Goal: Task Accomplishment & Management: Manage account settings

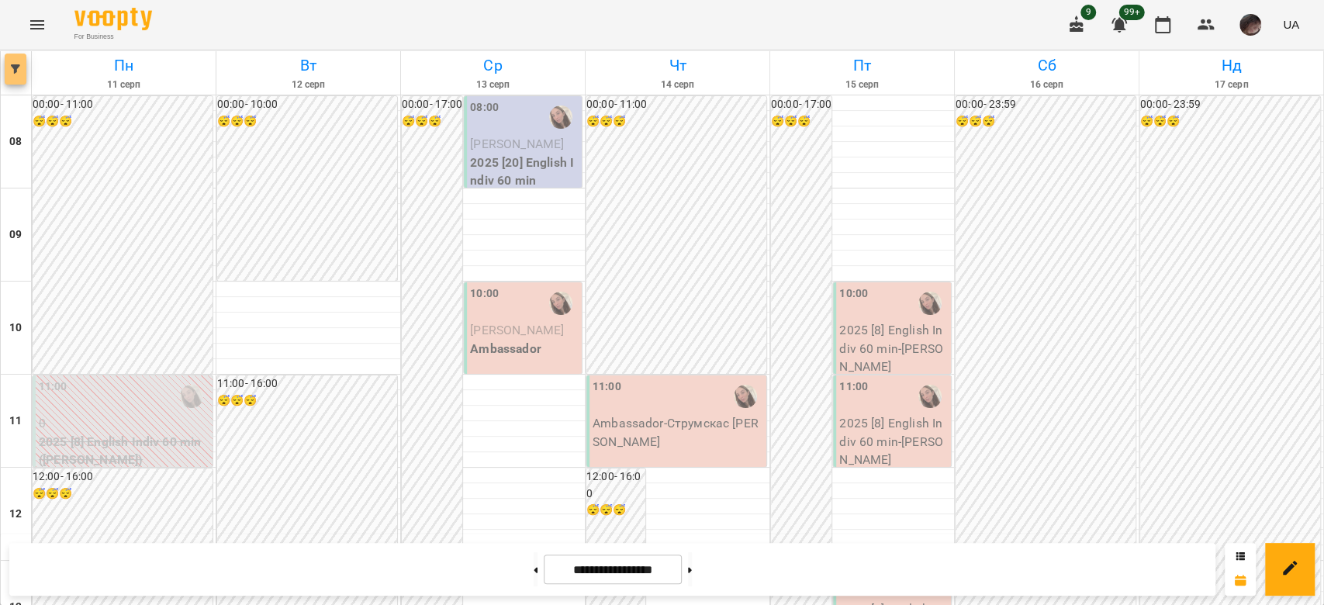
click at [16, 74] on button "button" at bounding box center [16, 69] width 22 height 31
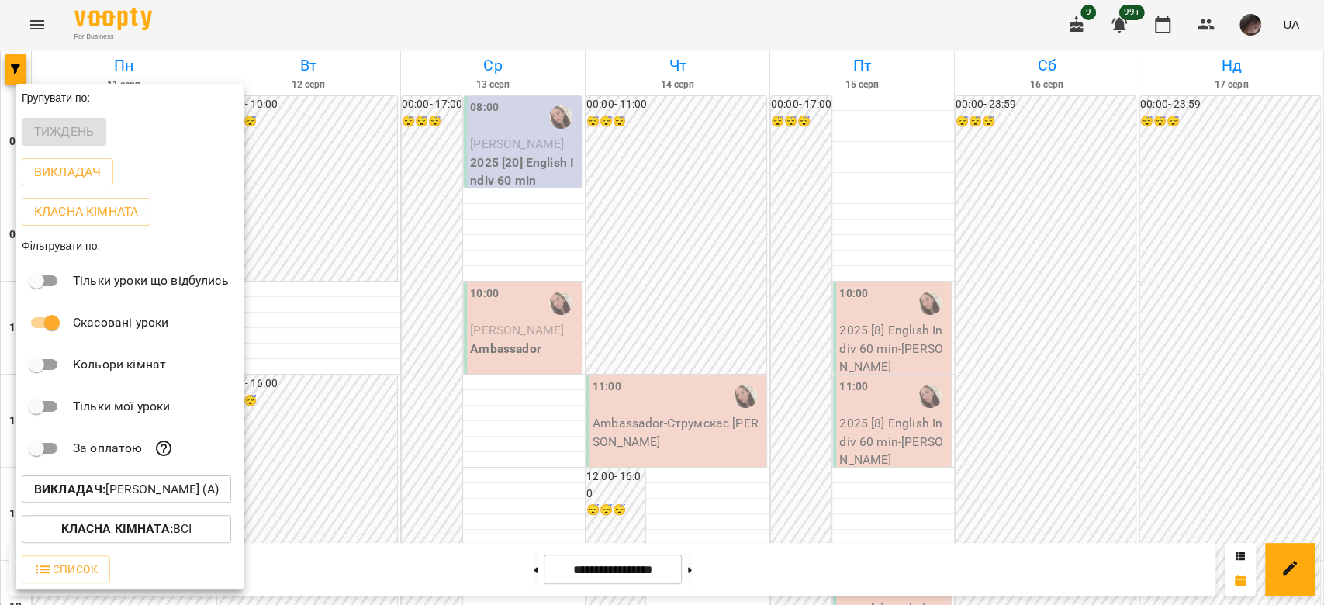
click at [219, 486] on p "Викладач : [PERSON_NAME] (а)" at bounding box center [126, 489] width 185 height 19
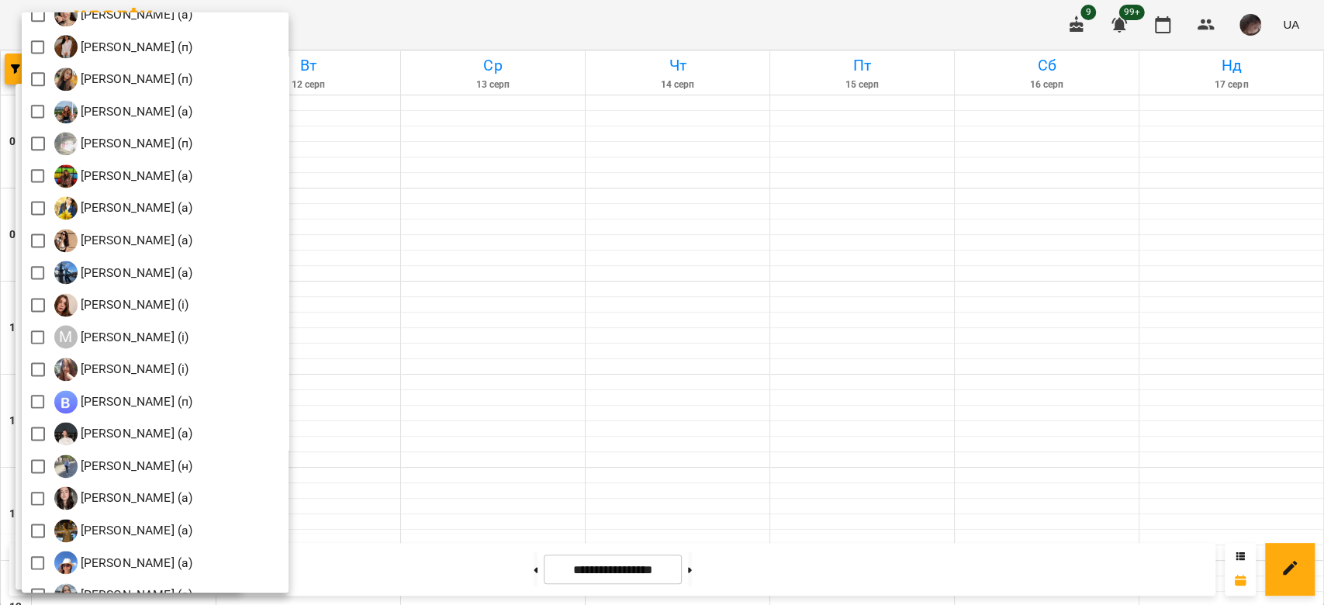
scroll to position [1233, 0]
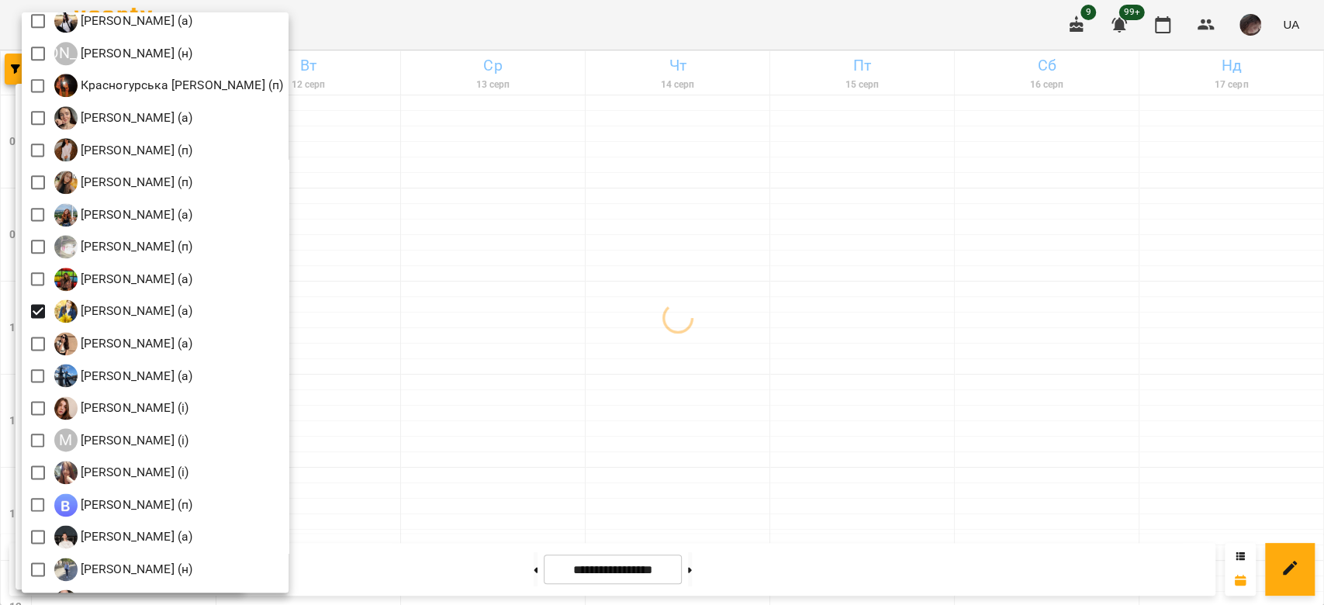
click at [659, 328] on div at bounding box center [662, 302] width 1324 height 605
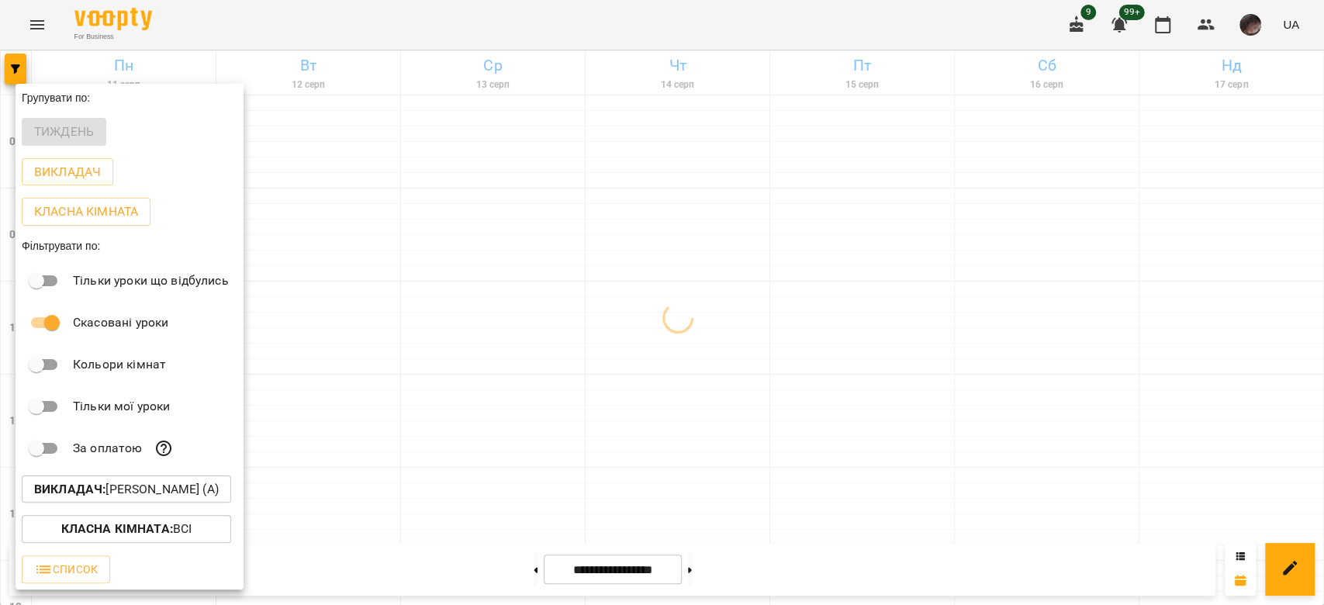
click at [659, 328] on div at bounding box center [662, 302] width 1324 height 605
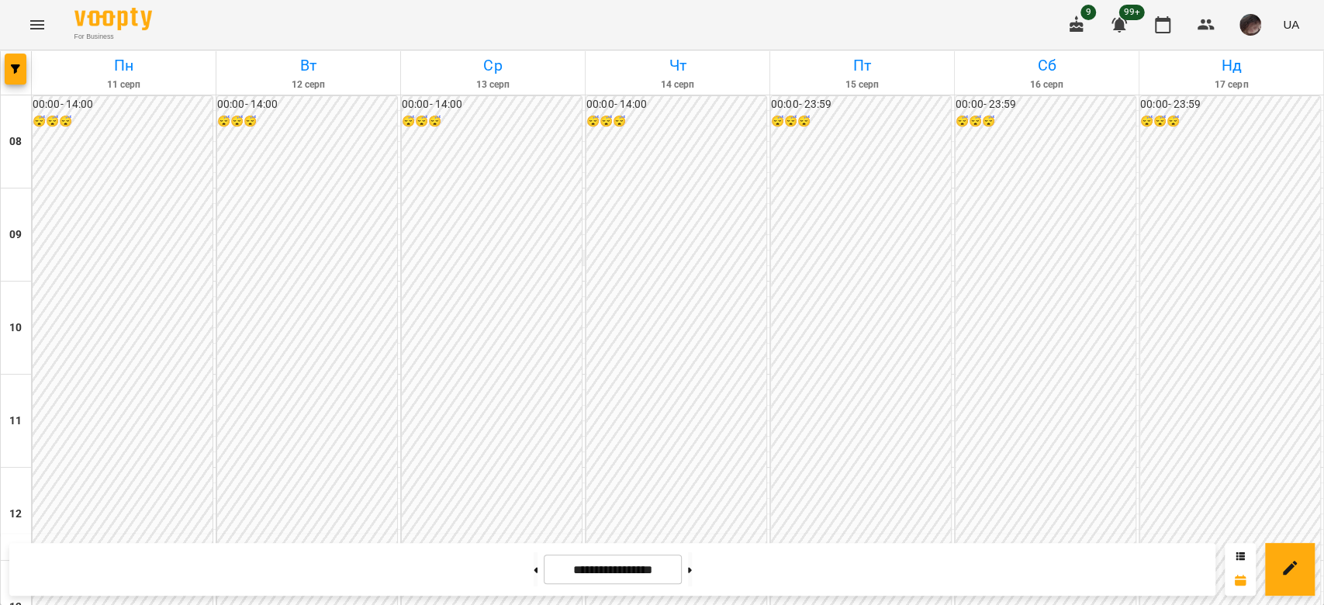
scroll to position [931, 0]
click at [19, 61] on button "button" at bounding box center [16, 69] width 22 height 31
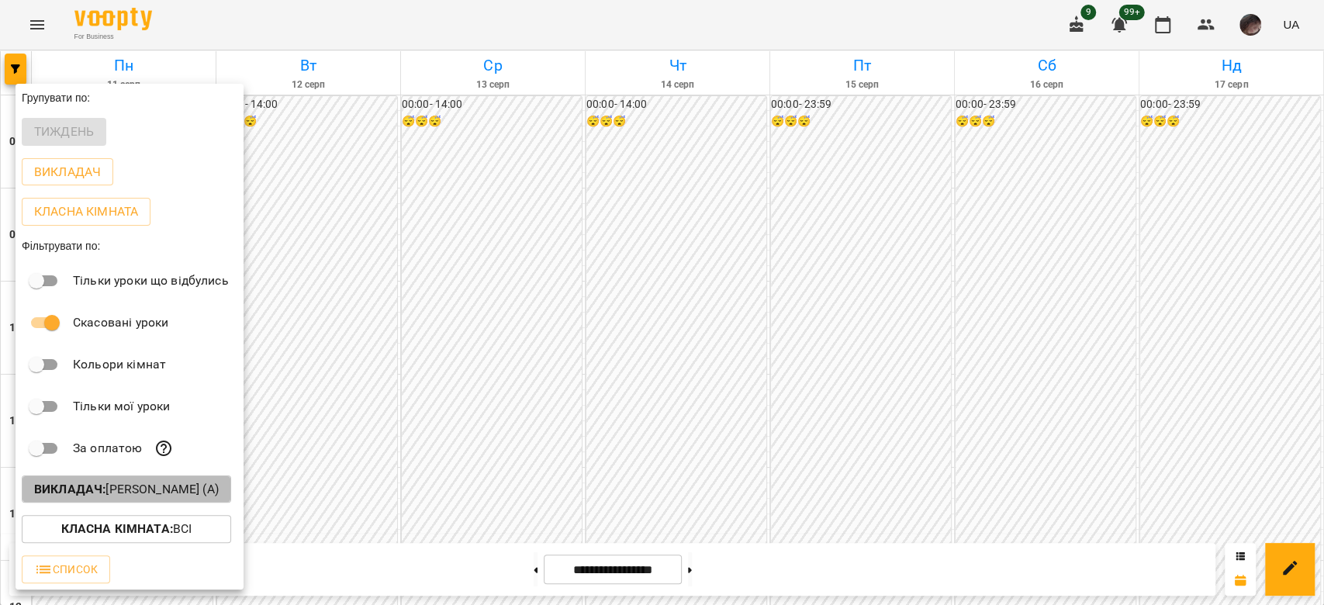
click at [215, 499] on p "Викладач : [PERSON_NAME] (а)" at bounding box center [126, 489] width 185 height 19
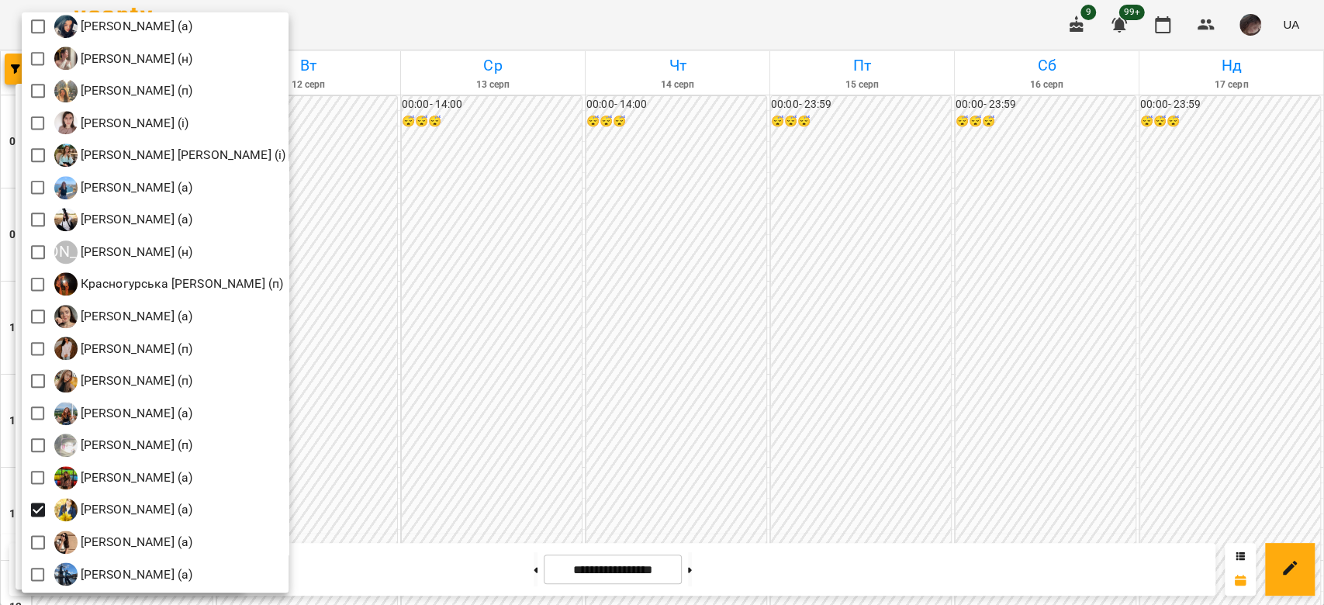
scroll to position [1241, 0]
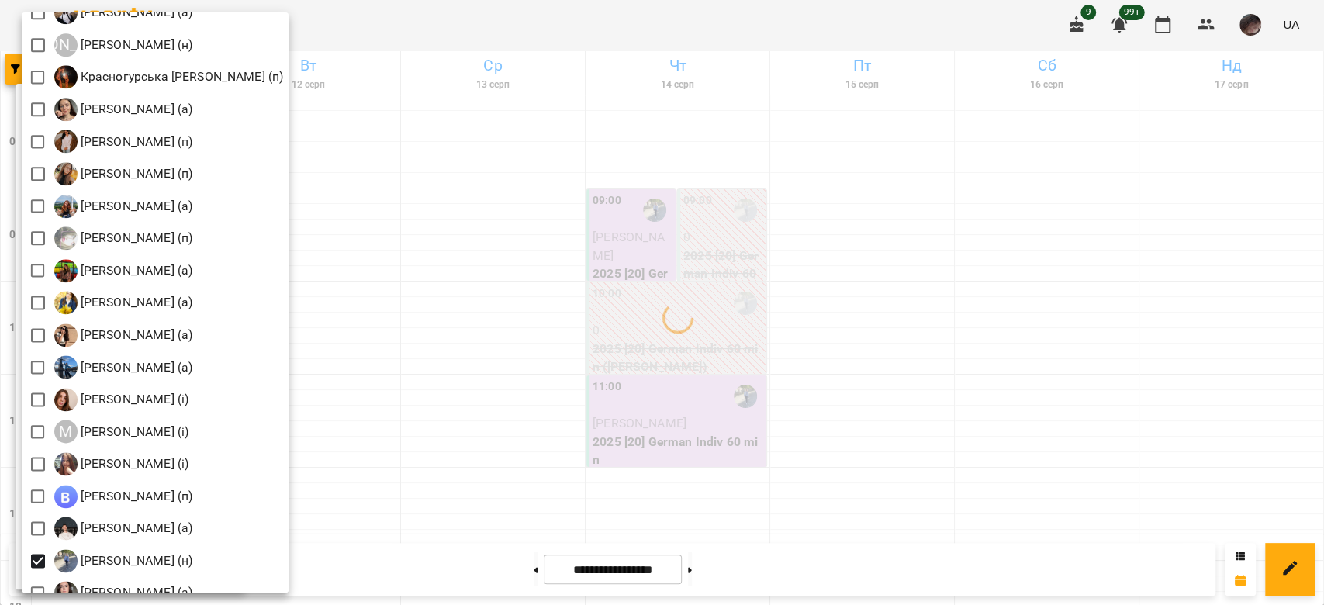
click at [695, 359] on div at bounding box center [662, 302] width 1324 height 605
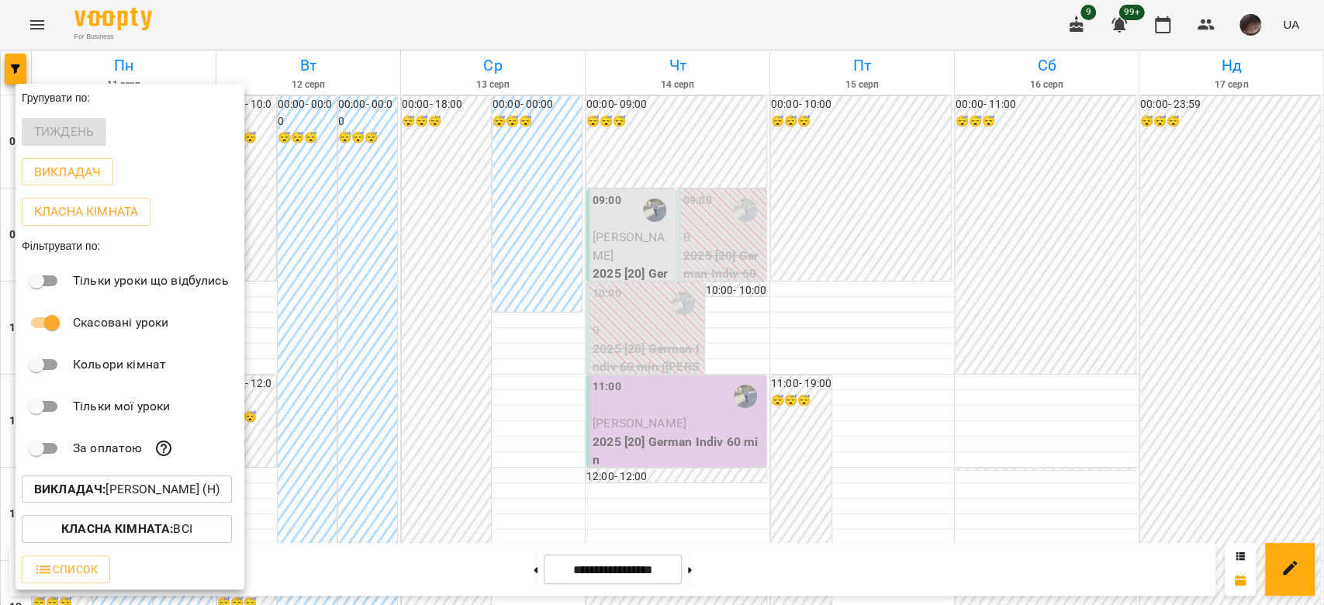
click at [695, 359] on div at bounding box center [662, 302] width 1324 height 605
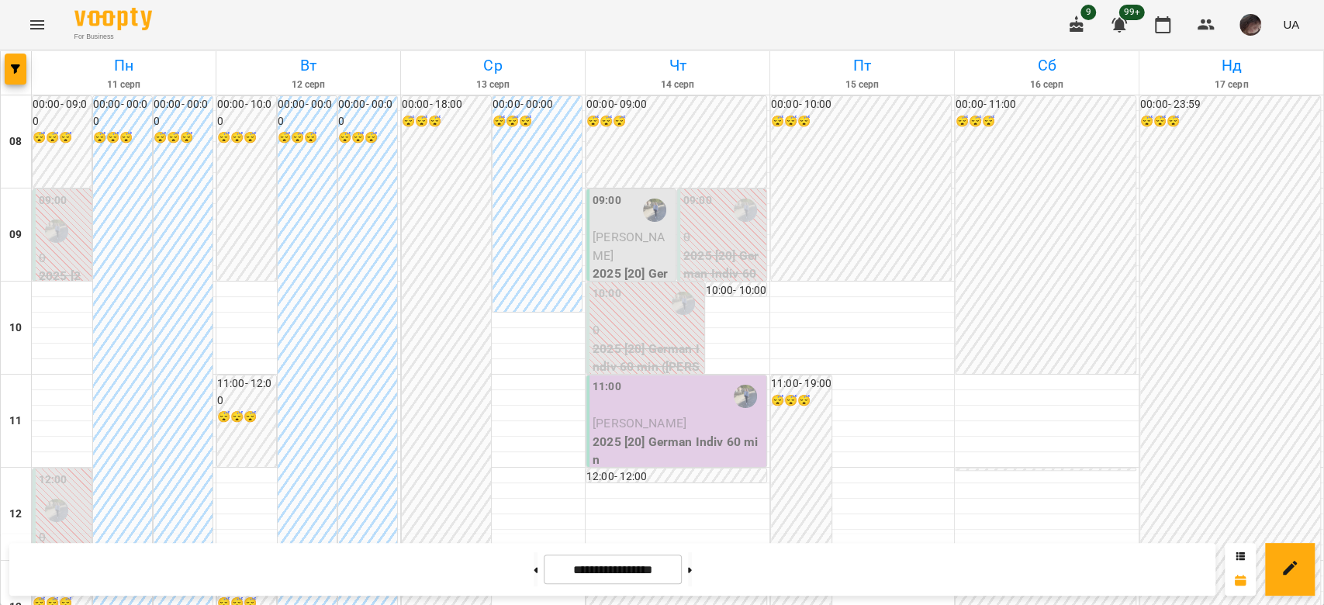
scroll to position [0, 0]
click at [635, 341] on p "2025 [20] German Indiv 60 min ([PERSON_NAME])" at bounding box center [647, 367] width 109 height 55
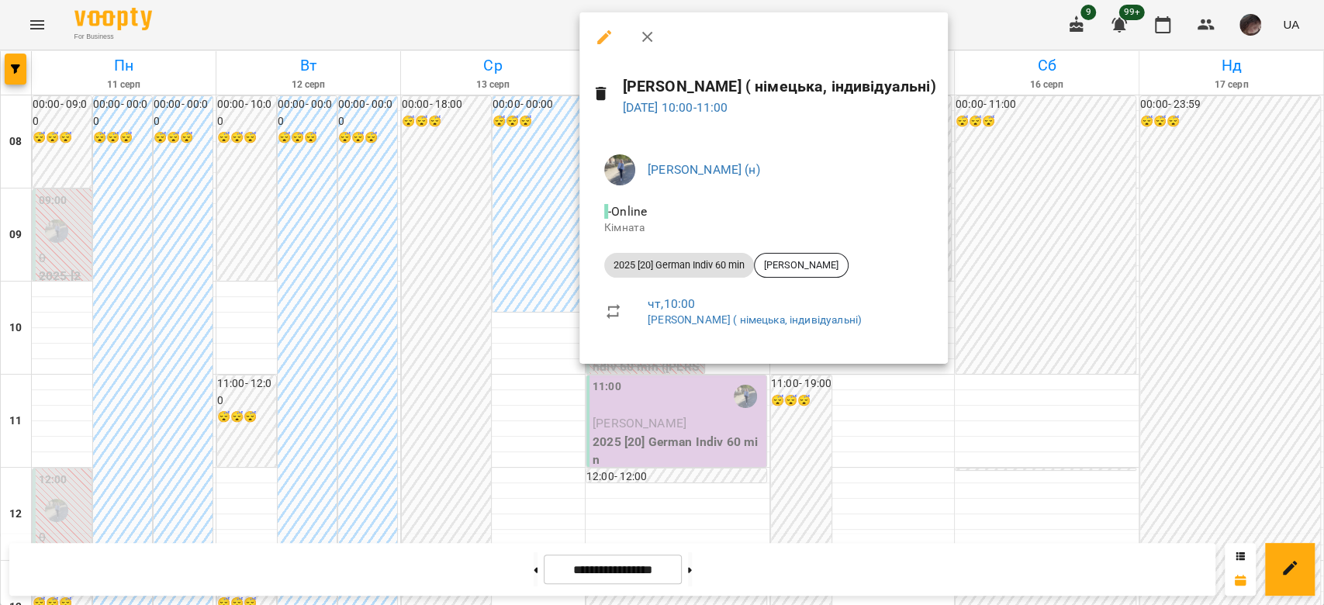
click at [596, 40] on icon "button" at bounding box center [604, 37] width 19 height 19
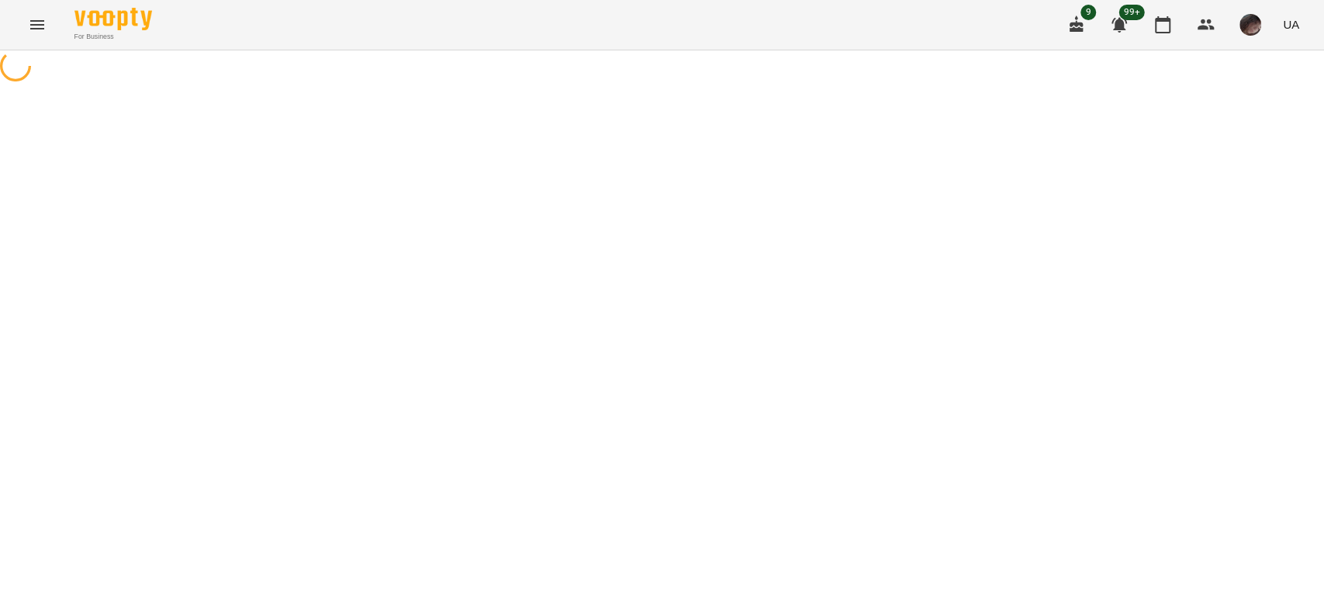
select select "**********"
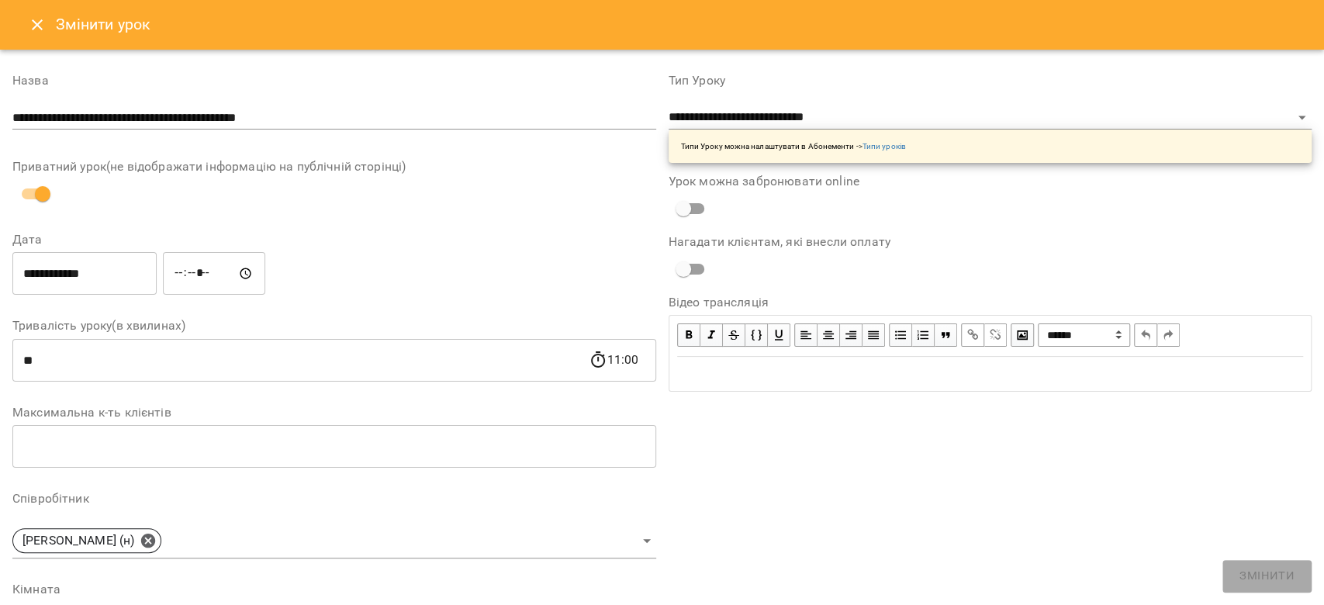
click at [22, 26] on button "Close" at bounding box center [37, 24] width 37 height 37
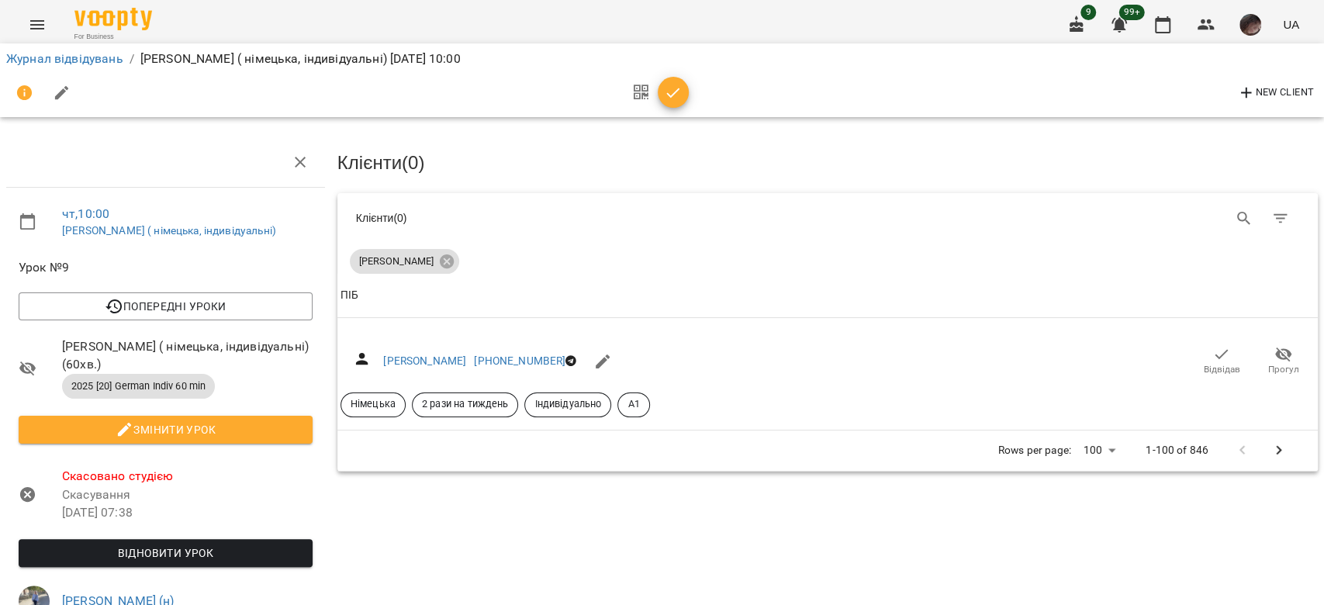
click at [249, 559] on span "Відновити урок" at bounding box center [165, 553] width 269 height 19
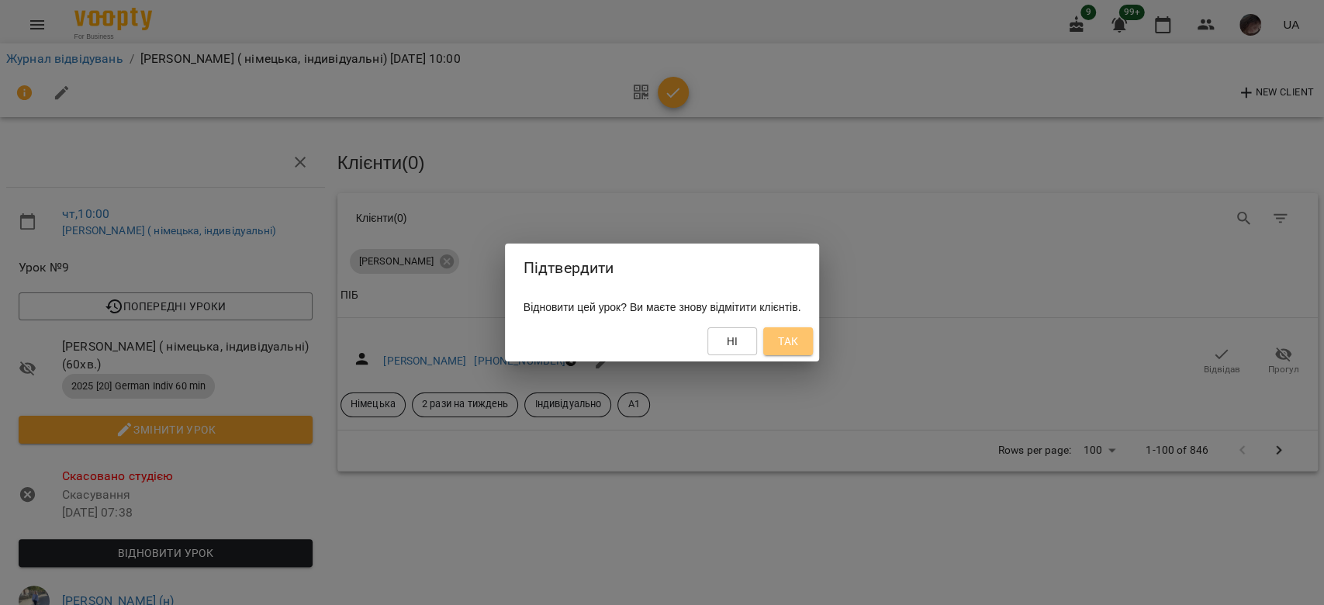
click at [798, 351] on span "Так" at bounding box center [788, 341] width 20 height 19
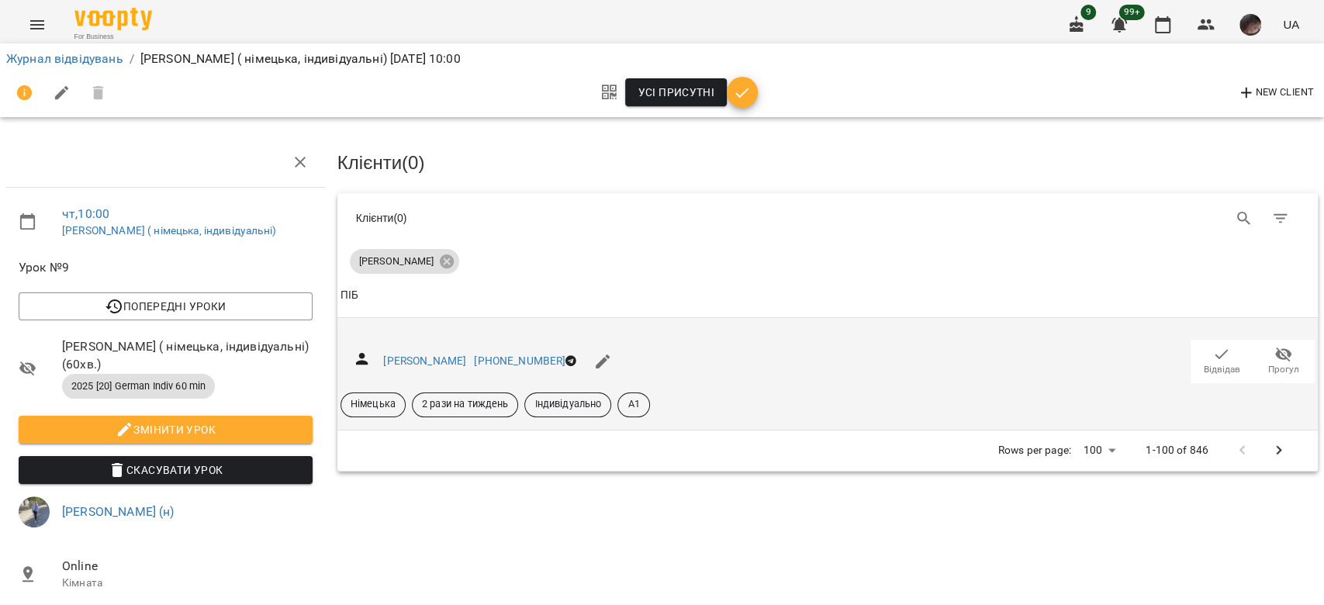
click at [1204, 369] on span "Відвідав" at bounding box center [1222, 369] width 36 height 13
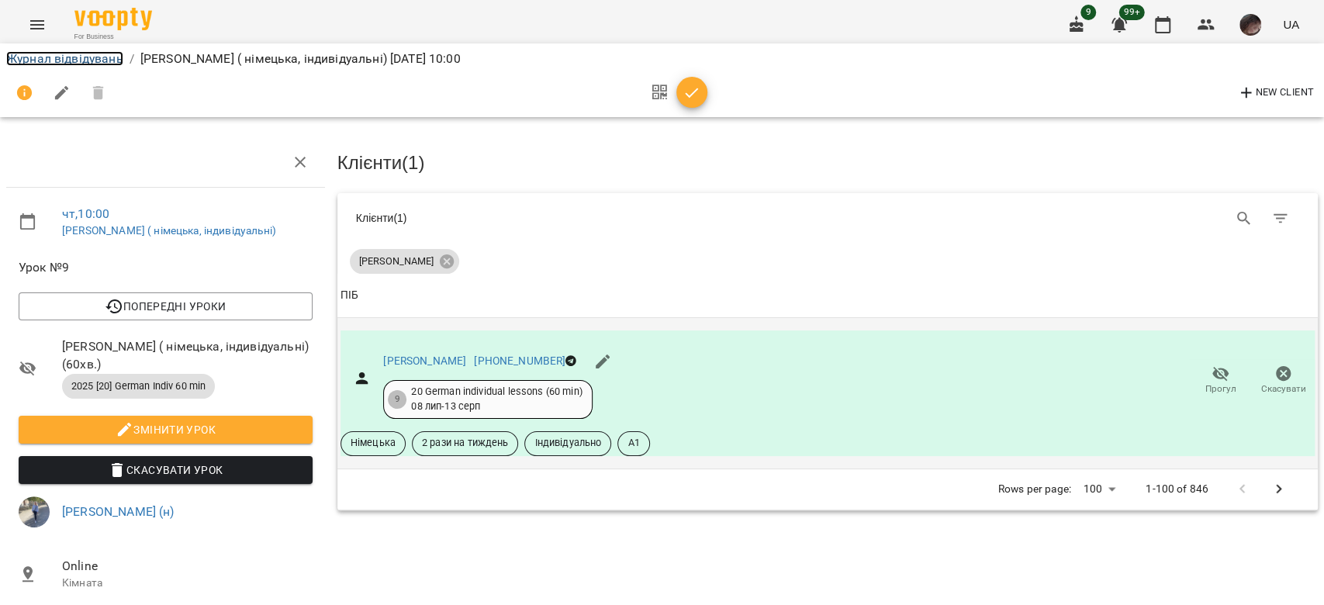
click at [64, 51] on link "Журнал відвідувань" at bounding box center [64, 58] width 117 height 15
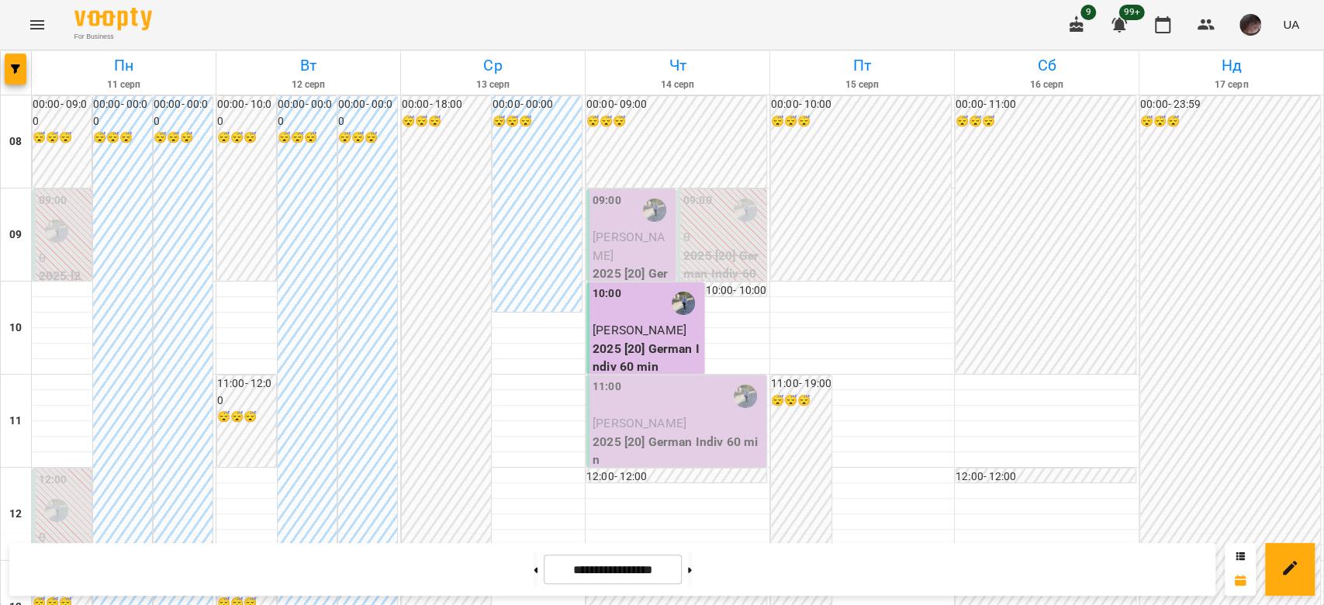
click at [26, 61] on div at bounding box center [16, 72] width 31 height 43
click at [16, 66] on icon "button" at bounding box center [15, 68] width 9 height 9
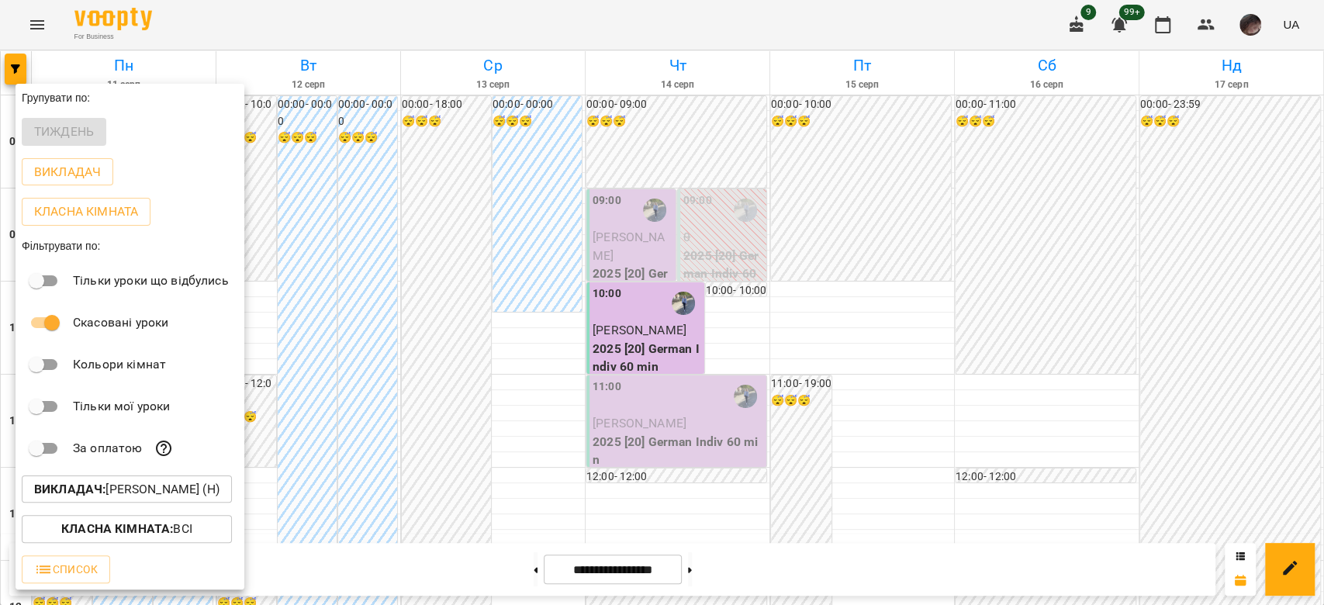
click at [144, 490] on p "Викладач : [PERSON_NAME] (н)" at bounding box center [126, 489] width 185 height 19
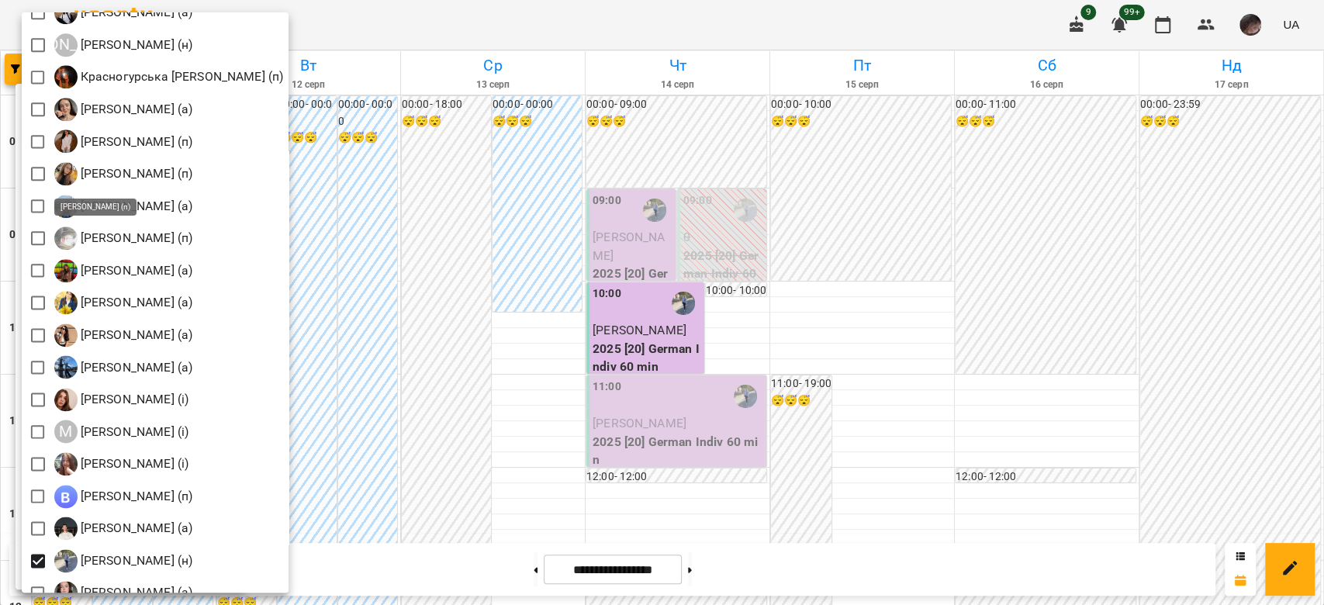
scroll to position [1344, 0]
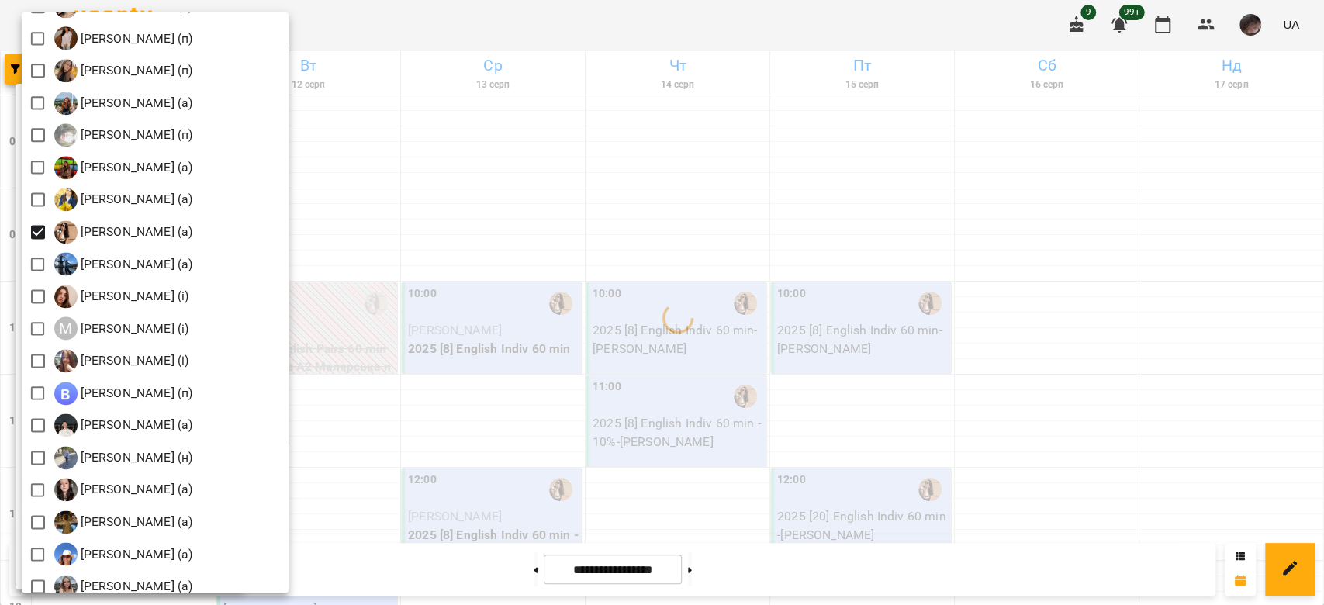
click at [618, 329] on div at bounding box center [662, 302] width 1324 height 605
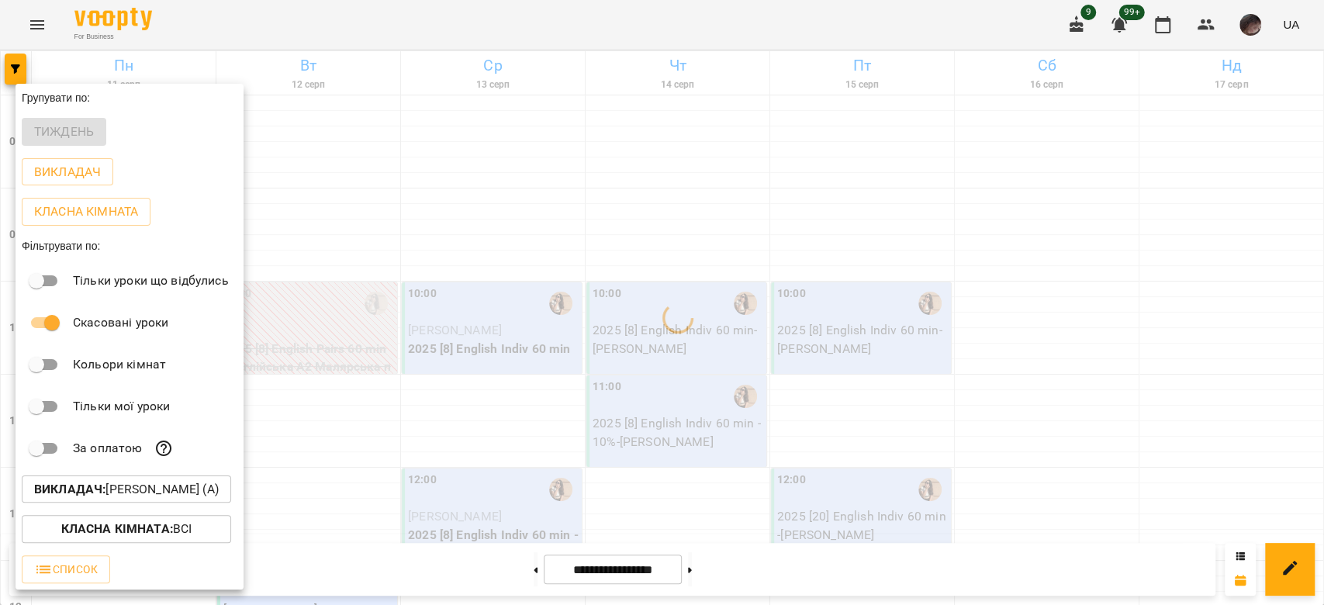
click at [726, 556] on div at bounding box center [662, 302] width 1324 height 605
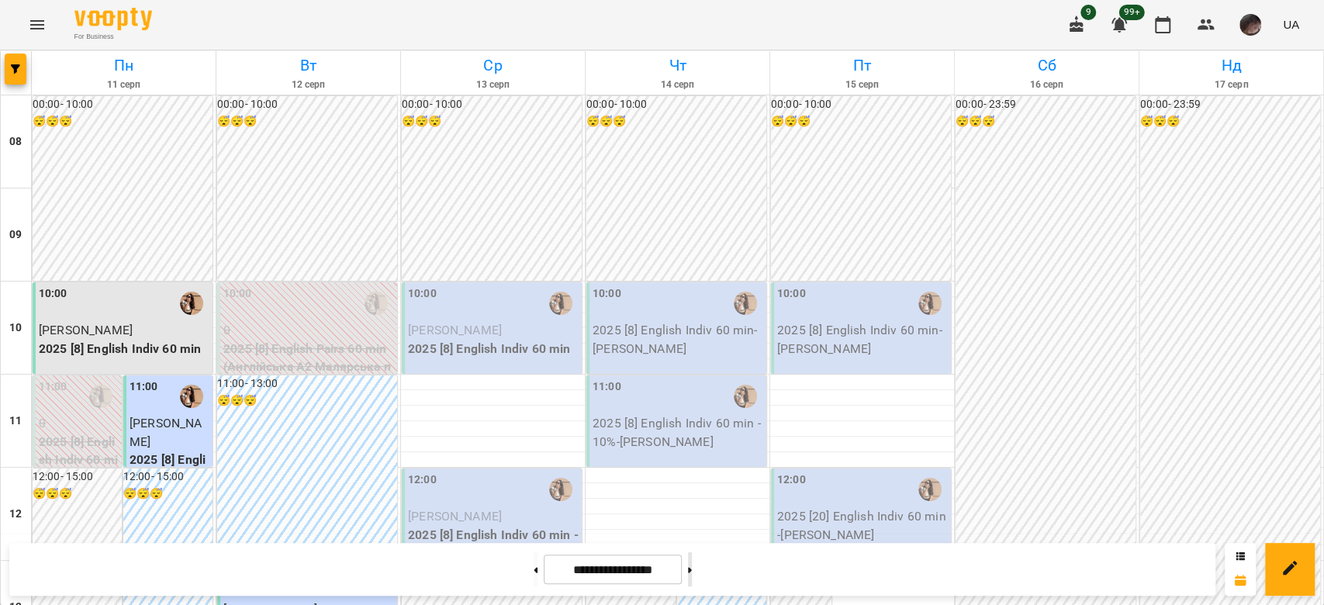
click at [692, 569] on icon at bounding box center [690, 569] width 4 height 5
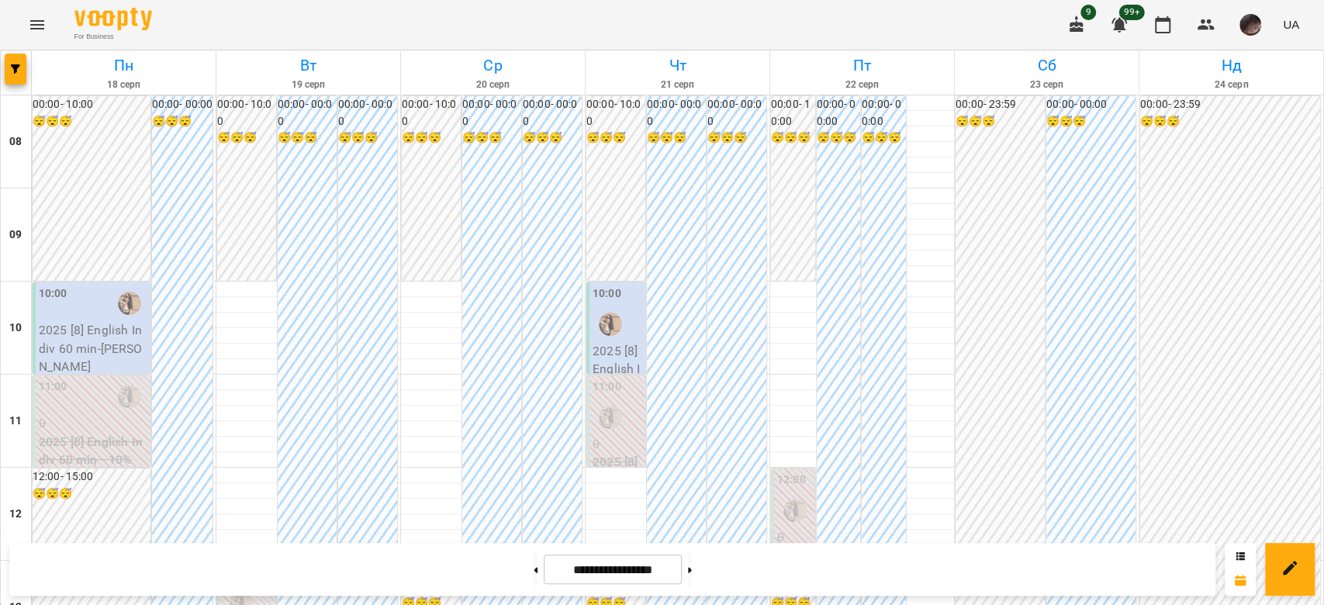
scroll to position [931, 0]
click at [696, 561] on div "**********" at bounding box center [612, 569] width 1206 height 53
click at [692, 561] on button at bounding box center [690, 569] width 4 height 34
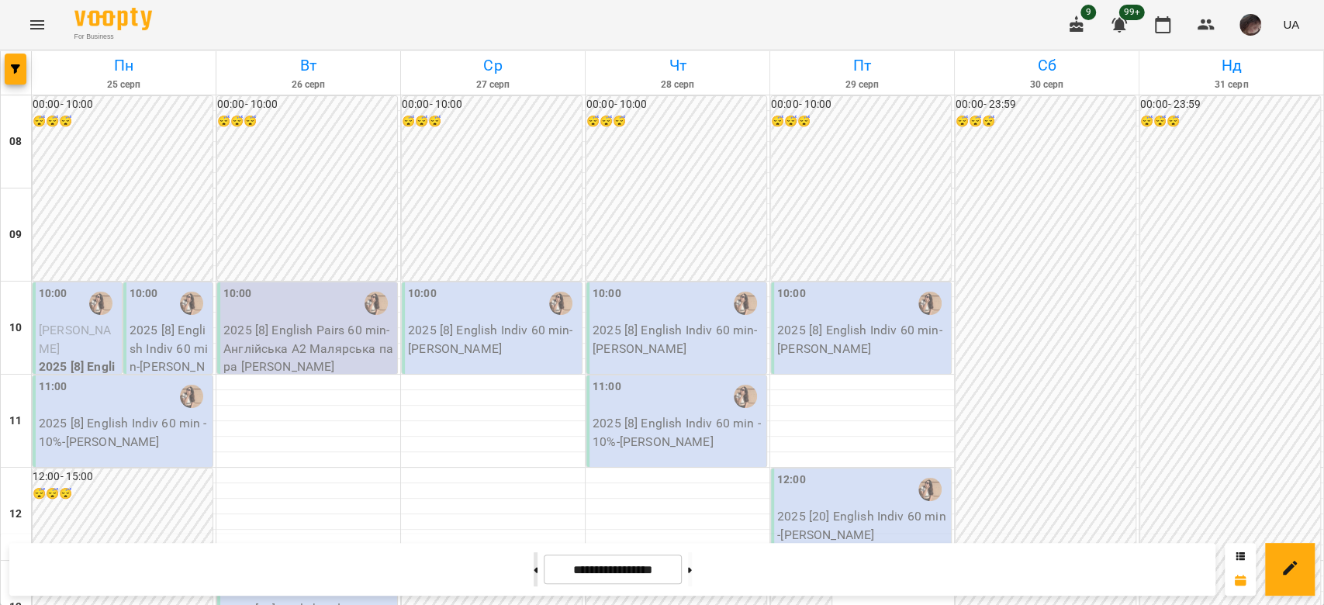
click at [534, 559] on button at bounding box center [536, 569] width 4 height 34
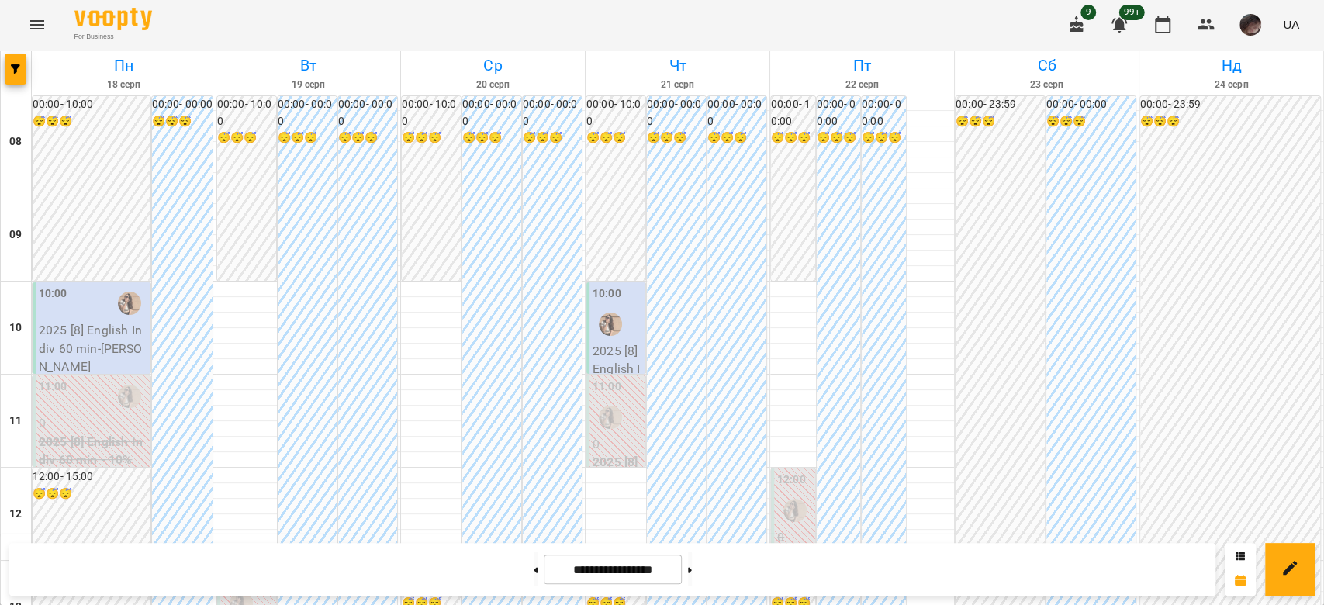
scroll to position [827, 0]
drag, startPoint x: 521, startPoint y: 568, endPoint x: 566, endPoint y: 517, distance: 68.2
click at [534, 569] on button at bounding box center [536, 569] width 4 height 34
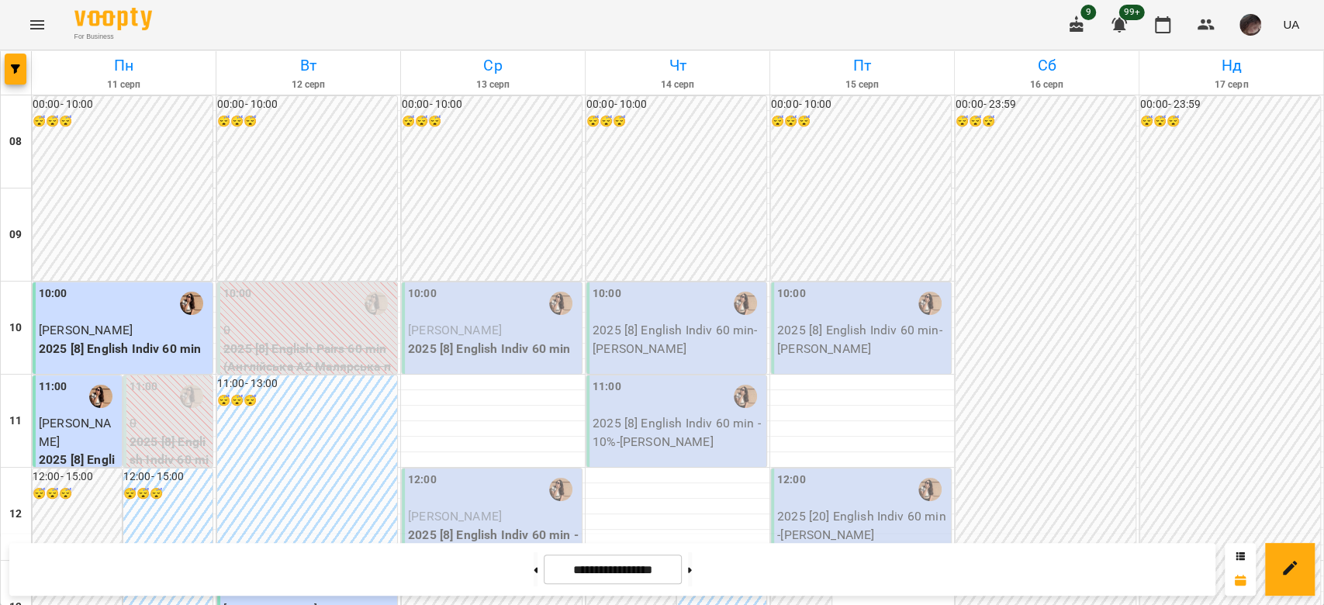
scroll to position [0, 0]
click at [692, 565] on button at bounding box center [690, 569] width 4 height 34
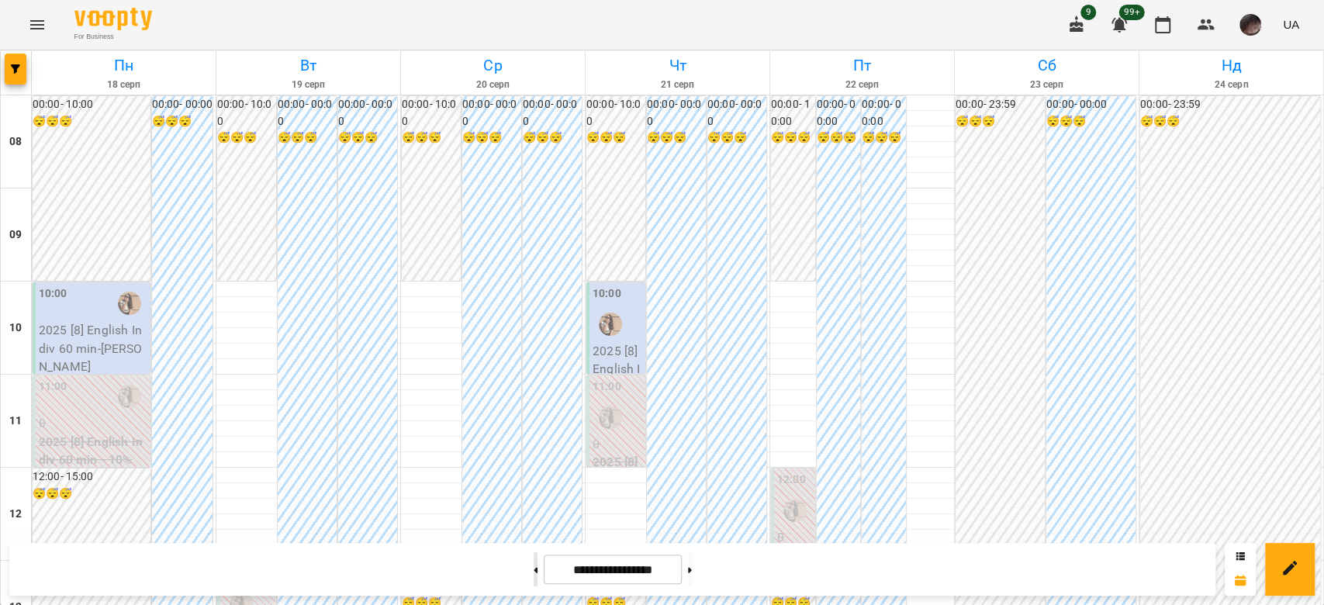
click at [534, 562] on button at bounding box center [536, 569] width 4 height 34
type input "**********"
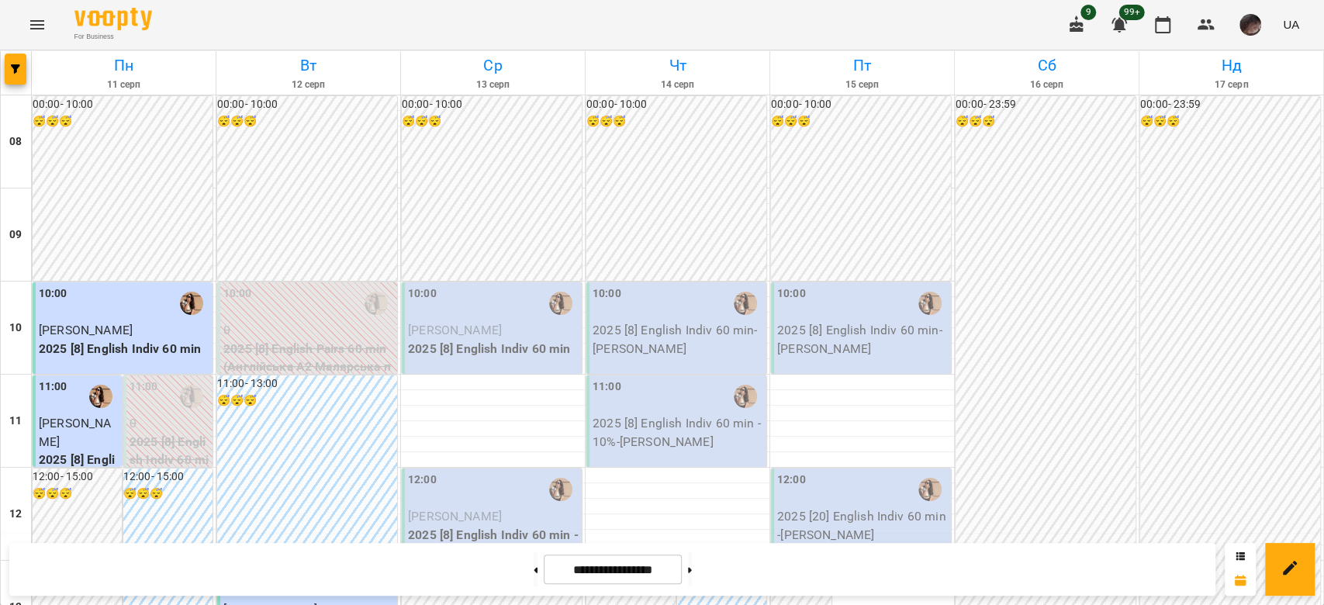
scroll to position [724, 0]
click at [9, 86] on div at bounding box center [16, 72] width 31 height 43
click at [24, 71] on span "button" at bounding box center [16, 68] width 22 height 9
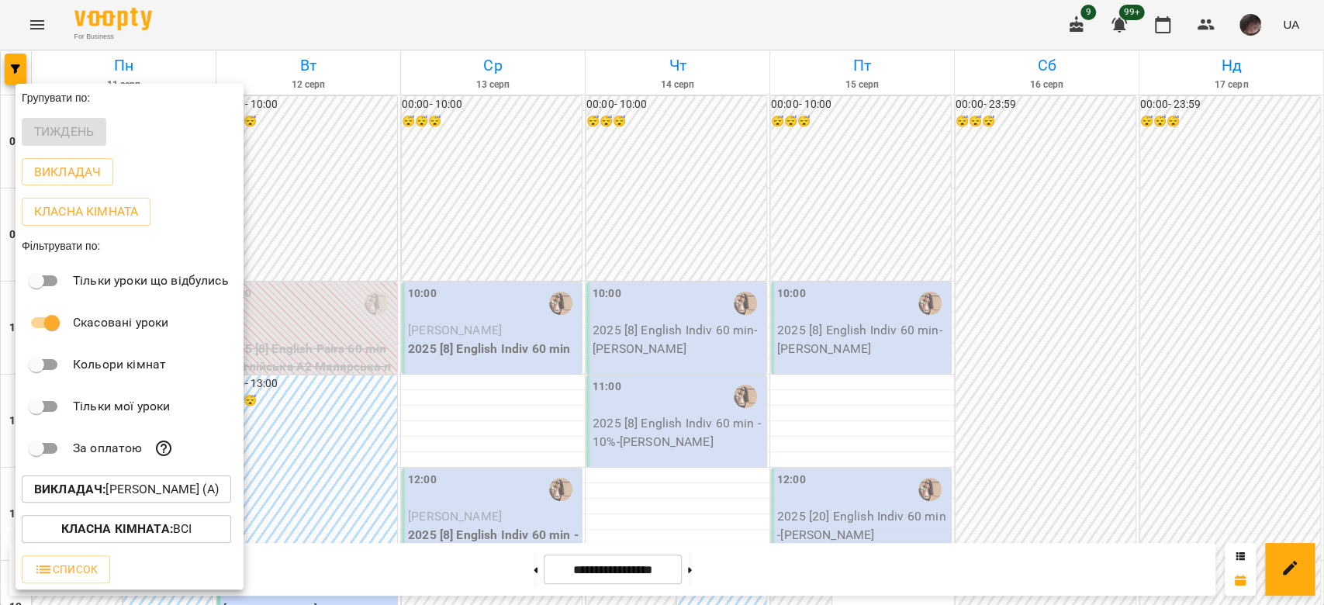
click at [177, 493] on p "Викладач : [PERSON_NAME] (а)" at bounding box center [126, 489] width 185 height 19
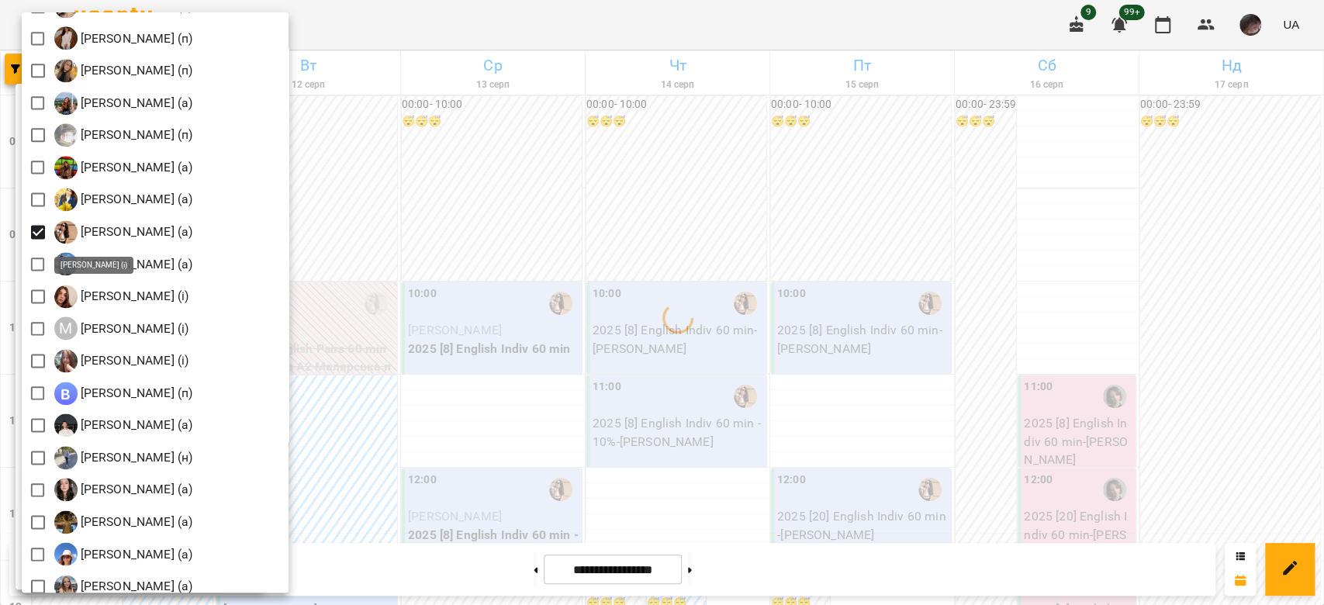
scroll to position [1448, 0]
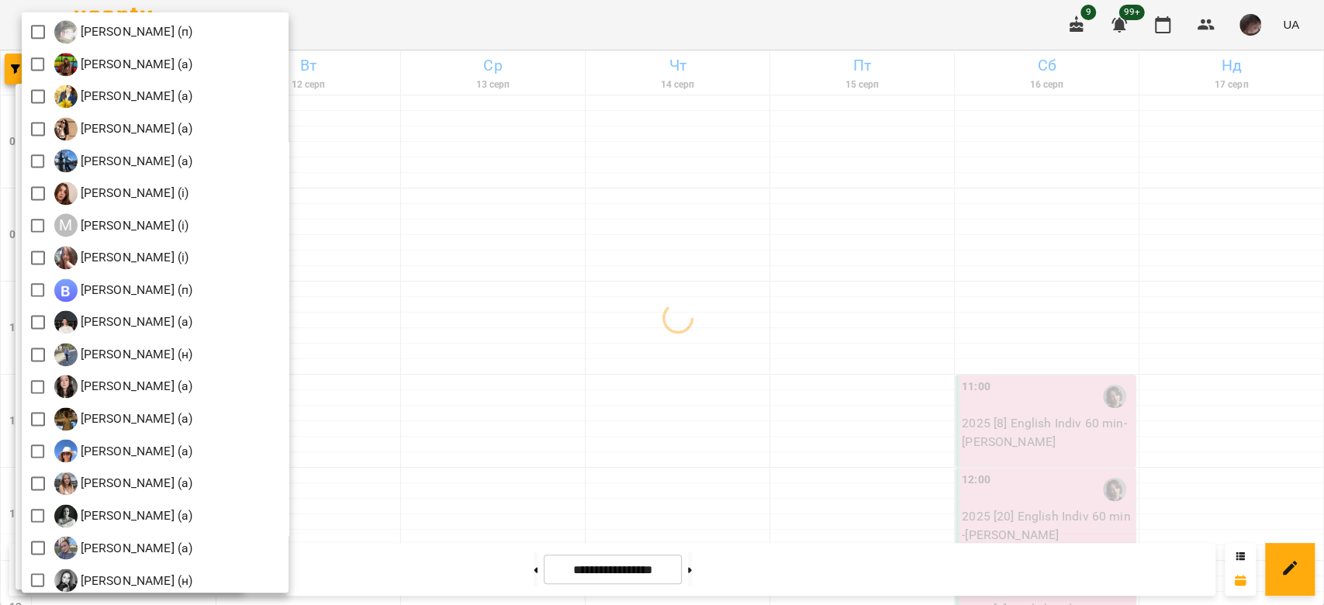
click at [883, 302] on div at bounding box center [662, 302] width 1324 height 605
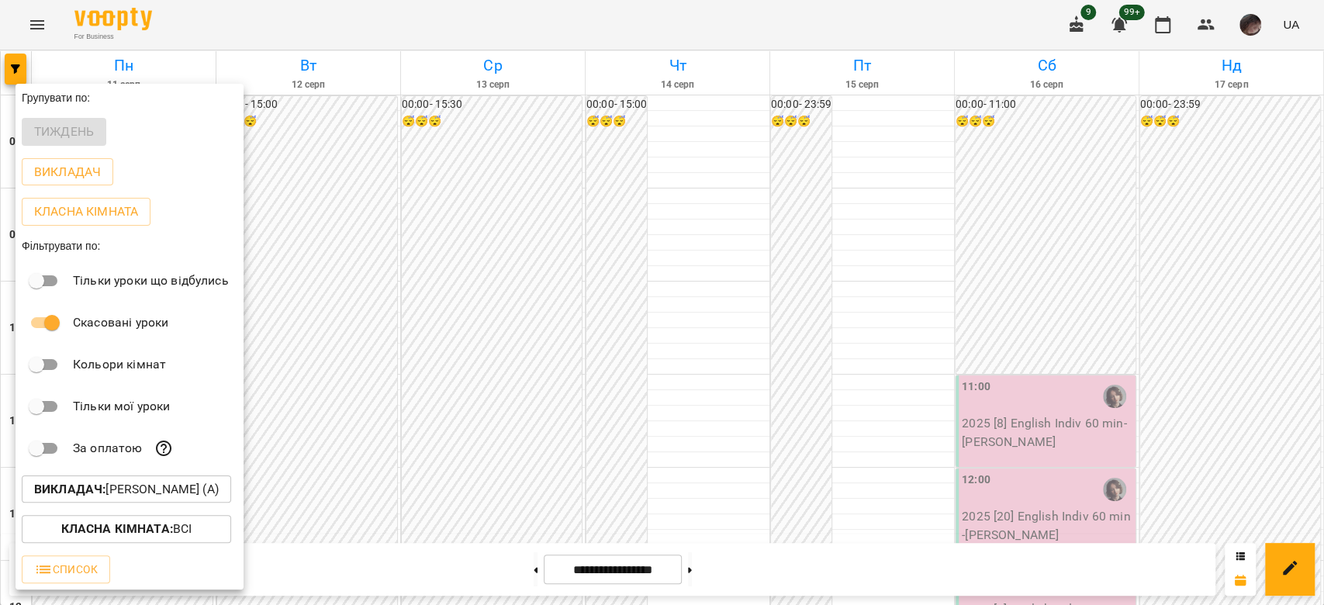
click at [899, 269] on div at bounding box center [662, 302] width 1324 height 605
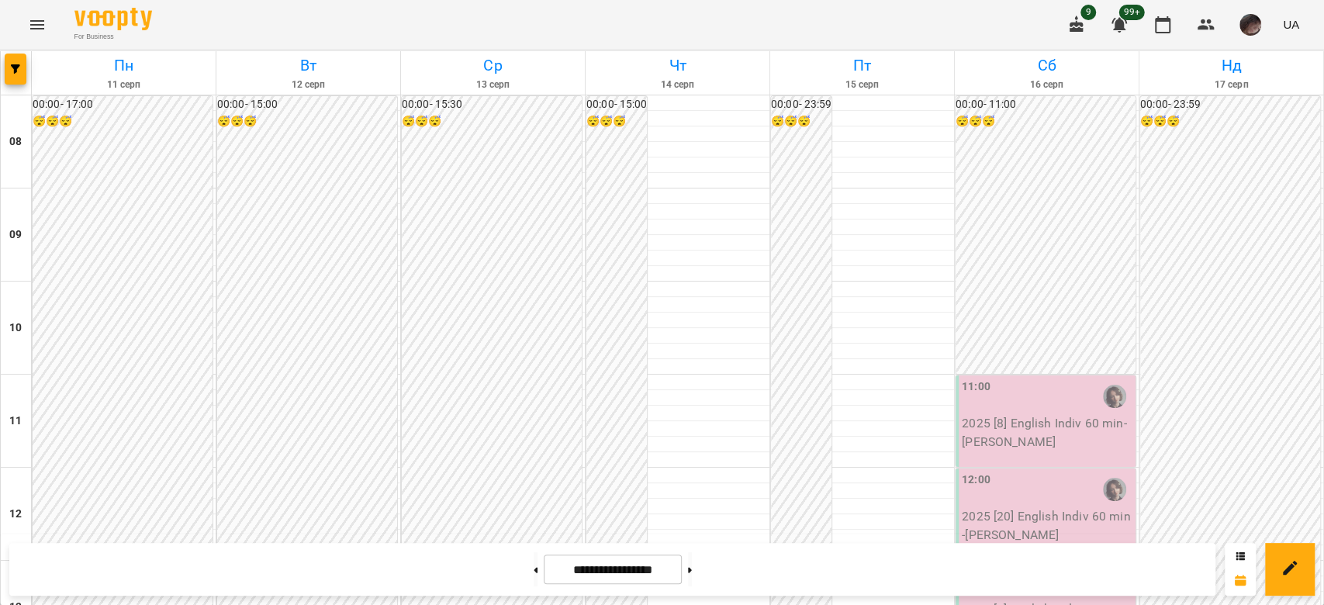
scroll to position [931, 0]
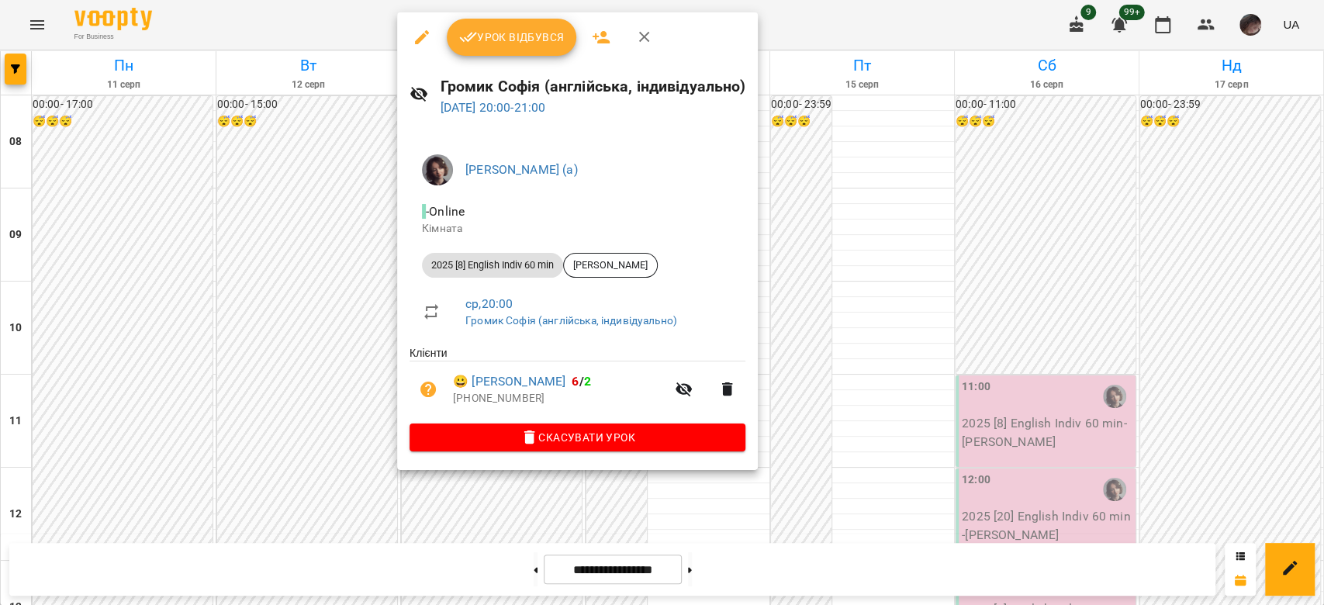
click at [402, 29] on div "Урок відбувся" at bounding box center [577, 37] width 361 height 50
click at [413, 45] on icon "button" at bounding box center [422, 37] width 19 height 19
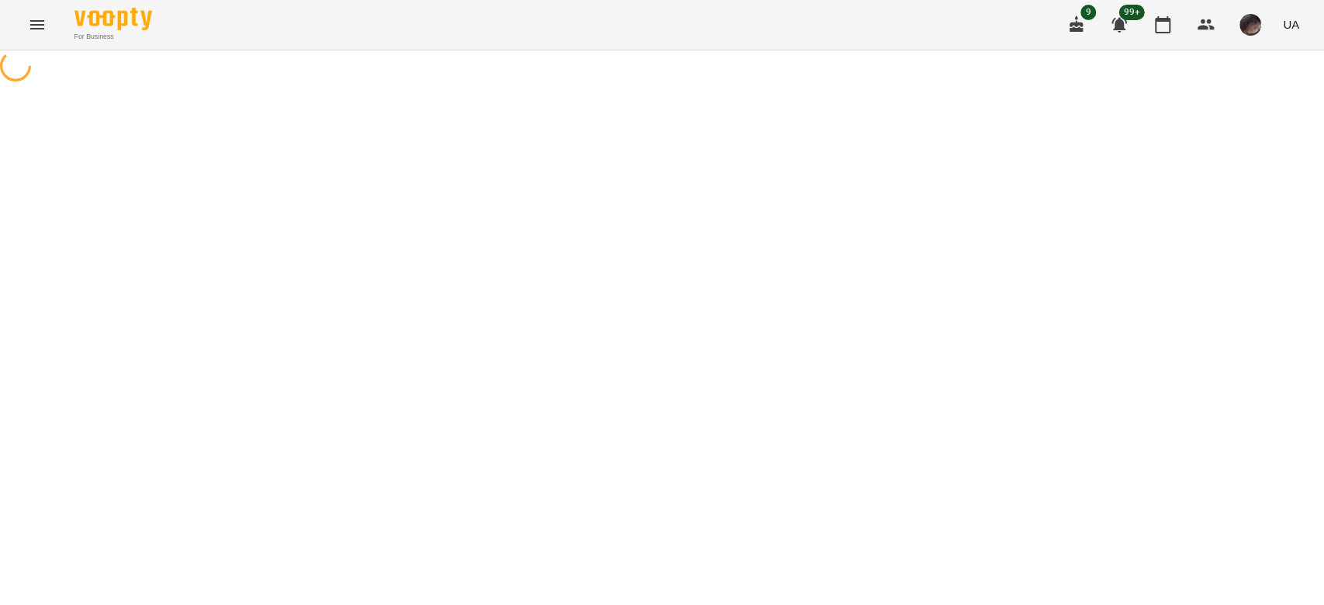
select select "**********"
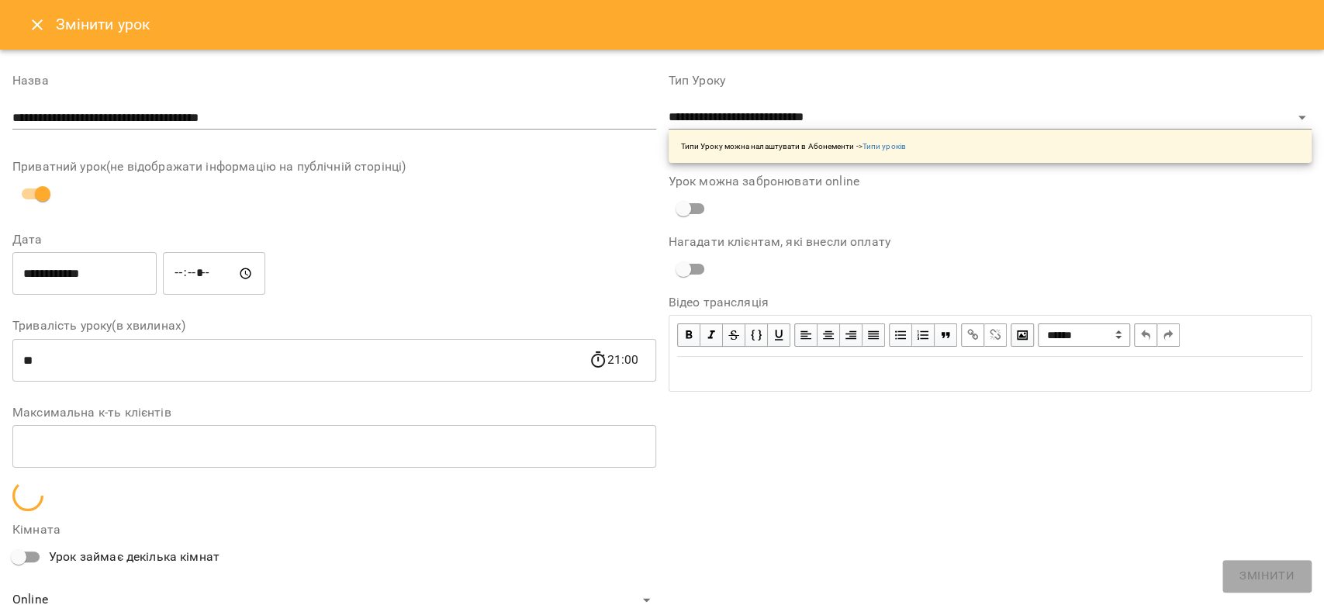
click at [114, 289] on input "**********" at bounding box center [84, 273] width 144 height 43
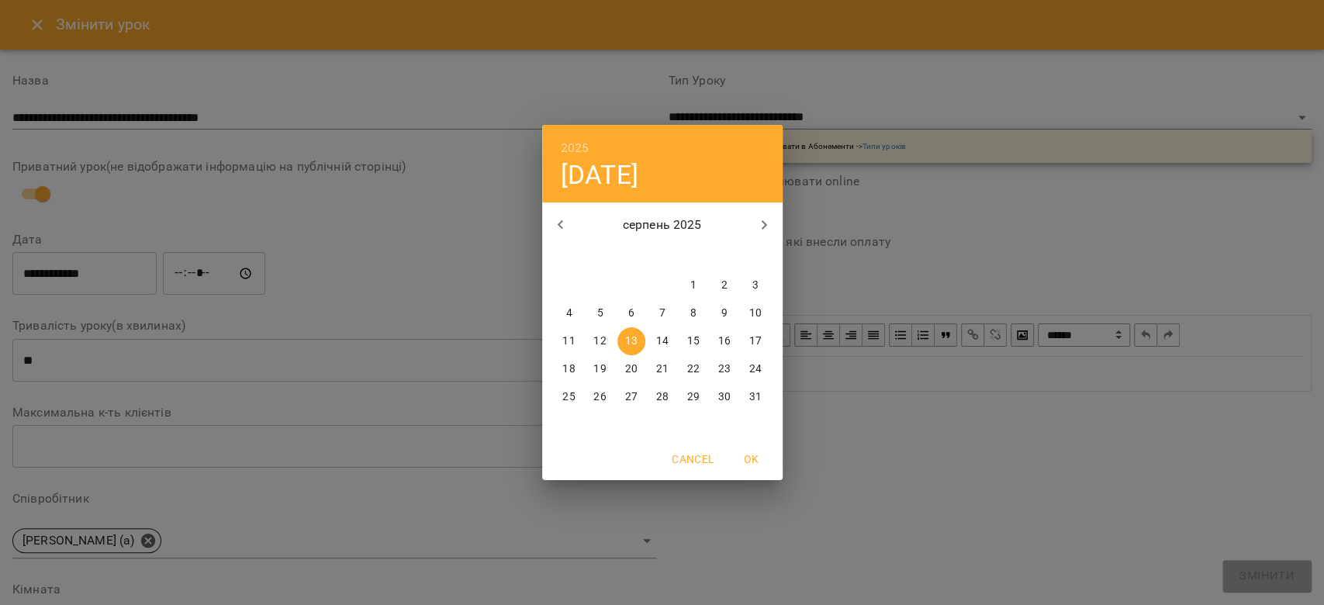
click at [662, 332] on button "14" at bounding box center [663, 341] width 28 height 28
type input "**********"
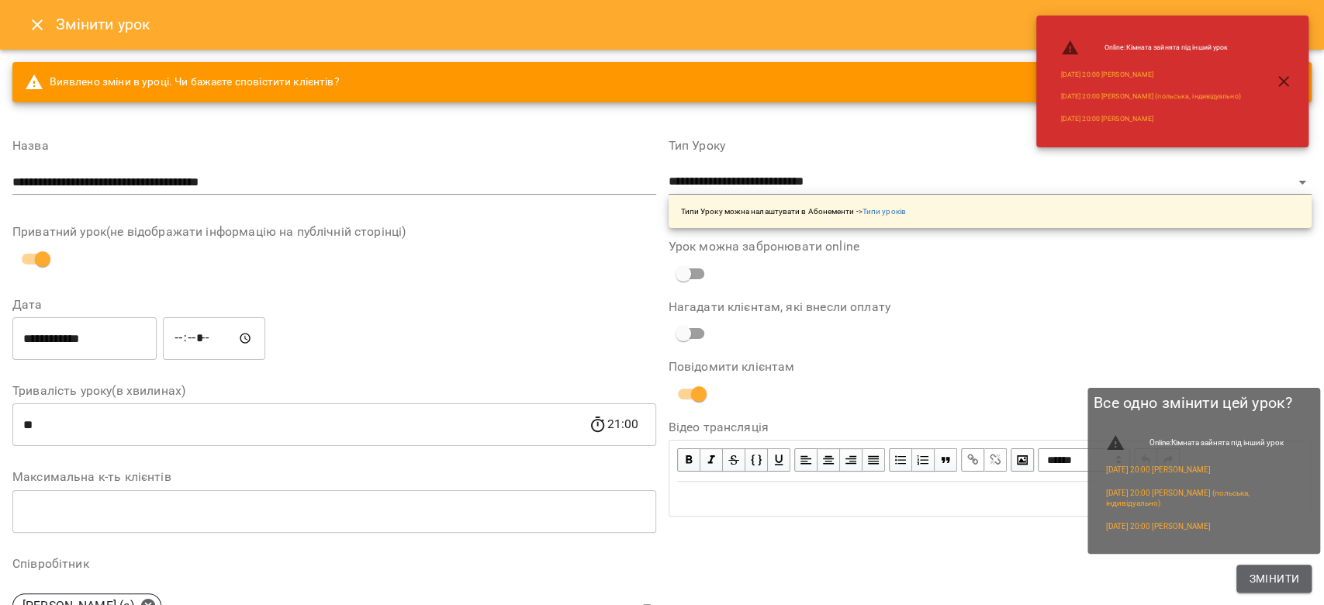
click at [1273, 572] on span "Змінити" at bounding box center [1274, 578] width 50 height 19
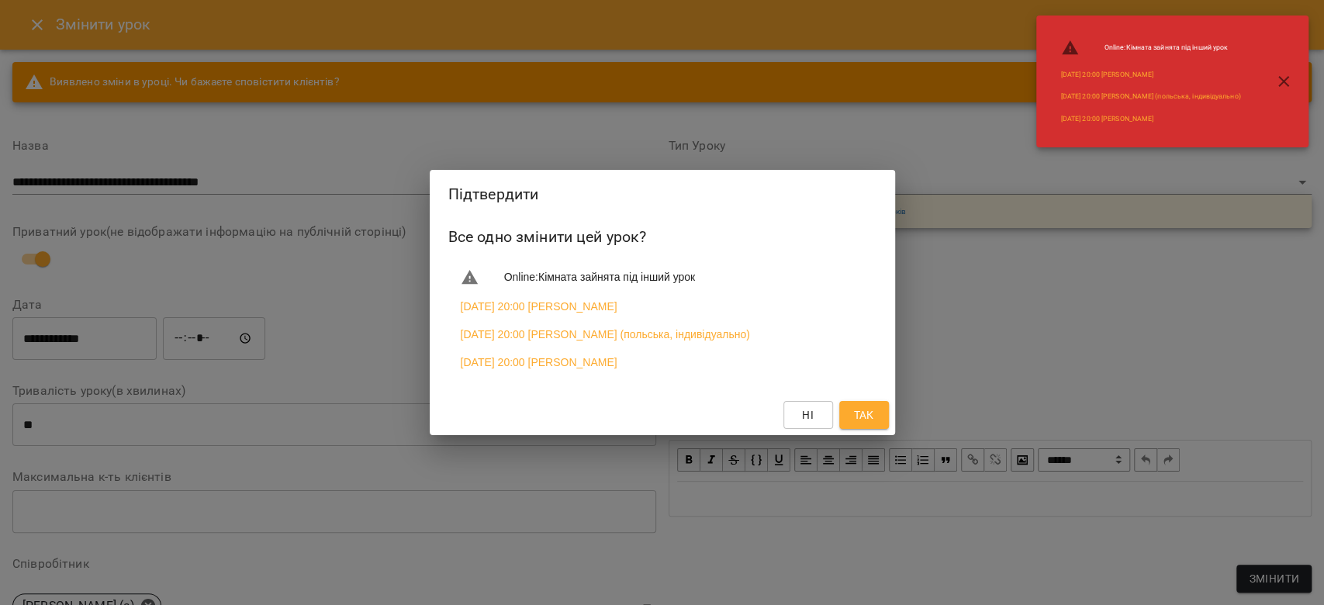
click at [877, 425] on button "Так" at bounding box center [864, 415] width 50 height 28
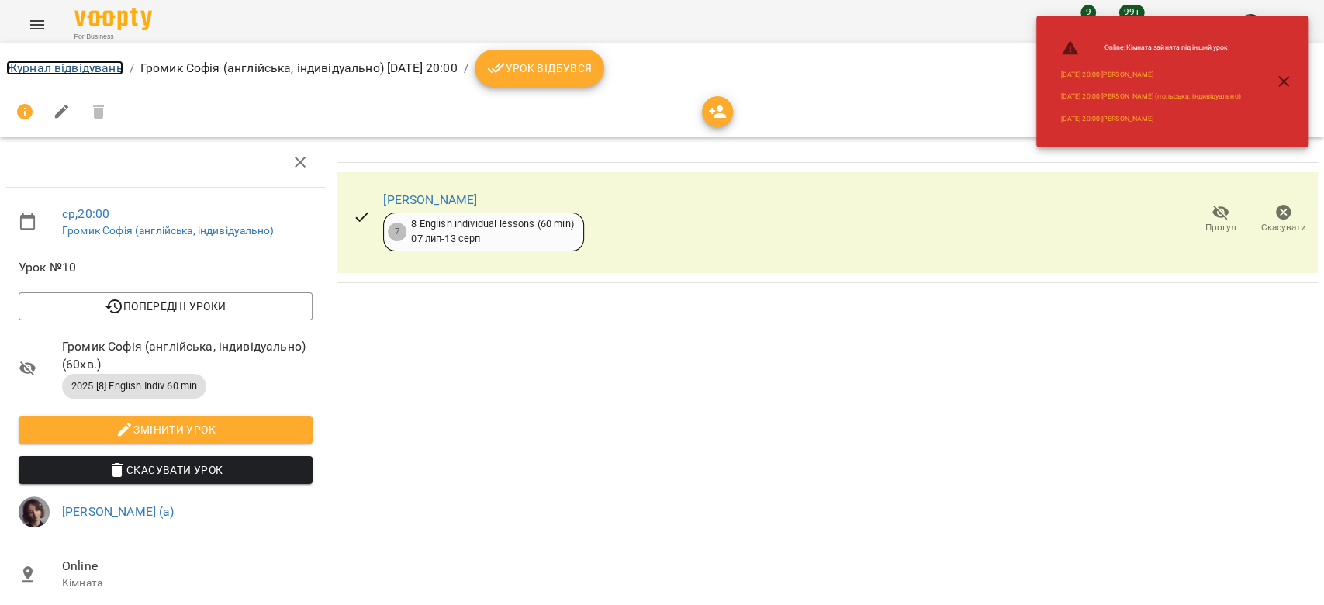
click at [100, 74] on link "Журнал відвідувань" at bounding box center [64, 68] width 117 height 15
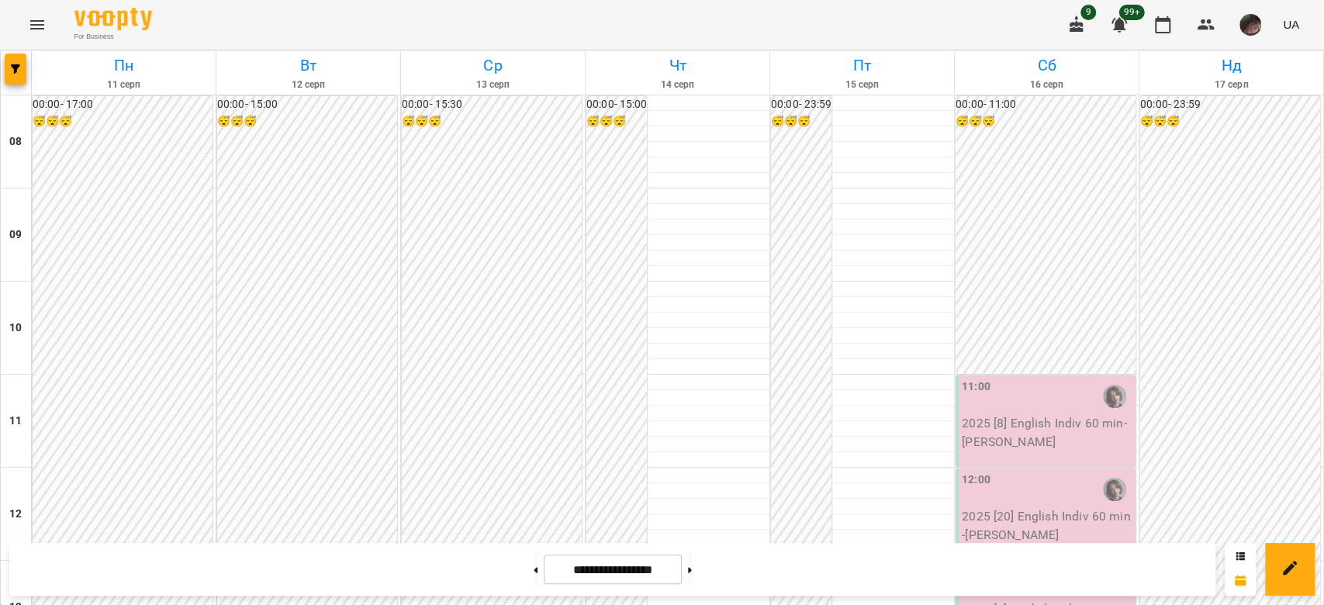
scroll to position [931, 0]
click at [12, 67] on icon "button" at bounding box center [15, 68] width 9 height 9
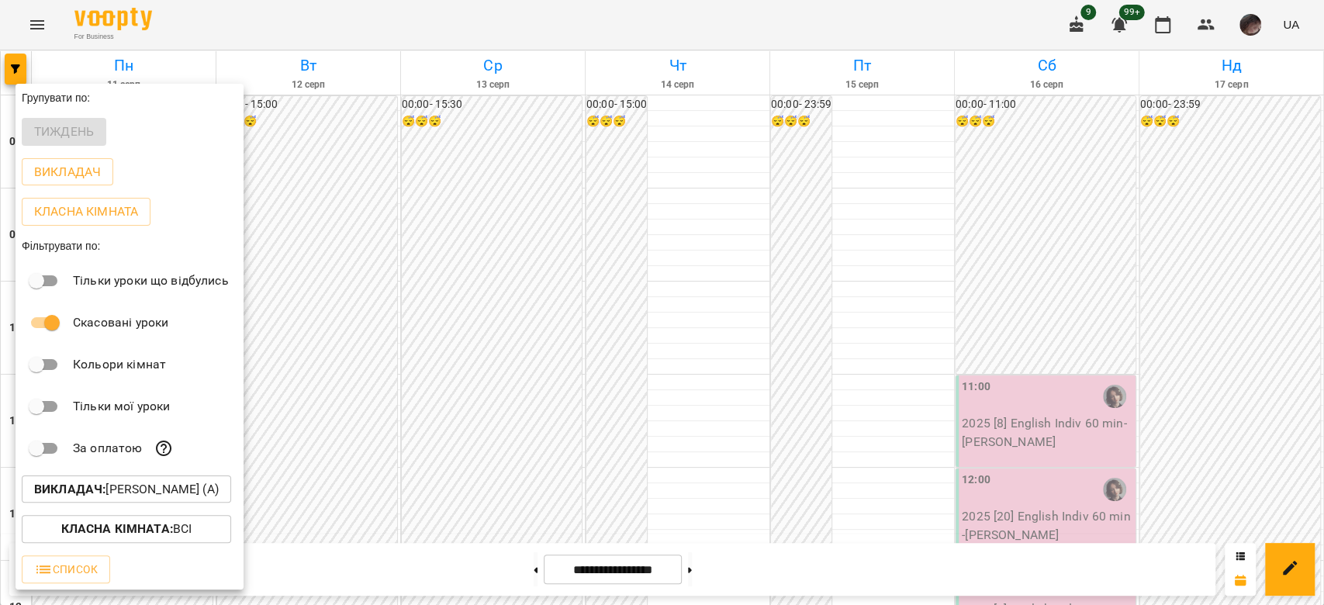
click at [174, 483] on p "Викладач : [PERSON_NAME] (а)" at bounding box center [126, 489] width 185 height 19
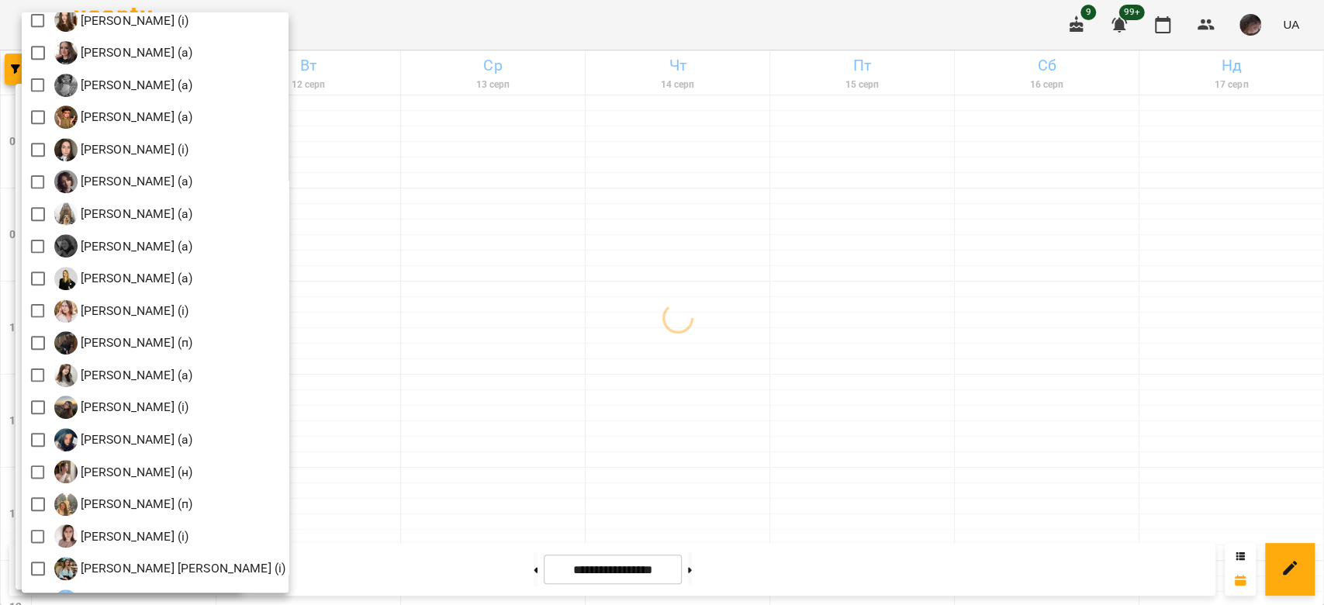
scroll to position [517, 0]
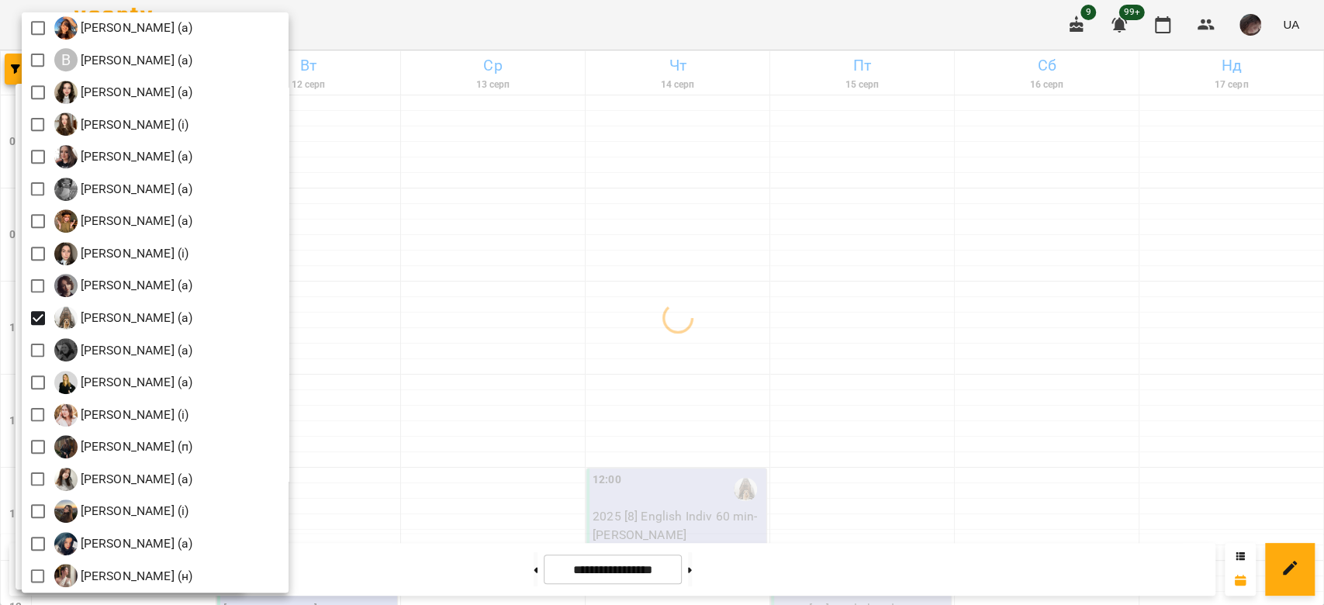
click at [628, 300] on div at bounding box center [662, 302] width 1324 height 605
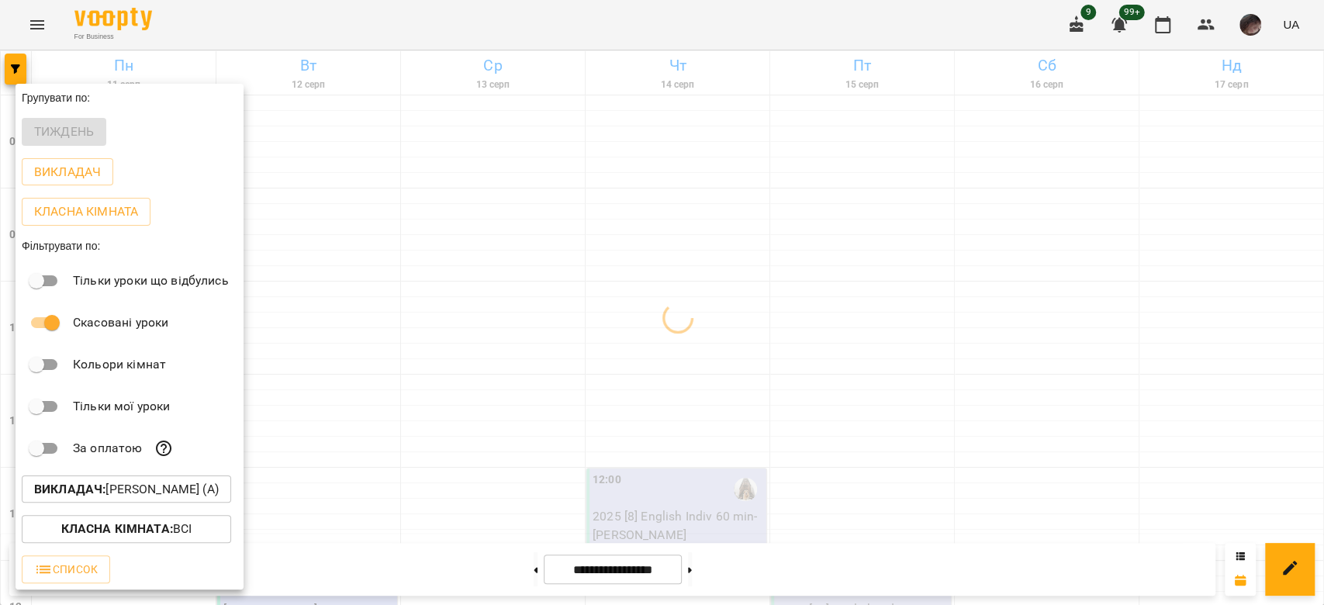
click at [628, 300] on div at bounding box center [662, 302] width 1324 height 605
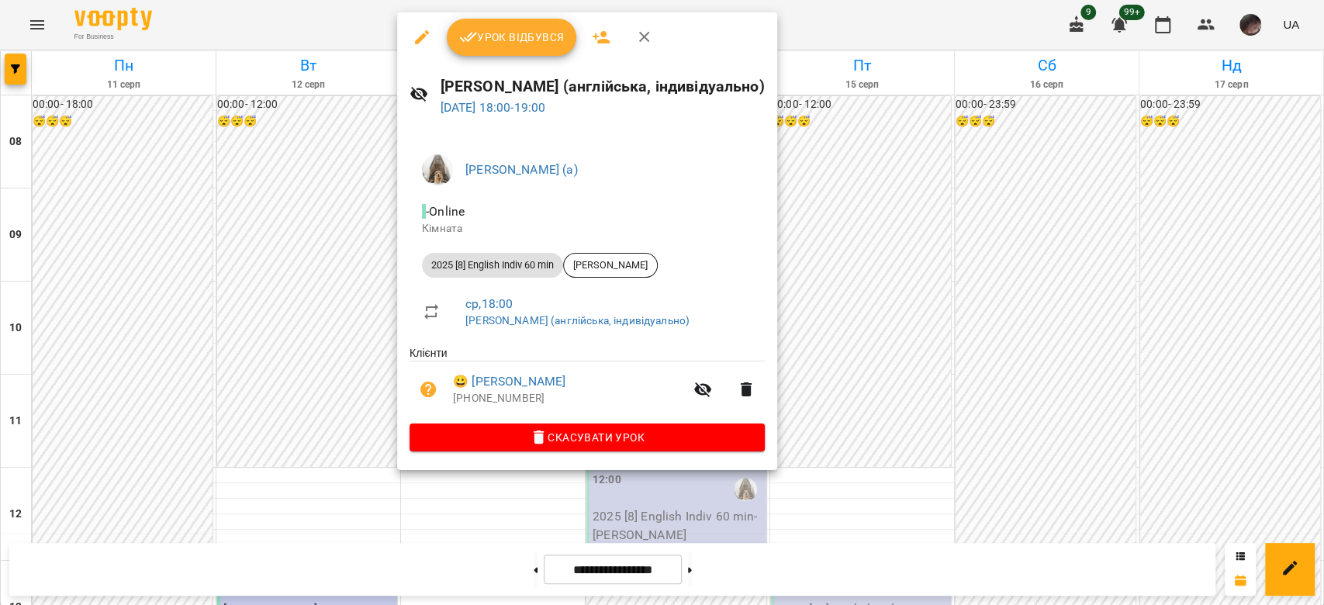
click at [490, 440] on span "Скасувати Урок" at bounding box center [587, 437] width 330 height 19
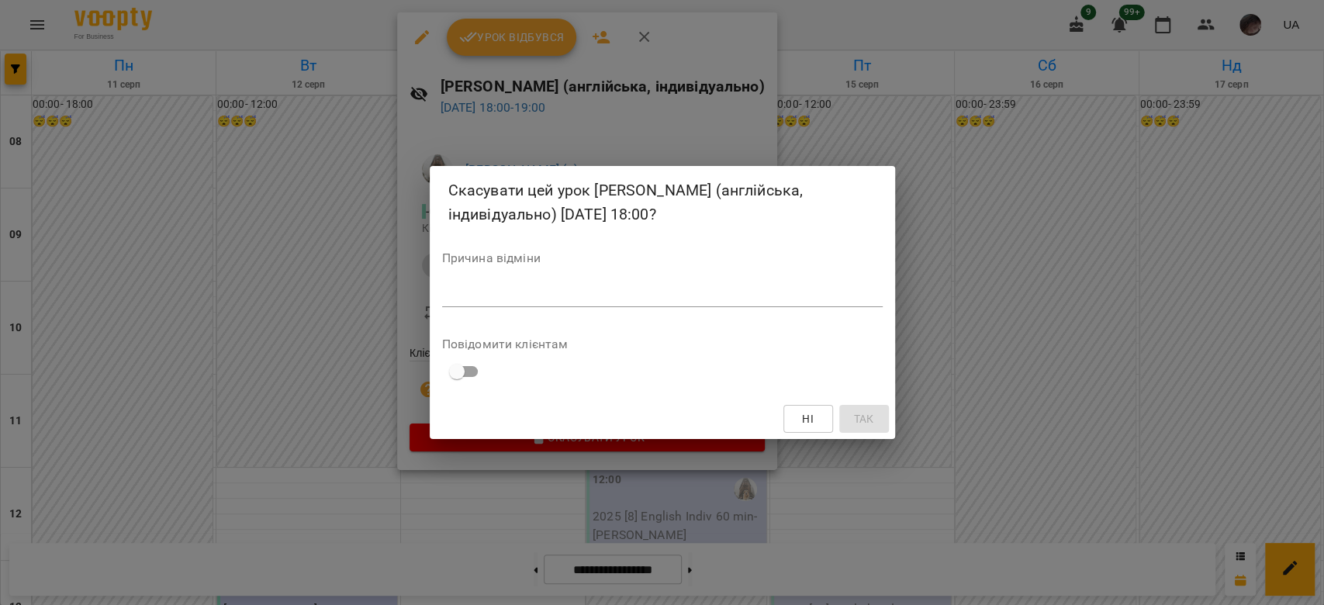
click at [687, 293] on textarea at bounding box center [662, 294] width 441 height 15
type textarea "*"
click at [861, 421] on span "Так" at bounding box center [863, 419] width 20 height 19
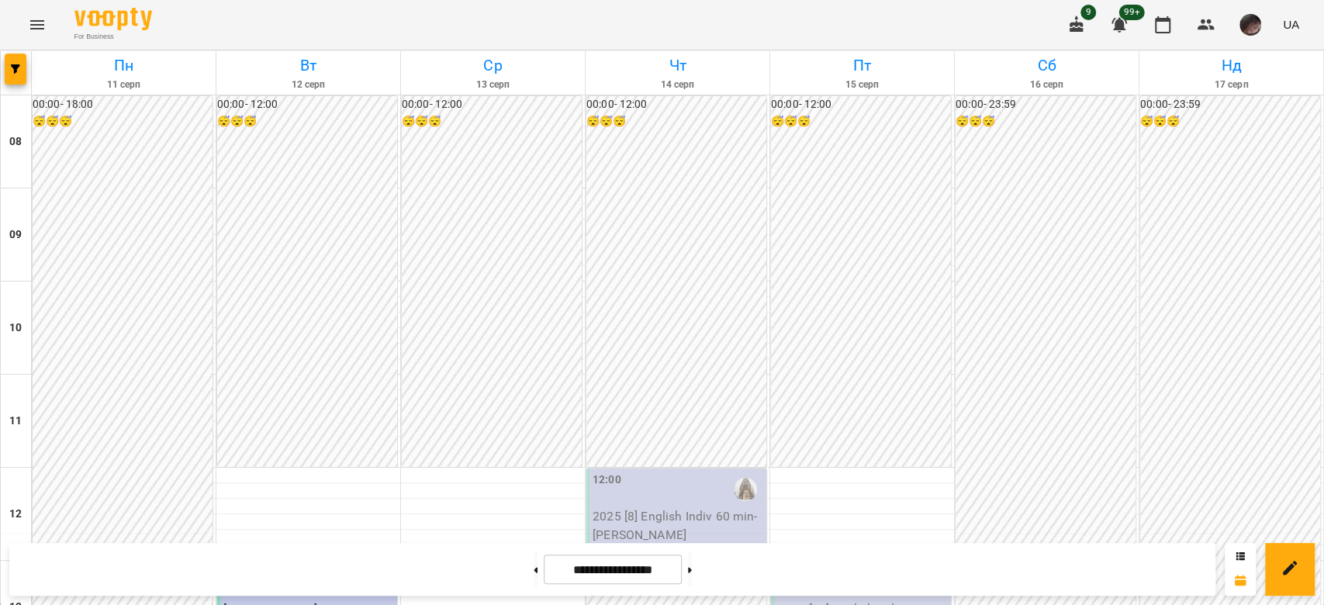
scroll to position [724, 0]
click at [16, 72] on icon "button" at bounding box center [15, 68] width 9 height 9
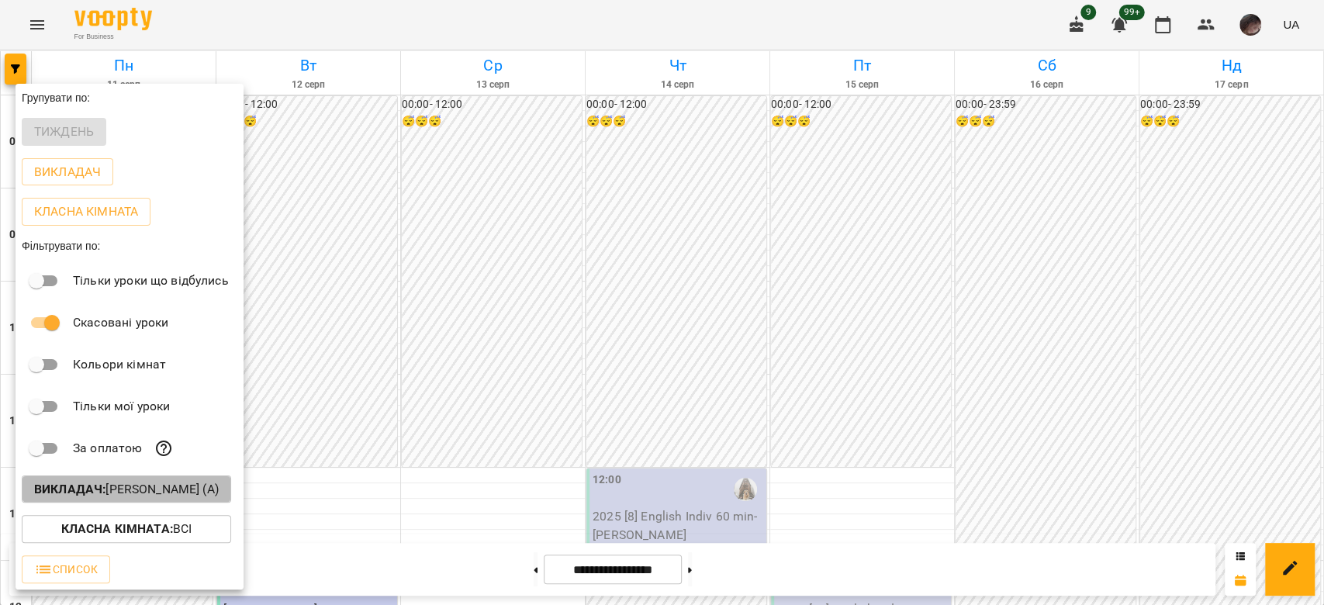
click at [161, 490] on p "Викладач : [PERSON_NAME] (а)" at bounding box center [126, 489] width 185 height 19
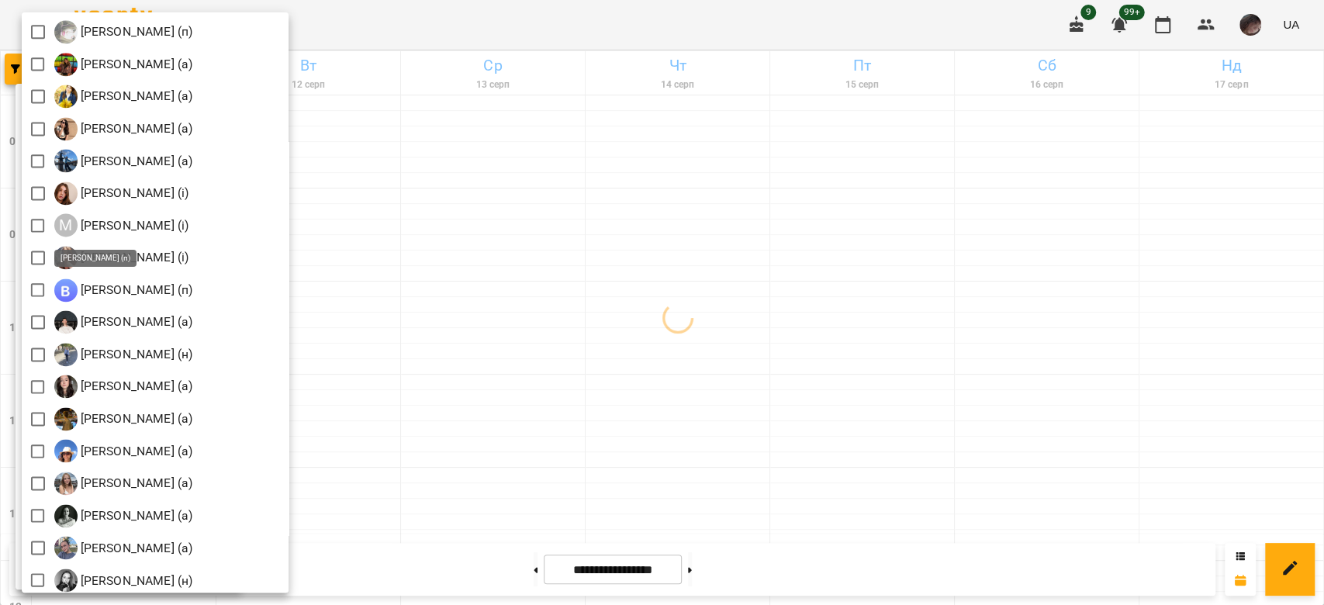
scroll to position [1552, 0]
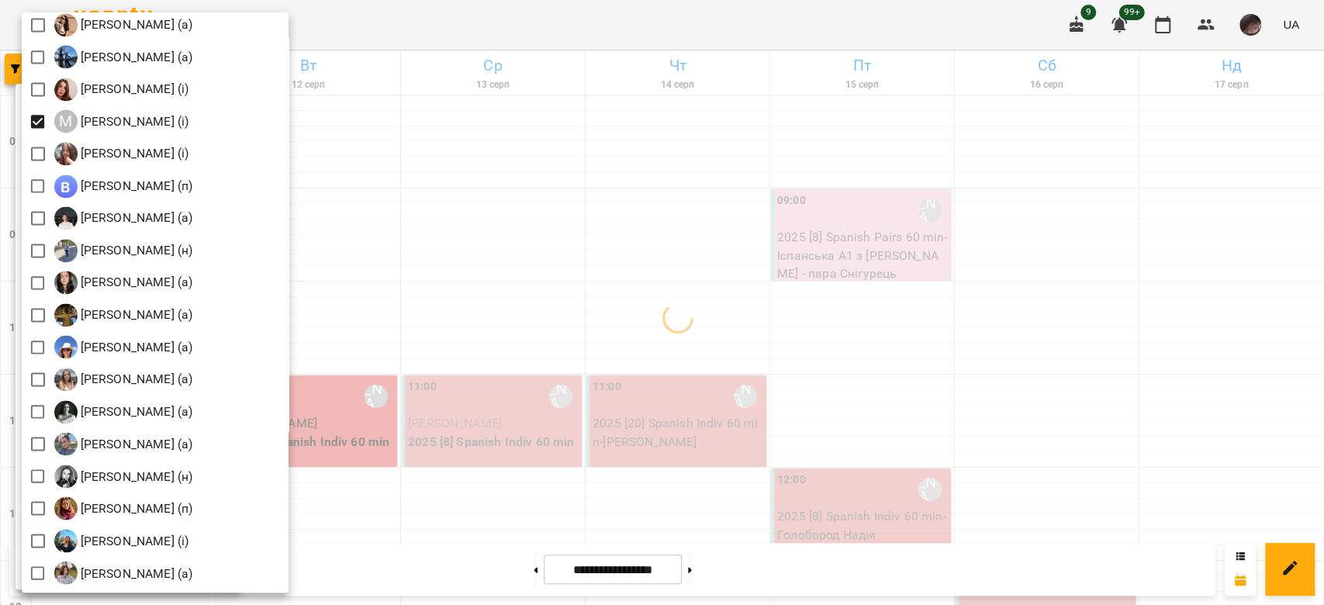
click at [1027, 277] on div at bounding box center [662, 302] width 1324 height 605
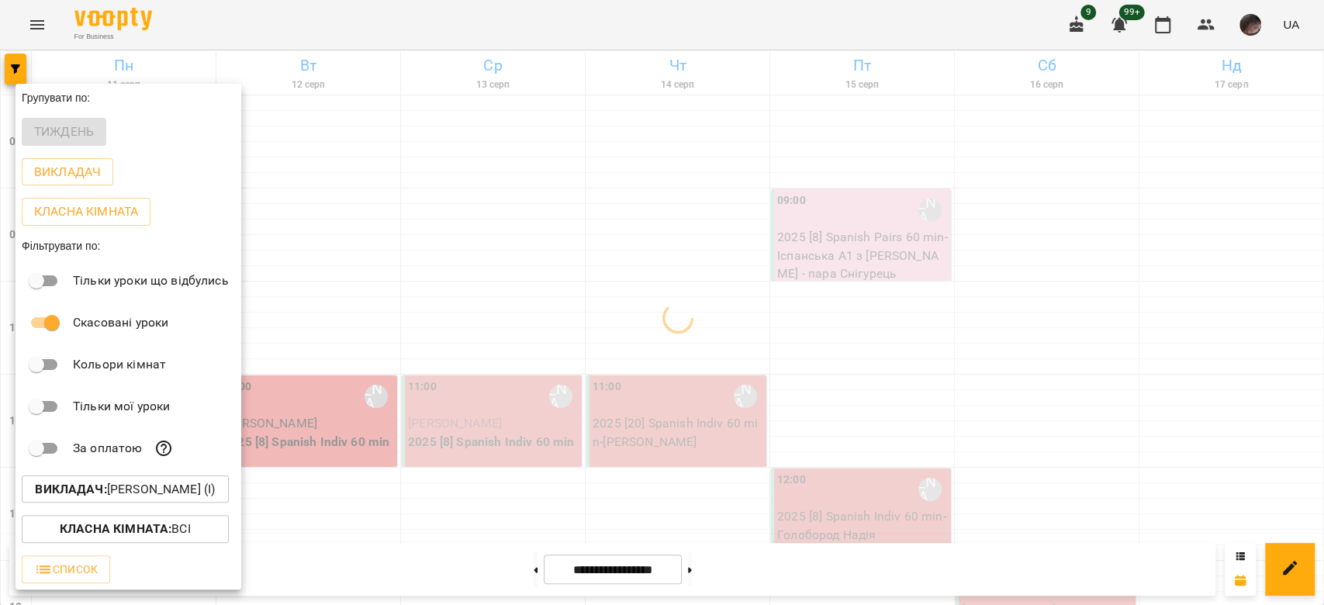
click at [1027, 277] on div at bounding box center [662, 302] width 1324 height 605
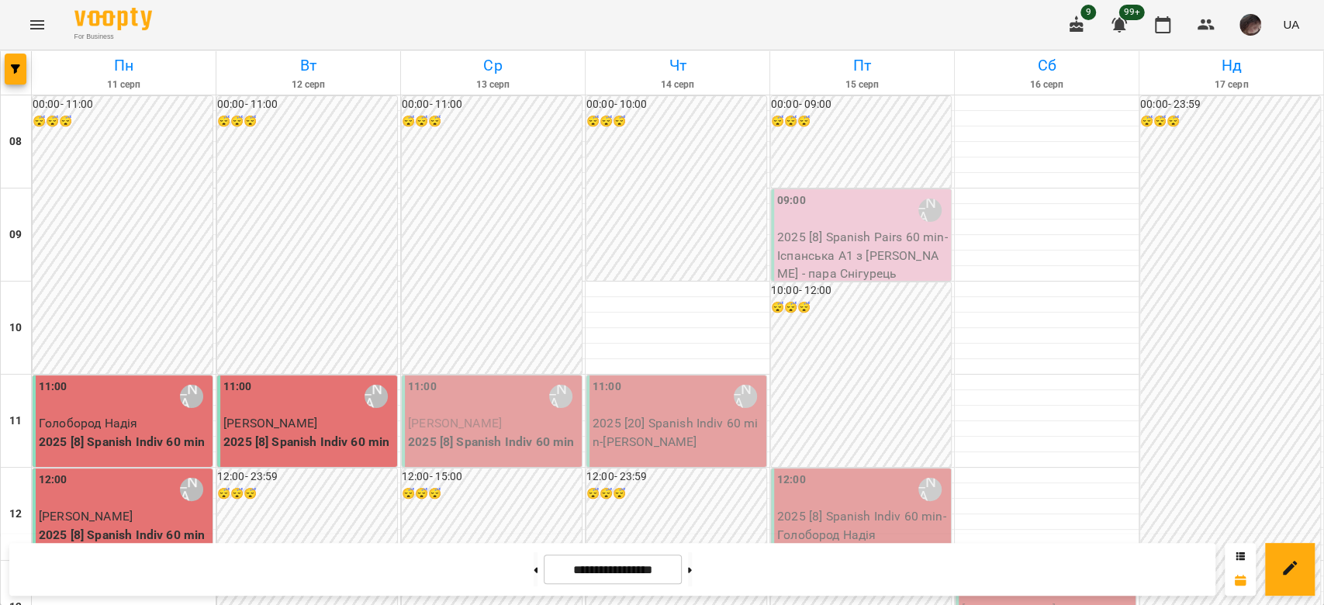
scroll to position [724, 0]
click at [5, 62] on button "button" at bounding box center [16, 69] width 22 height 31
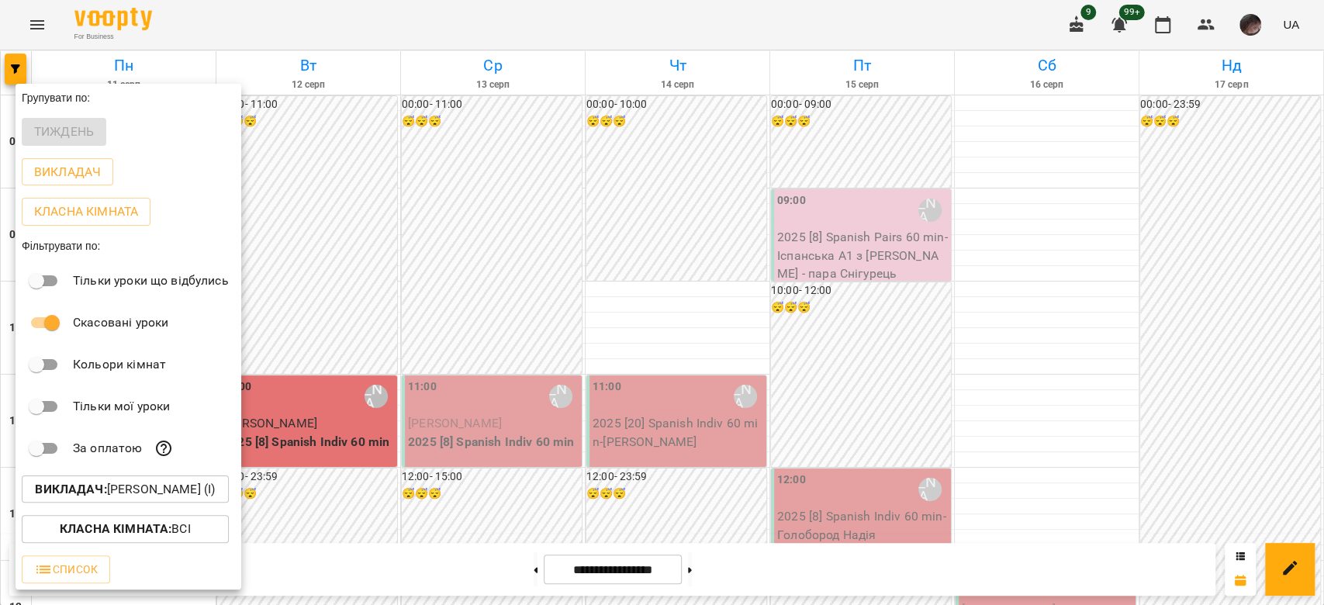
click at [44, 486] on b "Викладач :" at bounding box center [70, 489] width 71 height 15
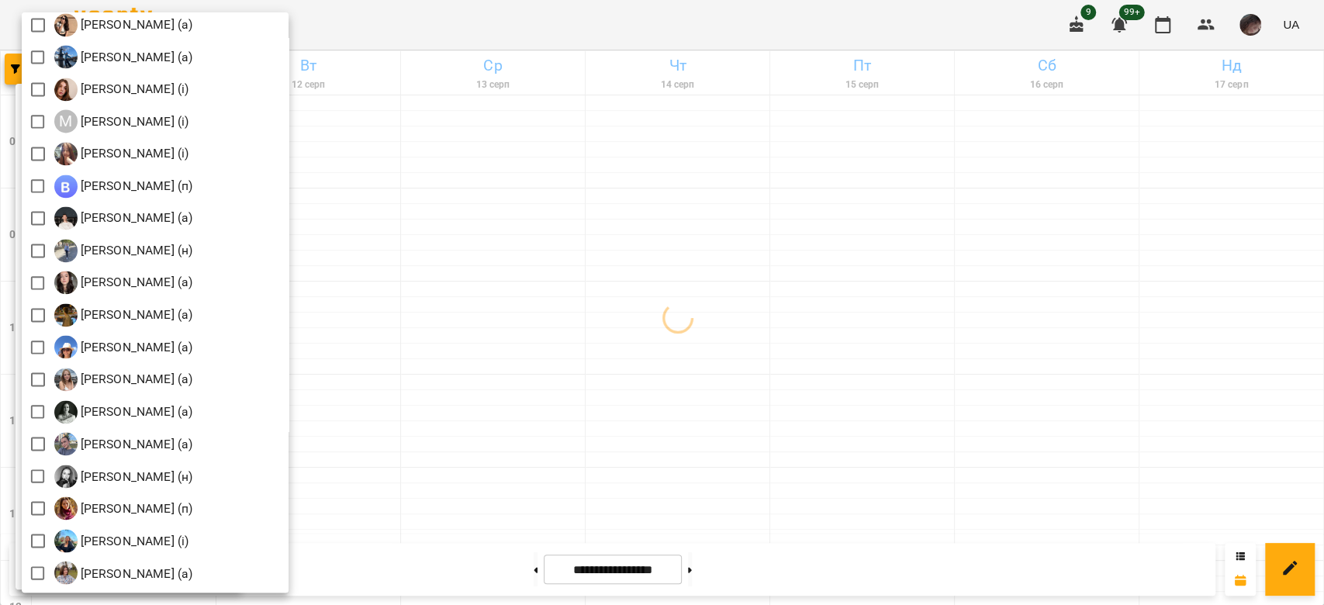
scroll to position [1758, 0]
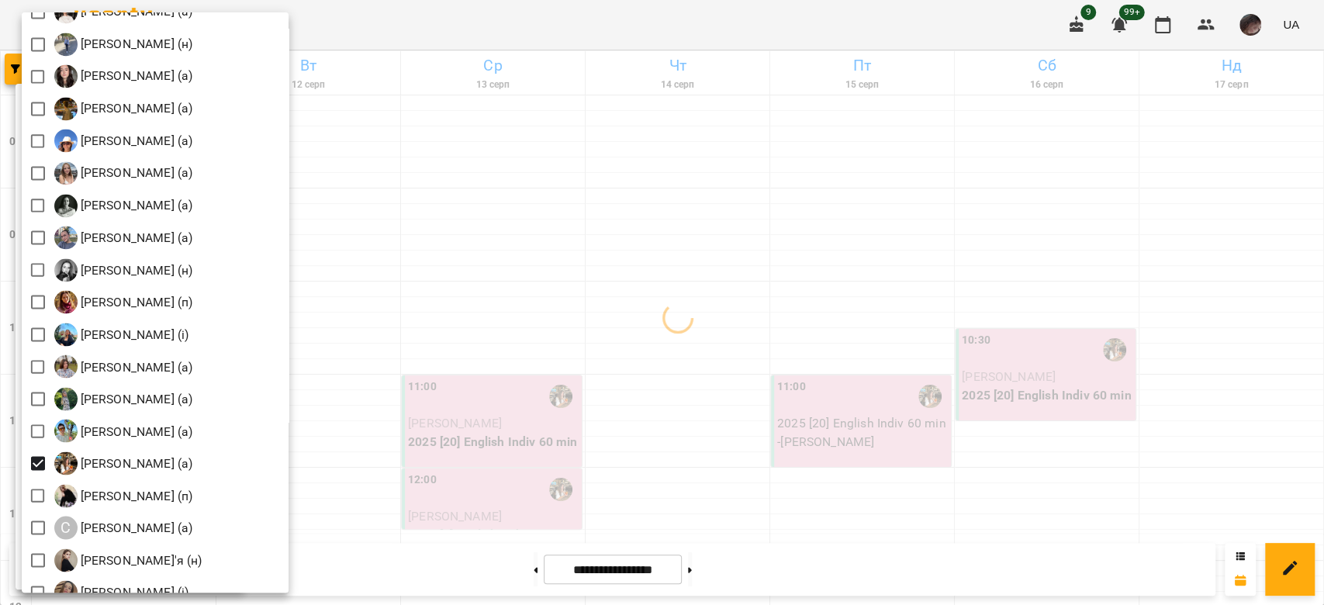
click at [650, 357] on div at bounding box center [662, 302] width 1324 height 605
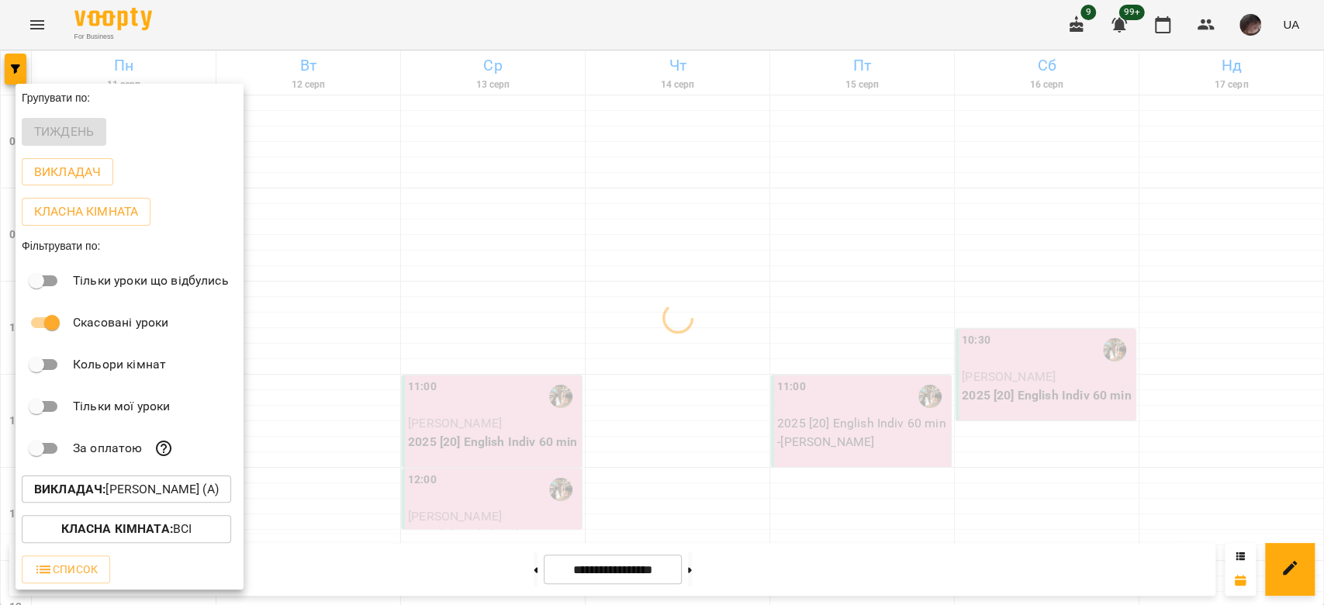
click at [650, 357] on div at bounding box center [662, 302] width 1324 height 605
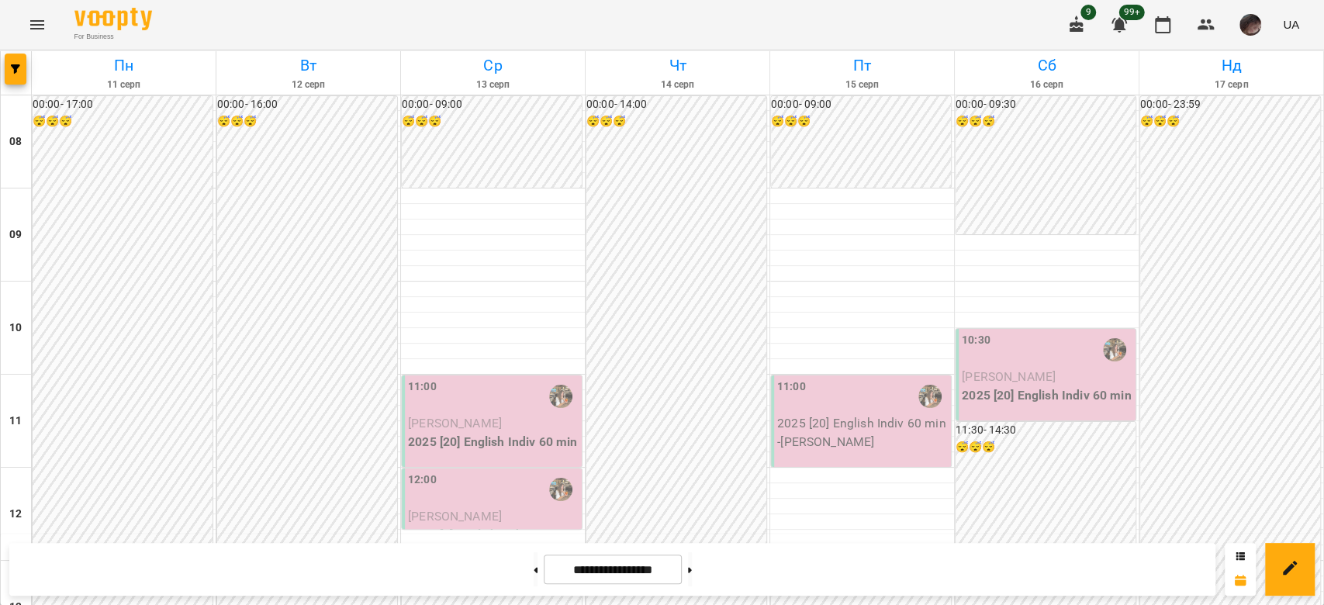
scroll to position [206, 0]
click at [443, 509] on span "[PERSON_NAME]" at bounding box center [455, 516] width 94 height 15
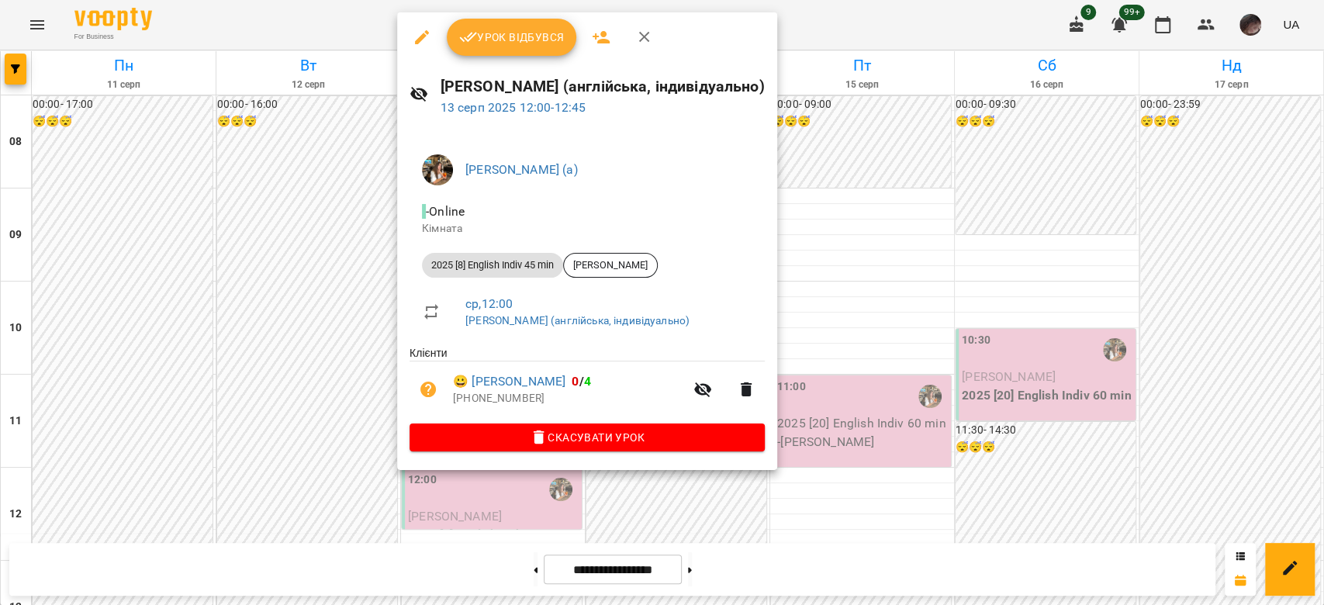
click at [510, 25] on button "Урок відбувся" at bounding box center [512, 37] width 130 height 37
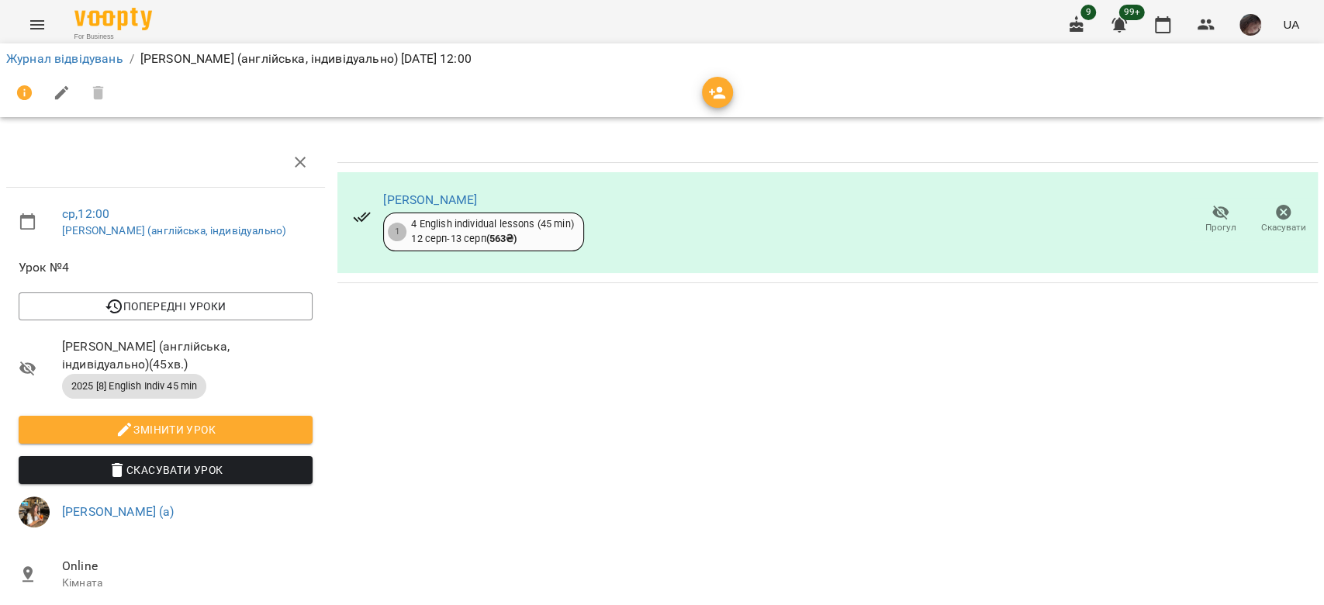
click at [1213, 213] on icon "button" at bounding box center [1221, 213] width 17 height 15
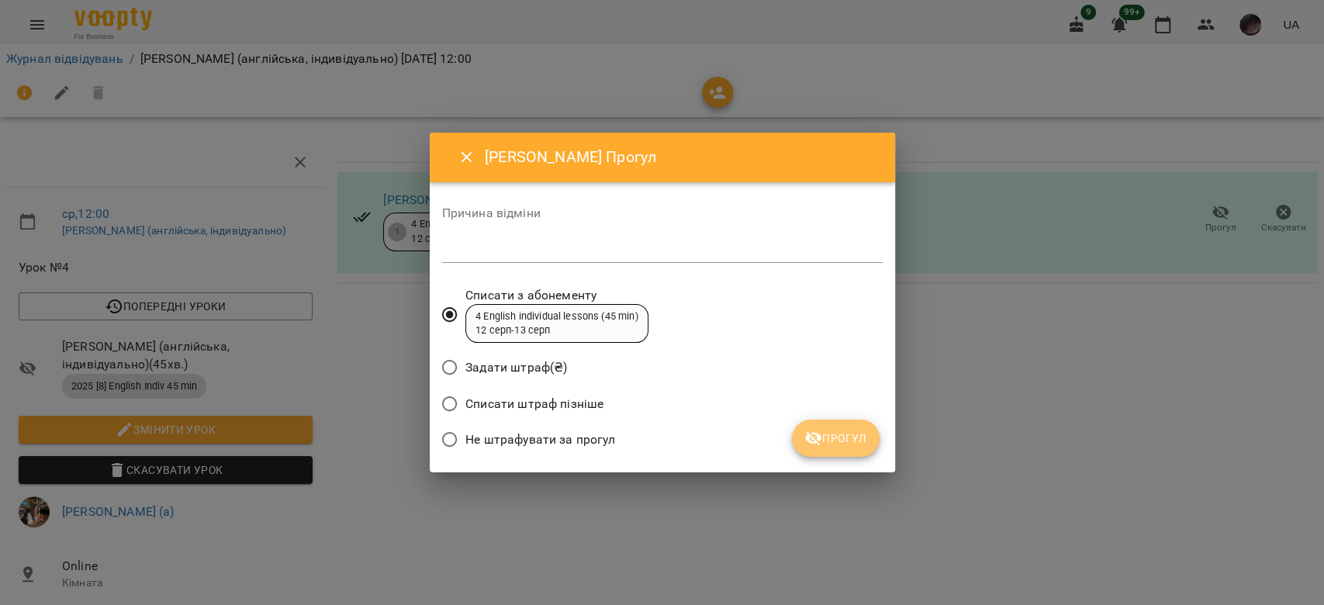
click at [830, 425] on button "Прогул" at bounding box center [836, 438] width 88 height 37
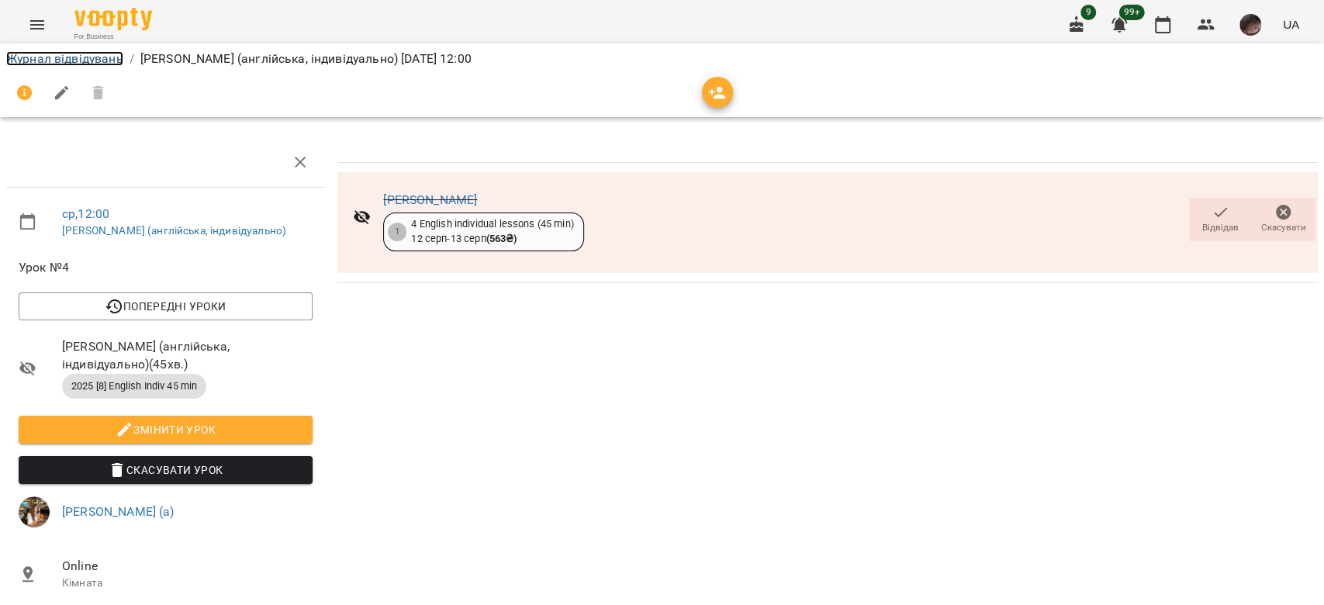
click at [40, 59] on link "Журнал відвідувань" at bounding box center [64, 58] width 117 height 15
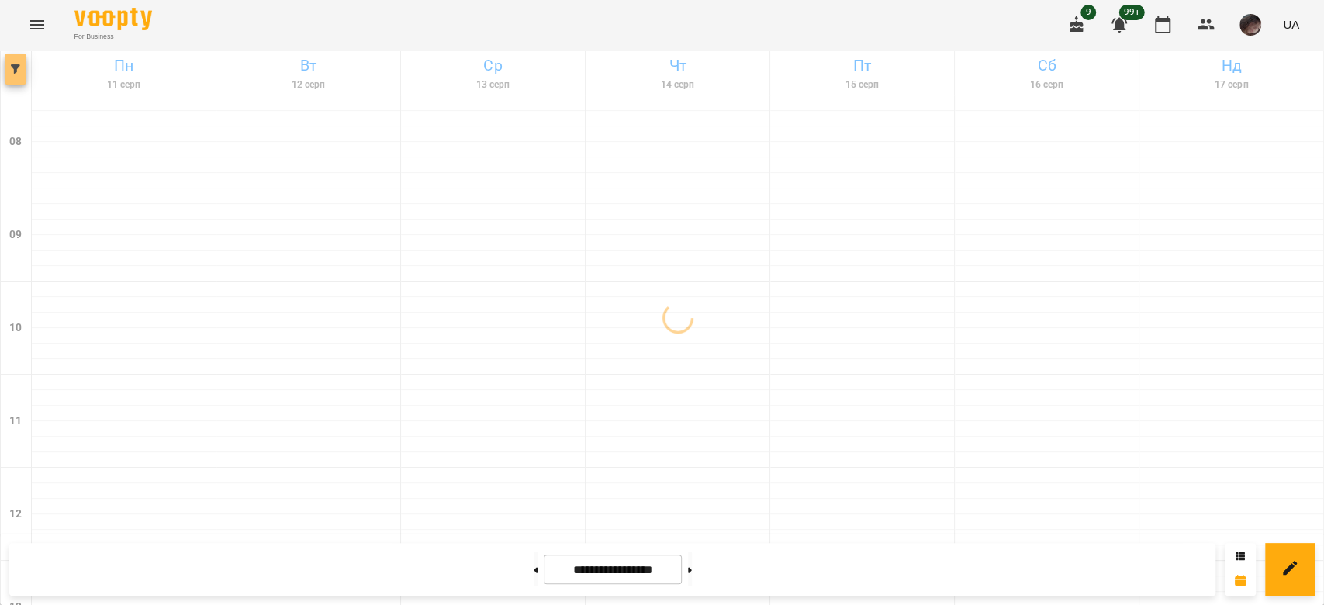
click at [6, 78] on button "button" at bounding box center [16, 69] width 22 height 31
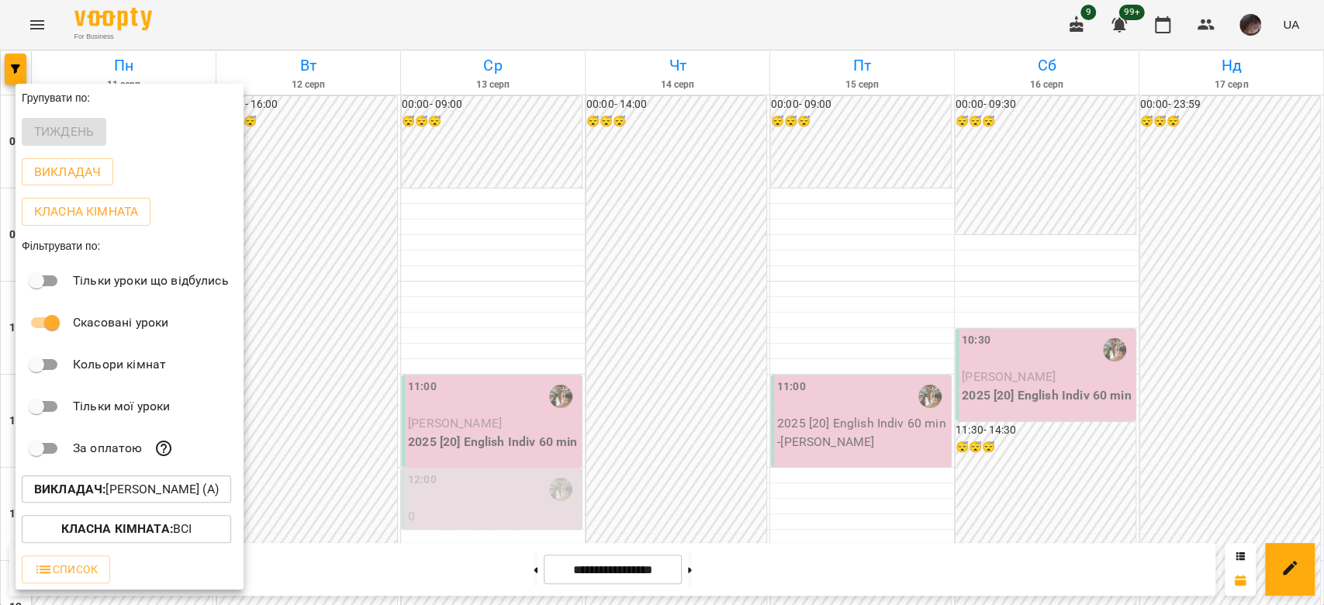
click at [211, 487] on p "Викладач : [PERSON_NAME] (а)" at bounding box center [126, 489] width 185 height 19
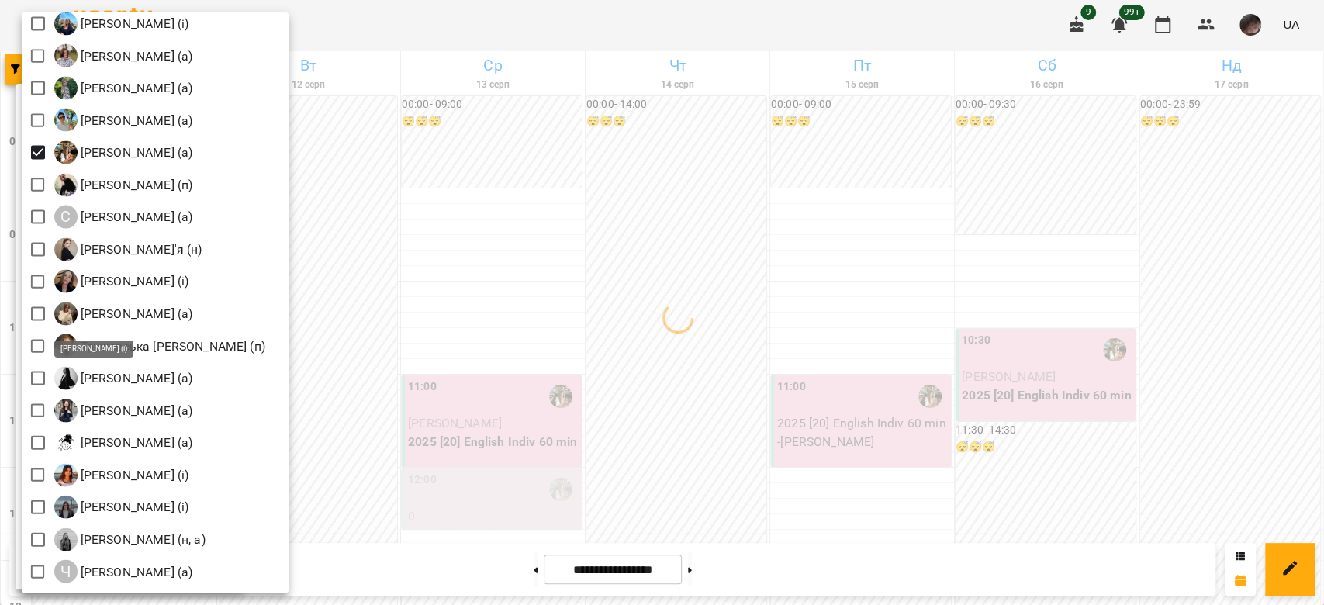
scroll to position [2164, 0]
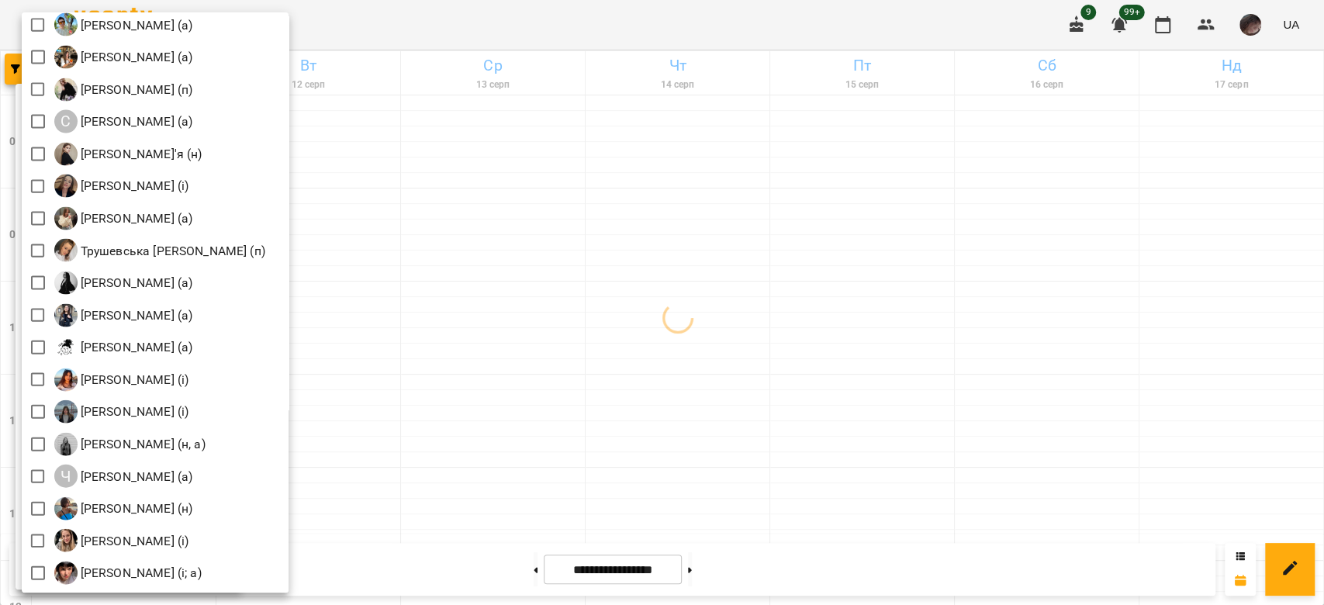
click at [612, 272] on div at bounding box center [662, 302] width 1324 height 605
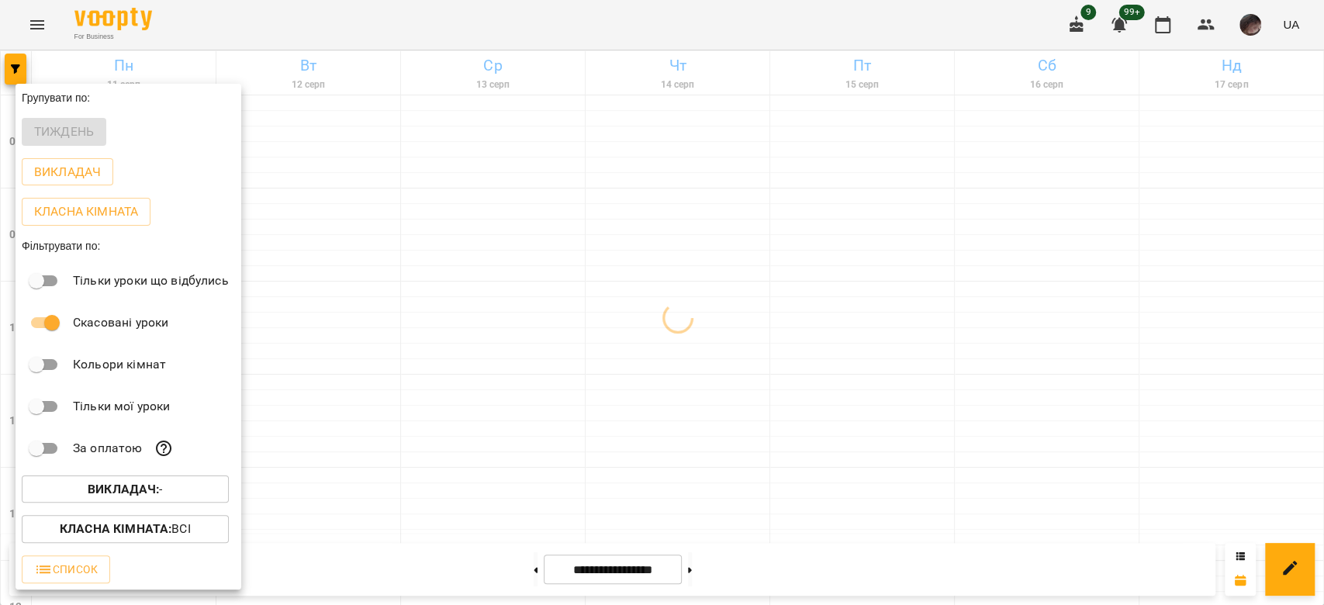
click at [612, 276] on div at bounding box center [662, 302] width 1324 height 605
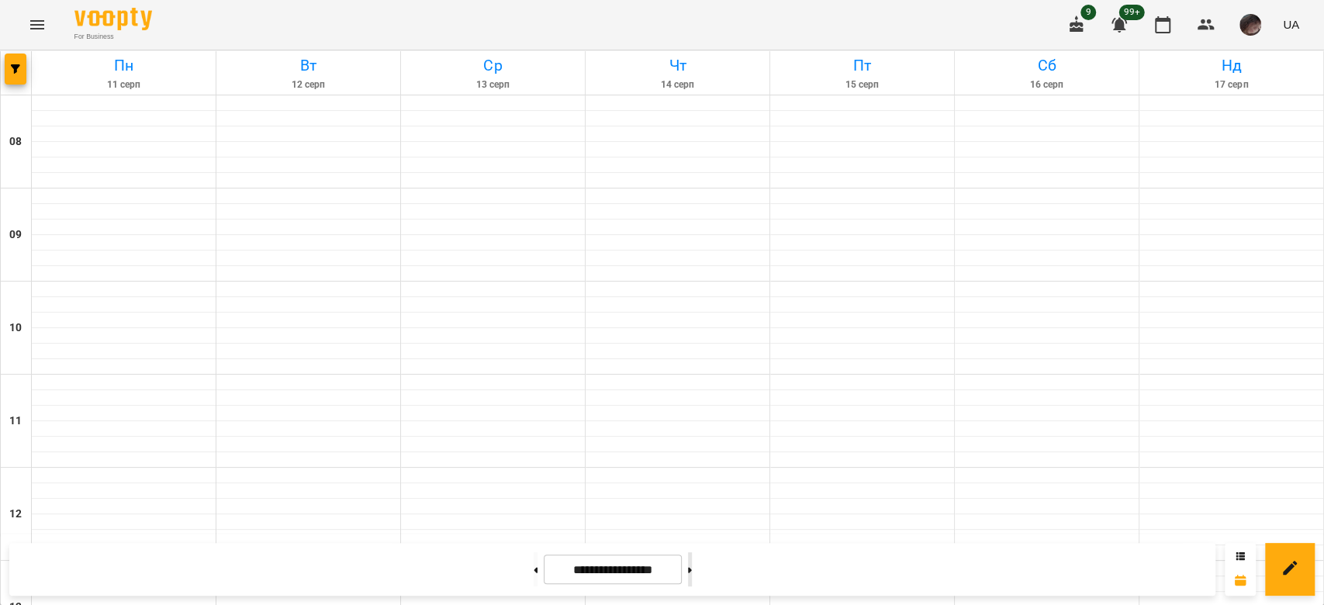
click at [692, 576] on button at bounding box center [690, 569] width 4 height 34
click at [534, 566] on button at bounding box center [536, 569] width 4 height 34
click at [16, 71] on icon "button" at bounding box center [15, 68] width 9 height 9
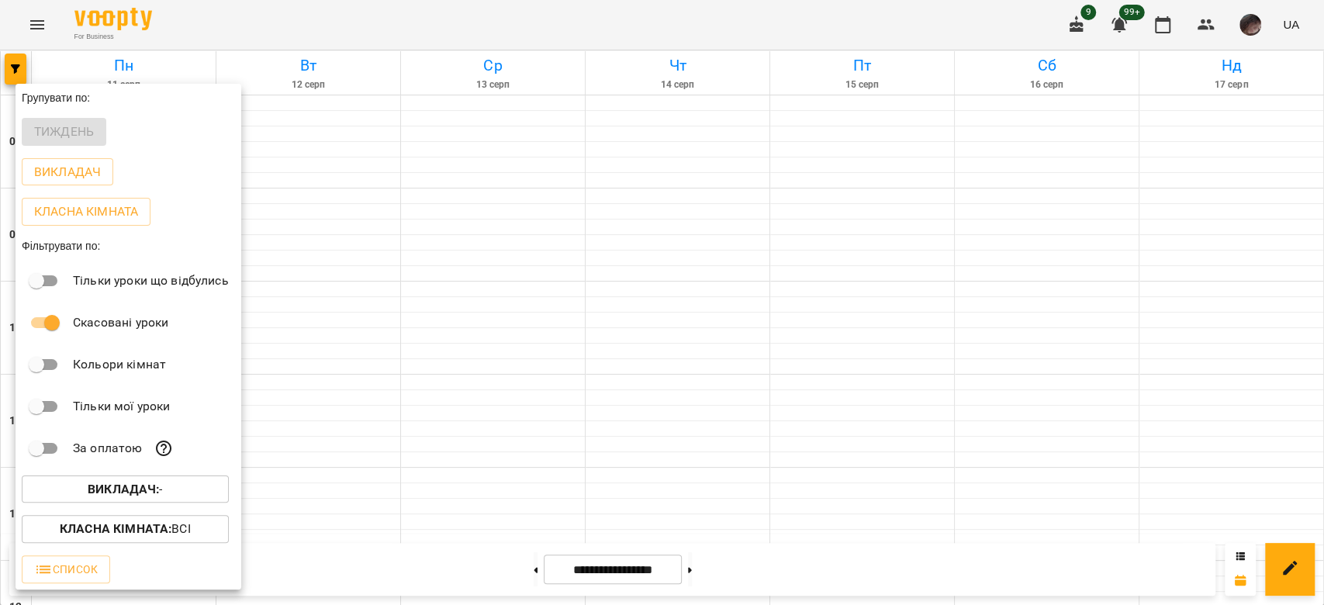
click at [189, 488] on span "Викладач : -" at bounding box center [125, 489] width 182 height 19
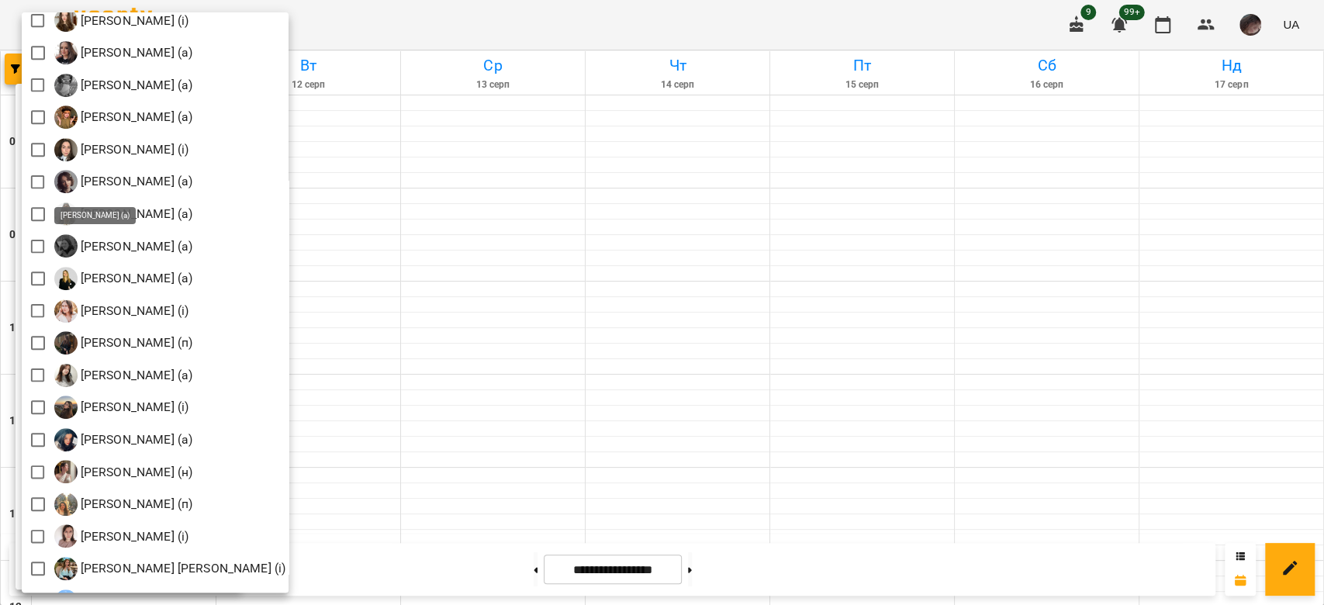
scroll to position [827, 0]
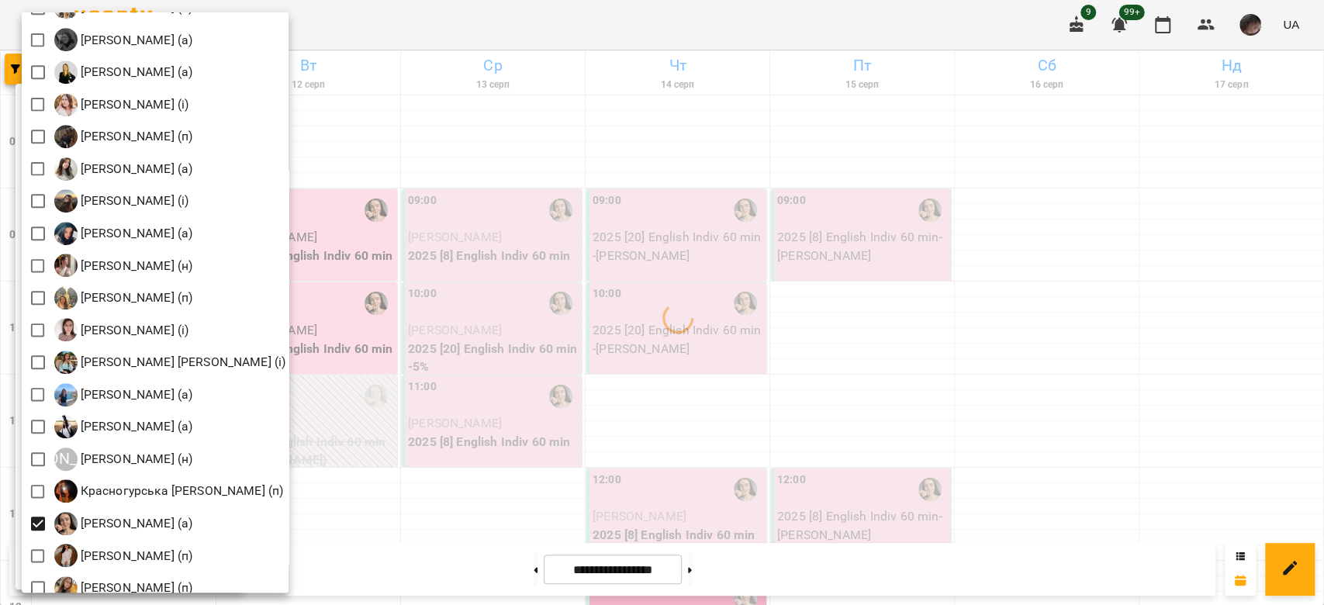
click at [604, 338] on div at bounding box center [662, 302] width 1324 height 605
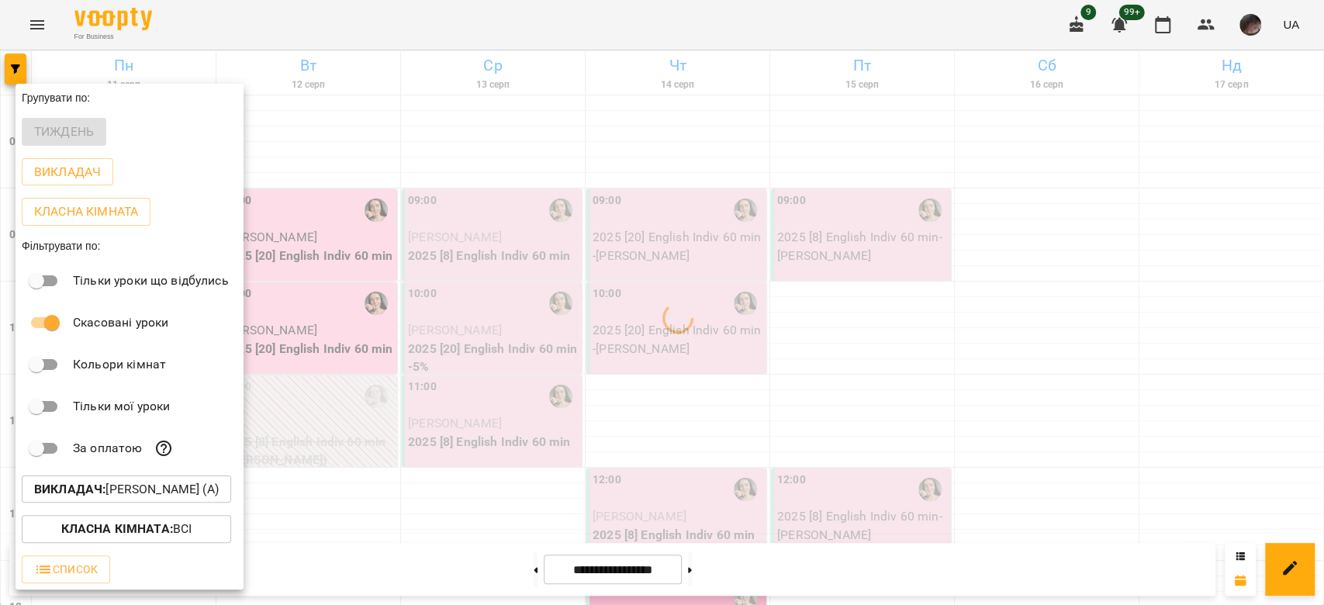
click at [604, 338] on div at bounding box center [662, 302] width 1324 height 605
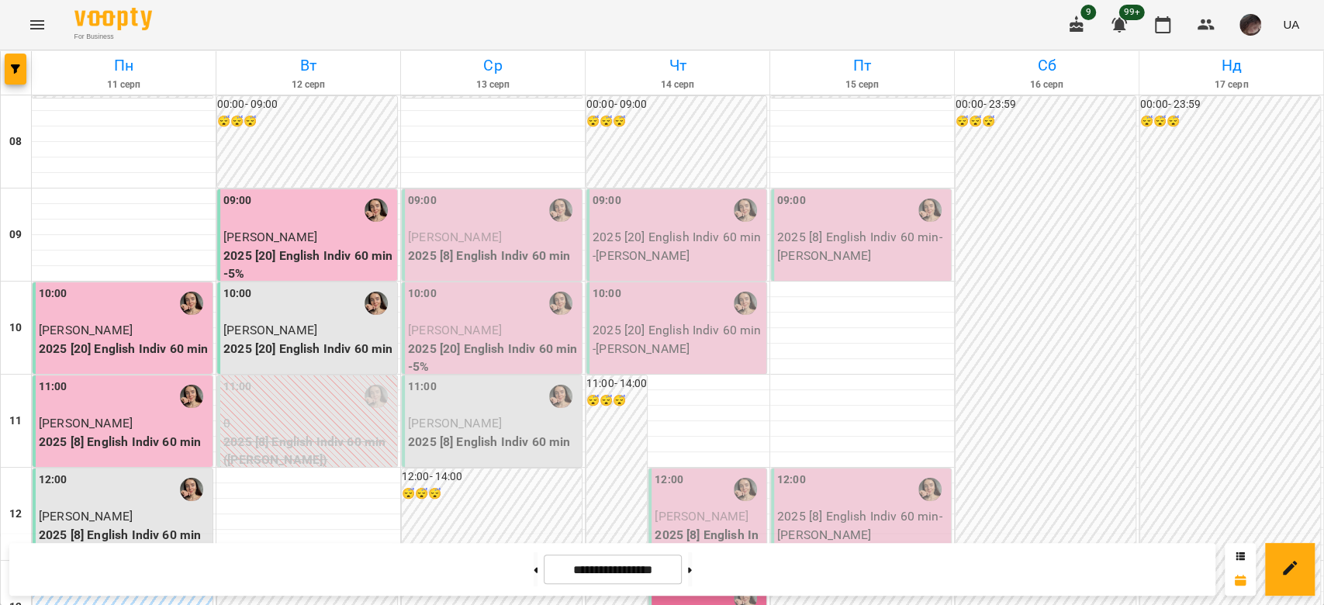
scroll to position [413, 0]
click at [692, 581] on button at bounding box center [690, 569] width 4 height 34
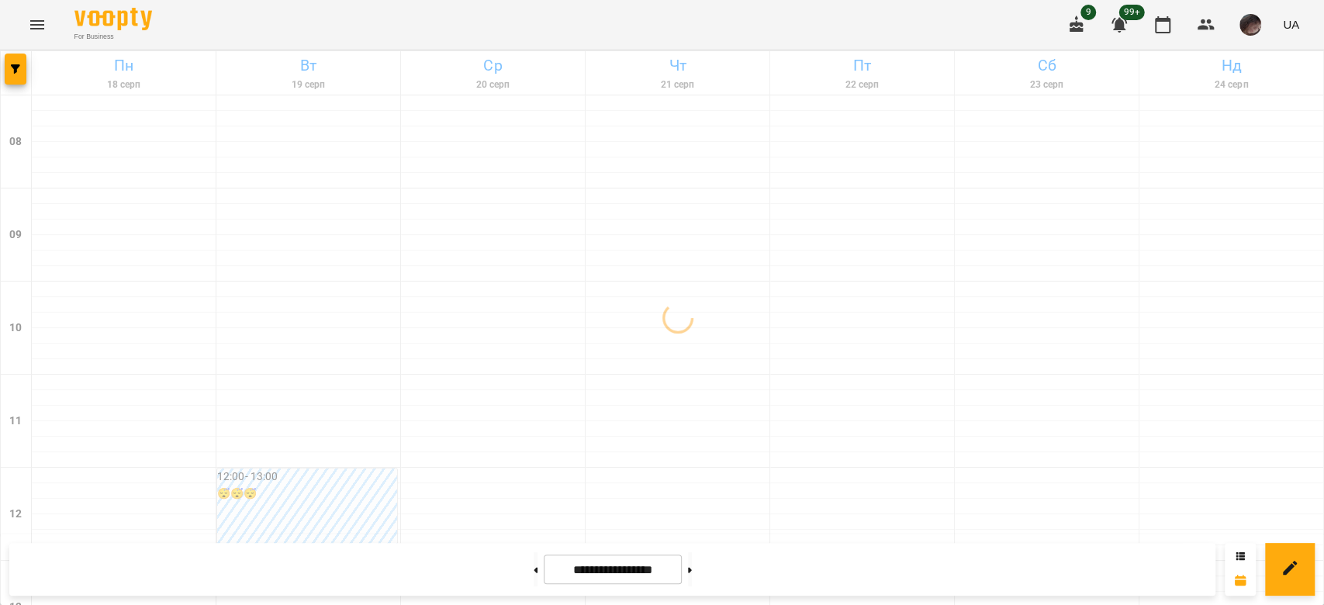
scroll to position [310, 0]
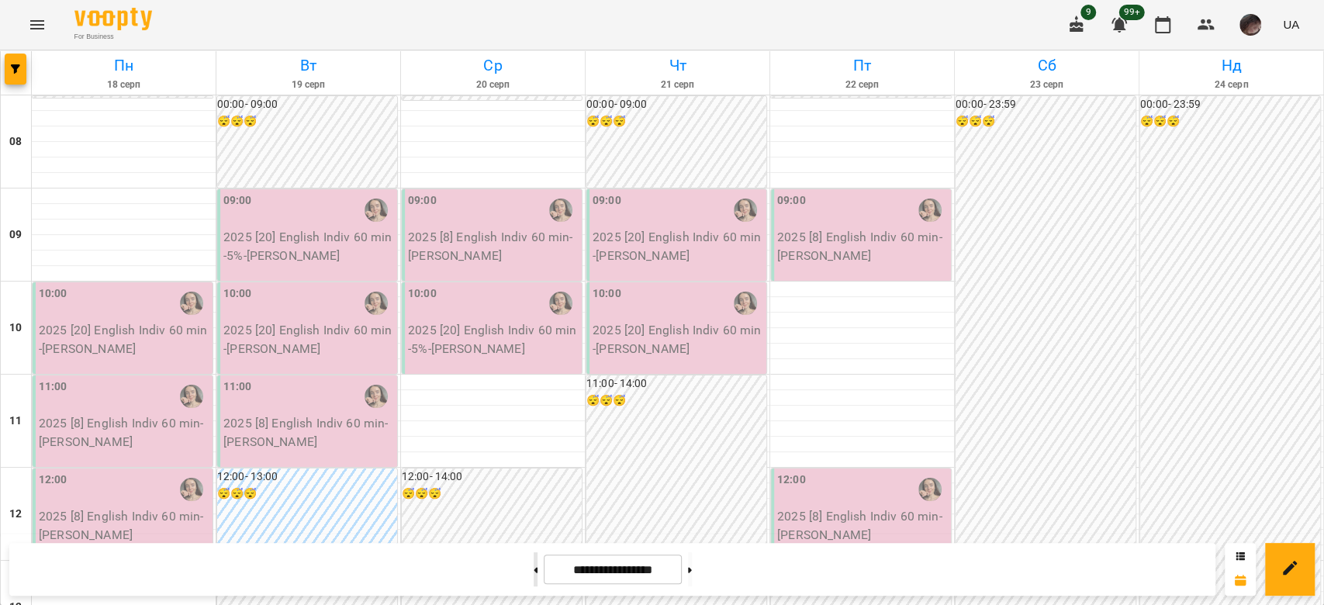
click at [534, 577] on button at bounding box center [536, 569] width 4 height 34
type input "**********"
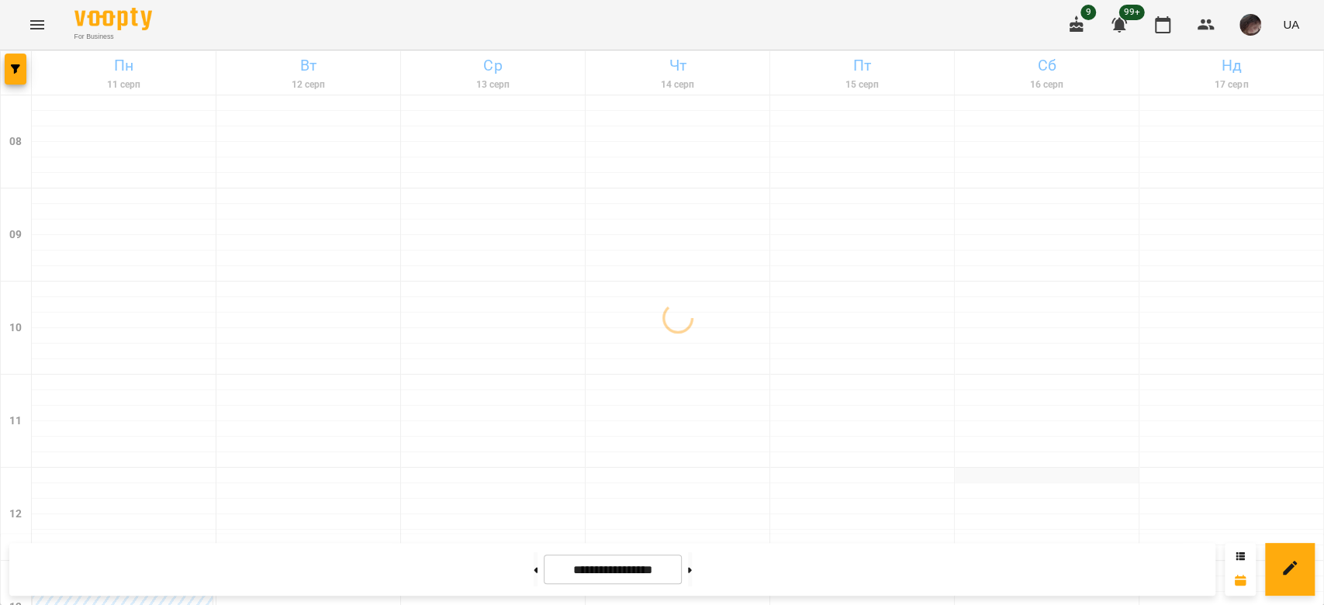
scroll to position [0, 0]
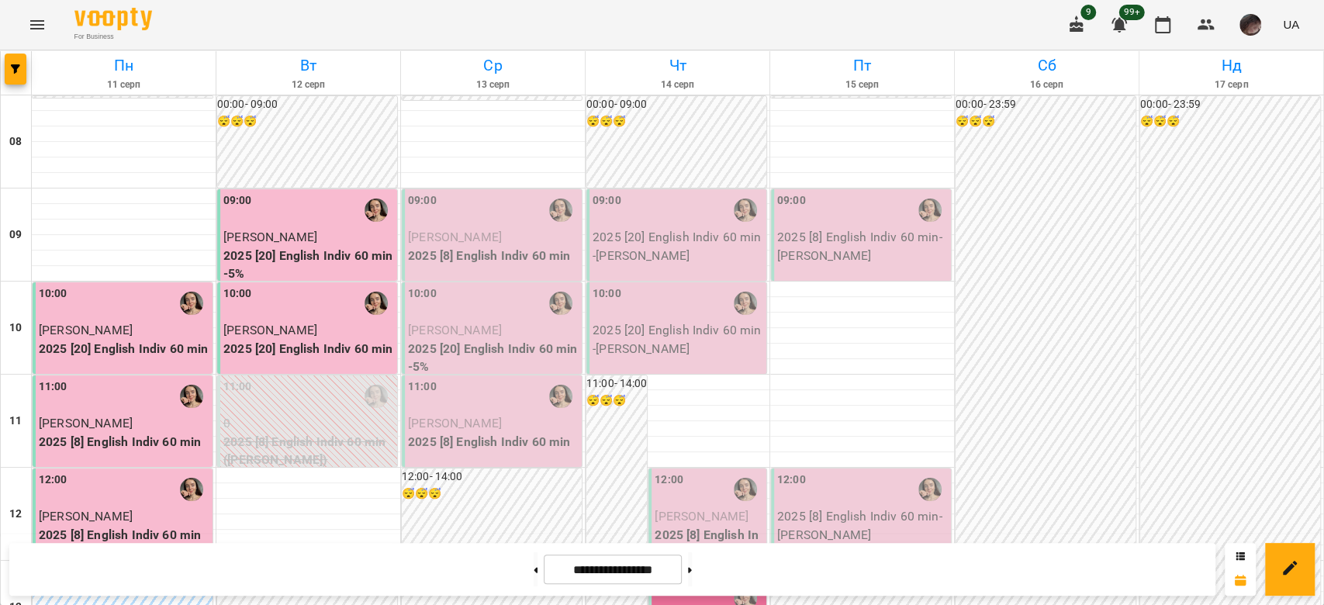
click at [867, 252] on p "2025 [8] English Indiv 60 min - [PERSON_NAME]" at bounding box center [862, 246] width 171 height 36
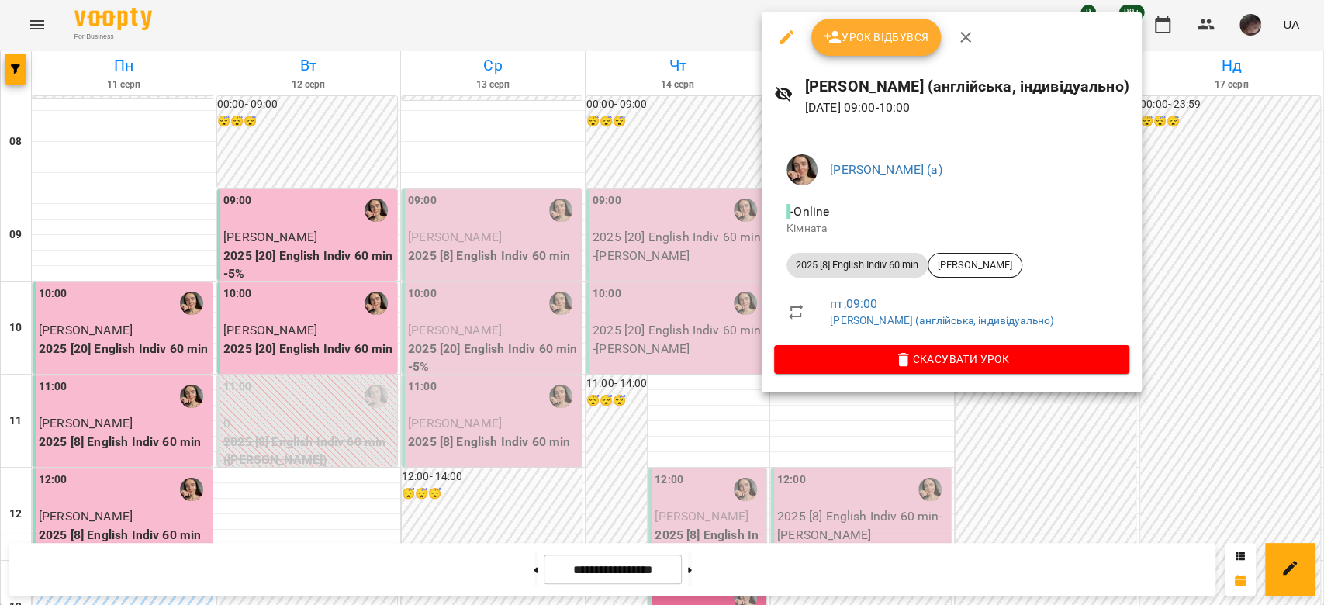
click at [721, 135] on div at bounding box center [662, 302] width 1324 height 605
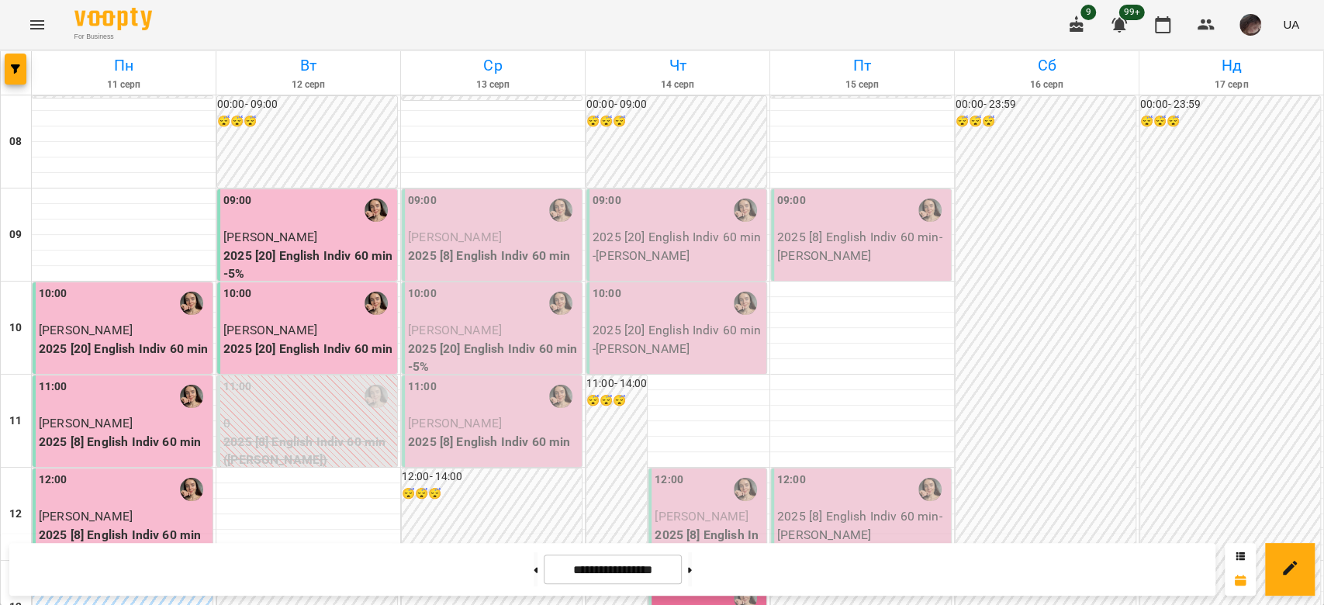
click at [488, 254] on p "2025 [8] English Indiv 60 min" at bounding box center [493, 256] width 171 height 19
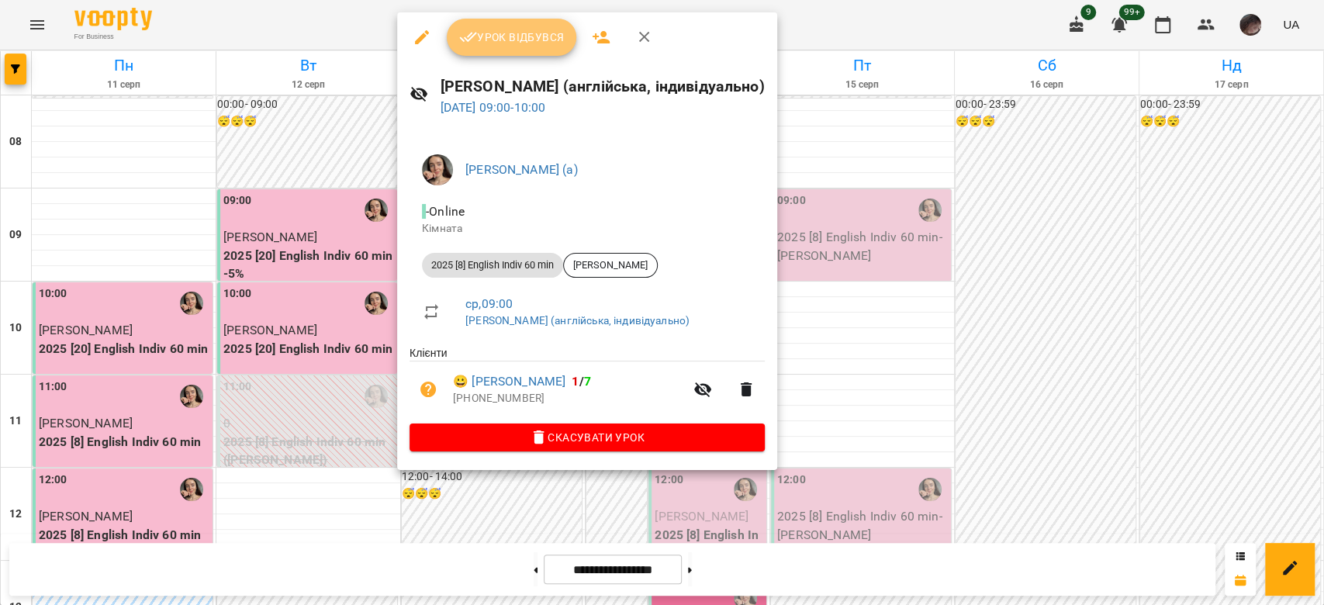
click at [500, 35] on span "Урок відбувся" at bounding box center [512, 37] width 106 height 19
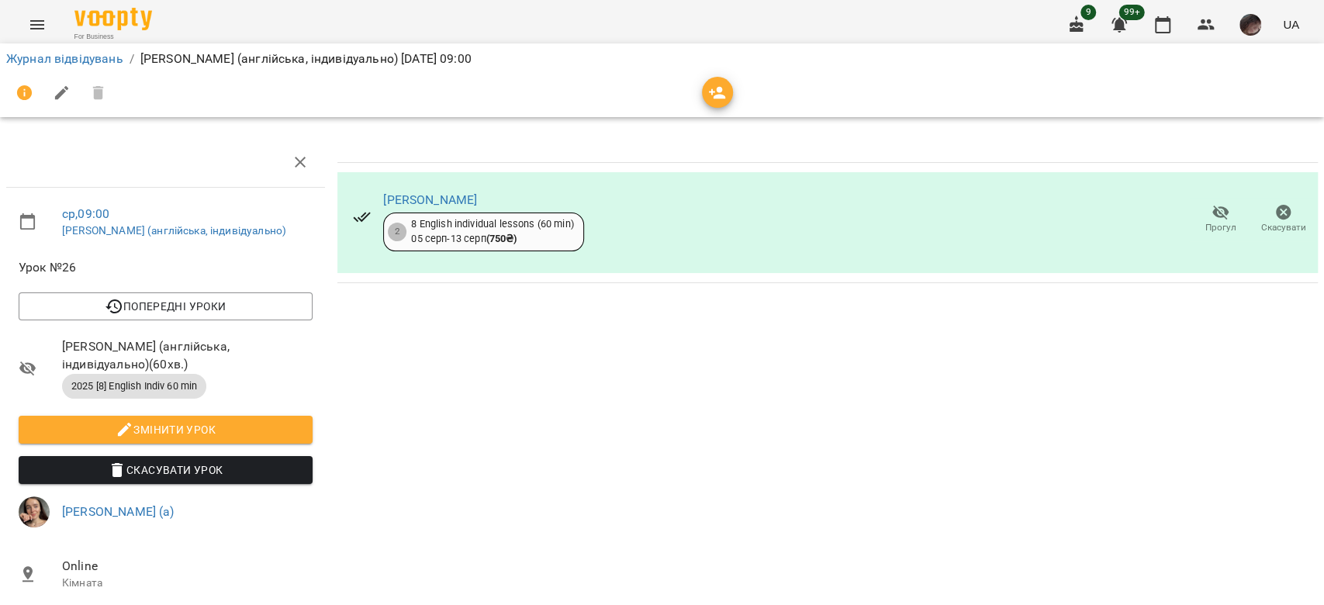
click at [1212, 220] on icon "button" at bounding box center [1221, 212] width 19 height 19
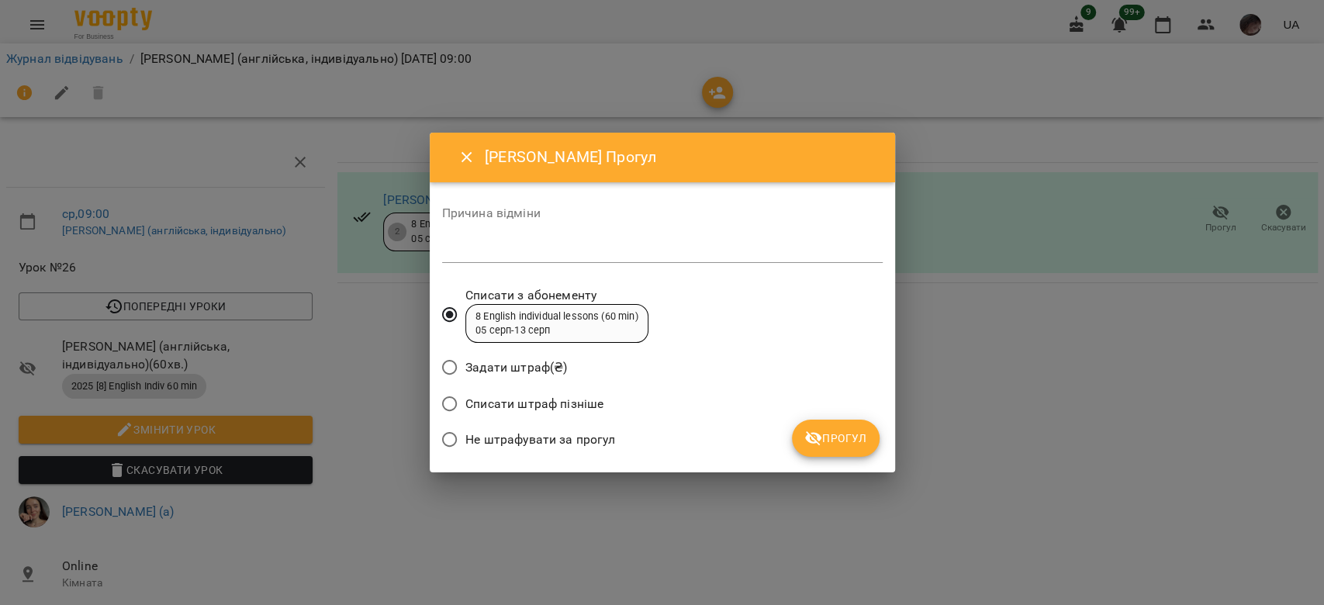
click at [832, 443] on span "Прогул" at bounding box center [835, 438] width 63 height 19
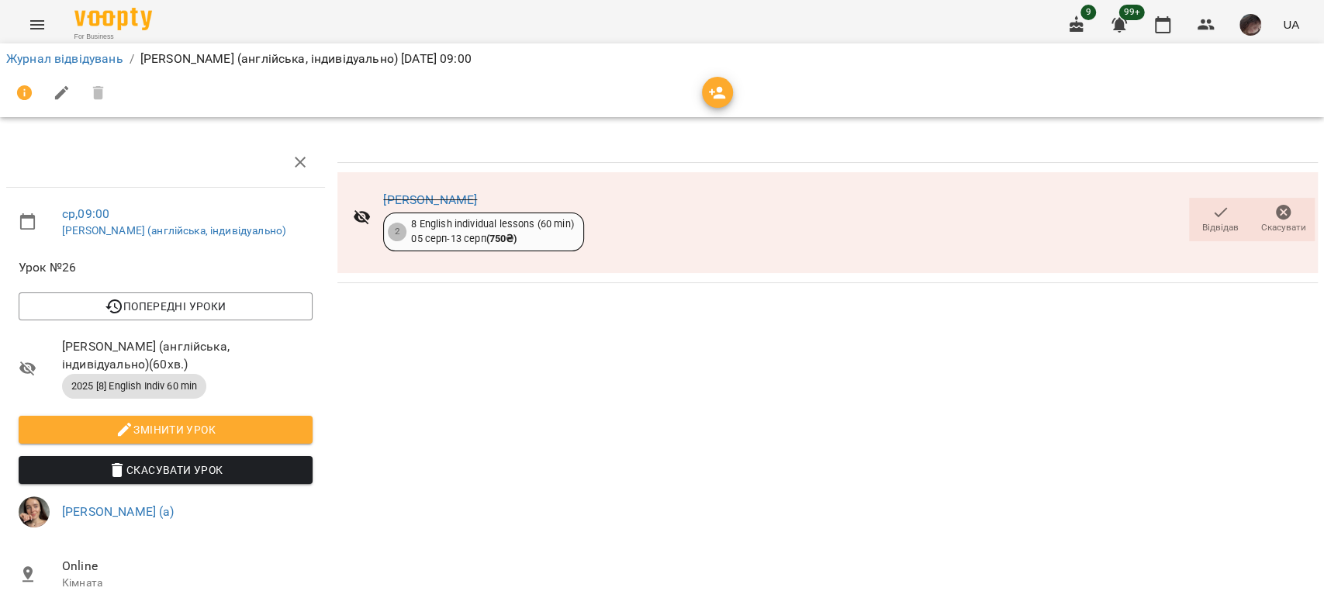
click at [85, 66] on div "Журнал відвідувань / [PERSON_NAME] (англійська, індивідуально) [DATE] 09:00" at bounding box center [662, 59] width 1318 height 25
click at [85, 57] on link "Журнал відвідувань" at bounding box center [64, 58] width 117 height 15
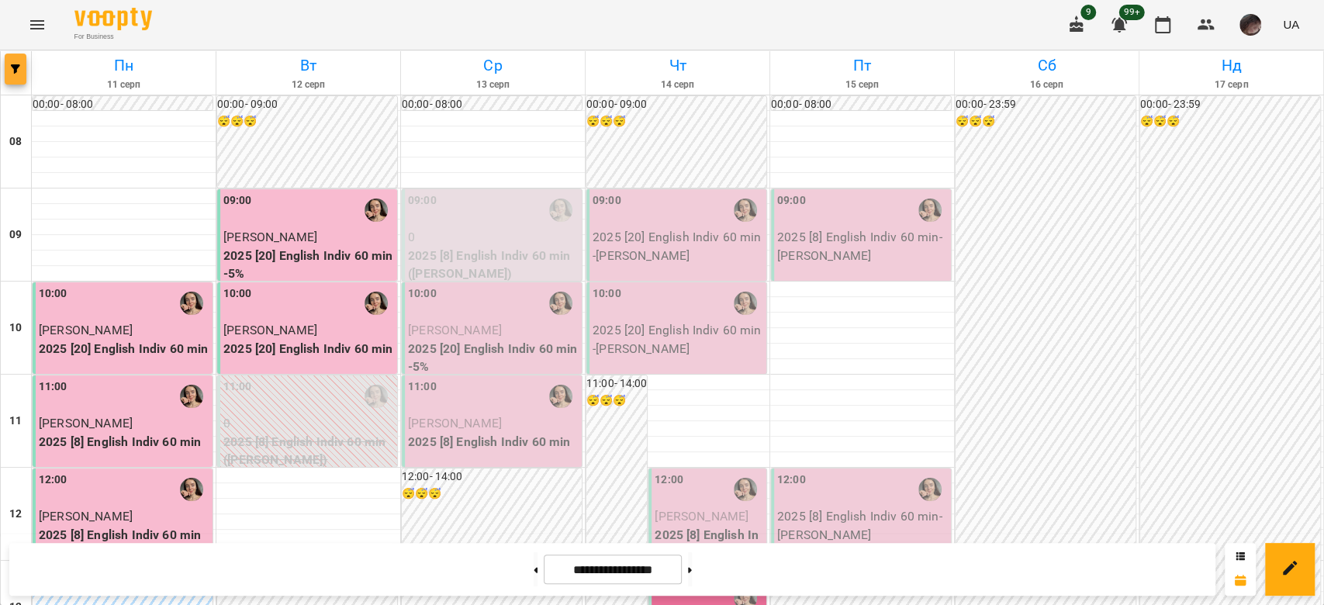
click at [13, 66] on icon "button" at bounding box center [15, 68] width 9 height 9
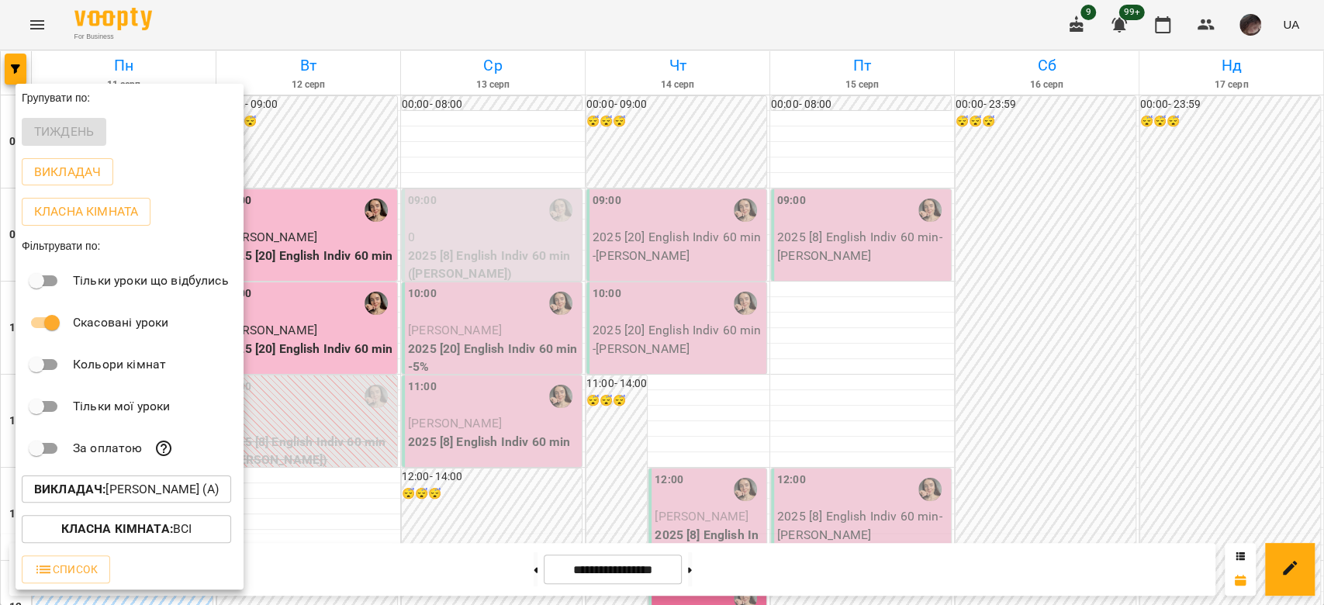
click at [168, 510] on div "Викладач : [PERSON_NAME] (а)" at bounding box center [130, 489] width 228 height 40
click at [168, 507] on div "Викладач : [PERSON_NAME] (а)" at bounding box center [130, 489] width 228 height 40
click at [170, 496] on p "Викладач : [PERSON_NAME] (а)" at bounding box center [126, 489] width 185 height 19
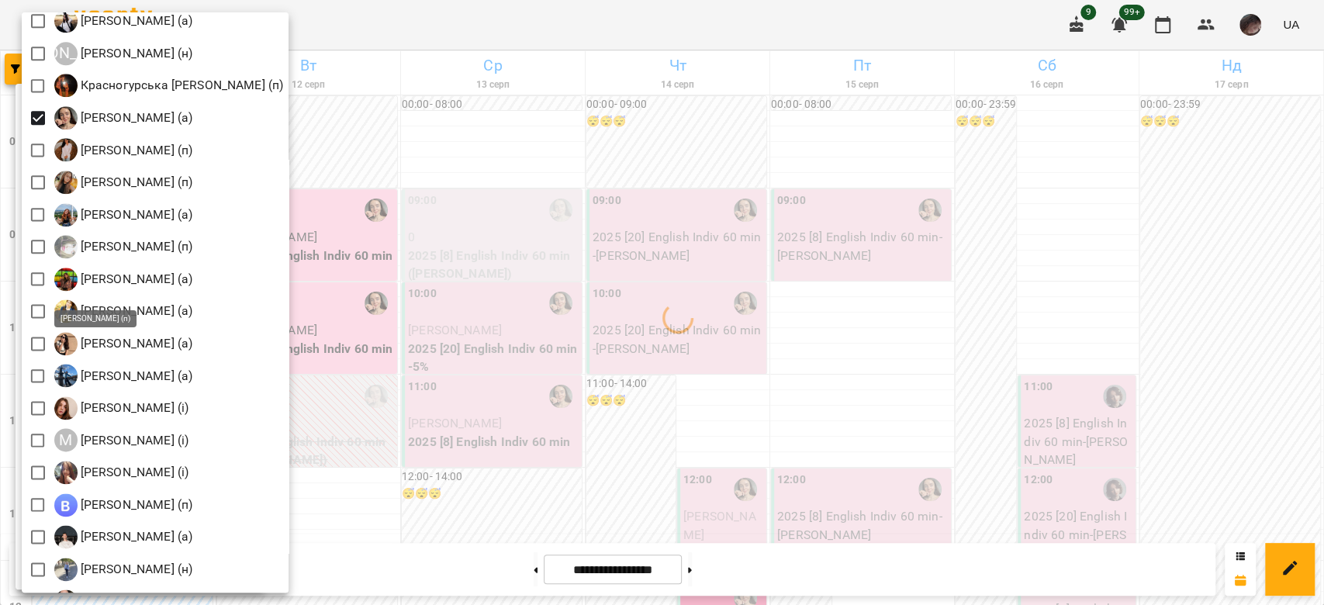
scroll to position [1130, 0]
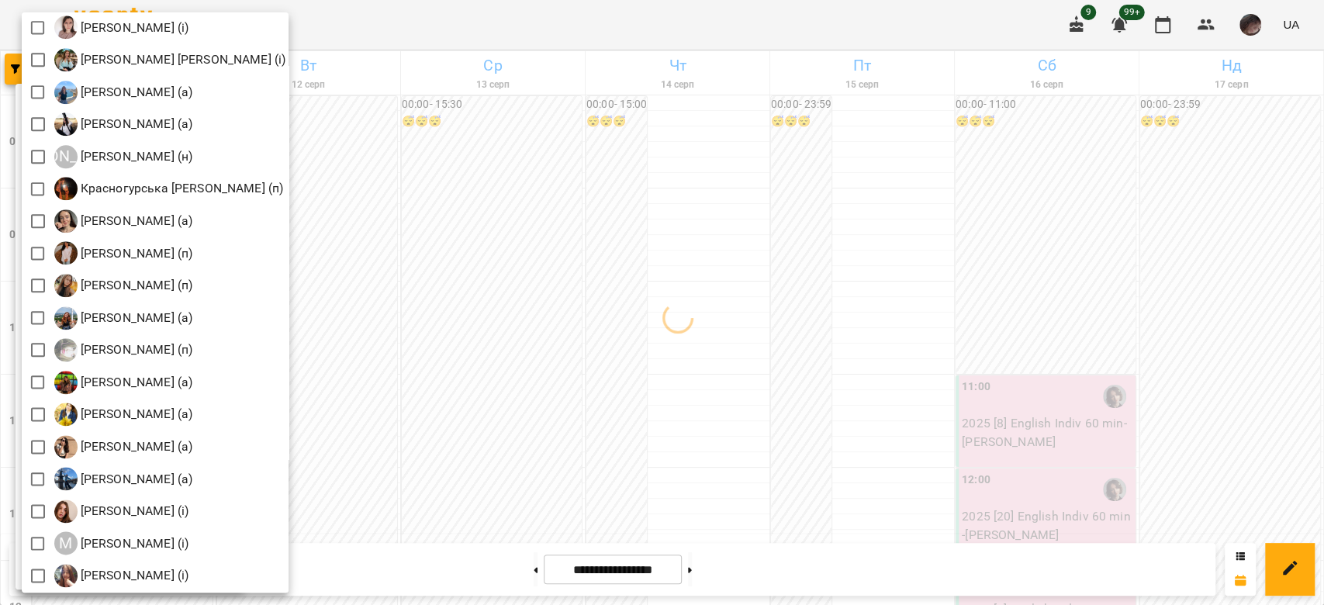
click at [700, 274] on div at bounding box center [662, 302] width 1324 height 605
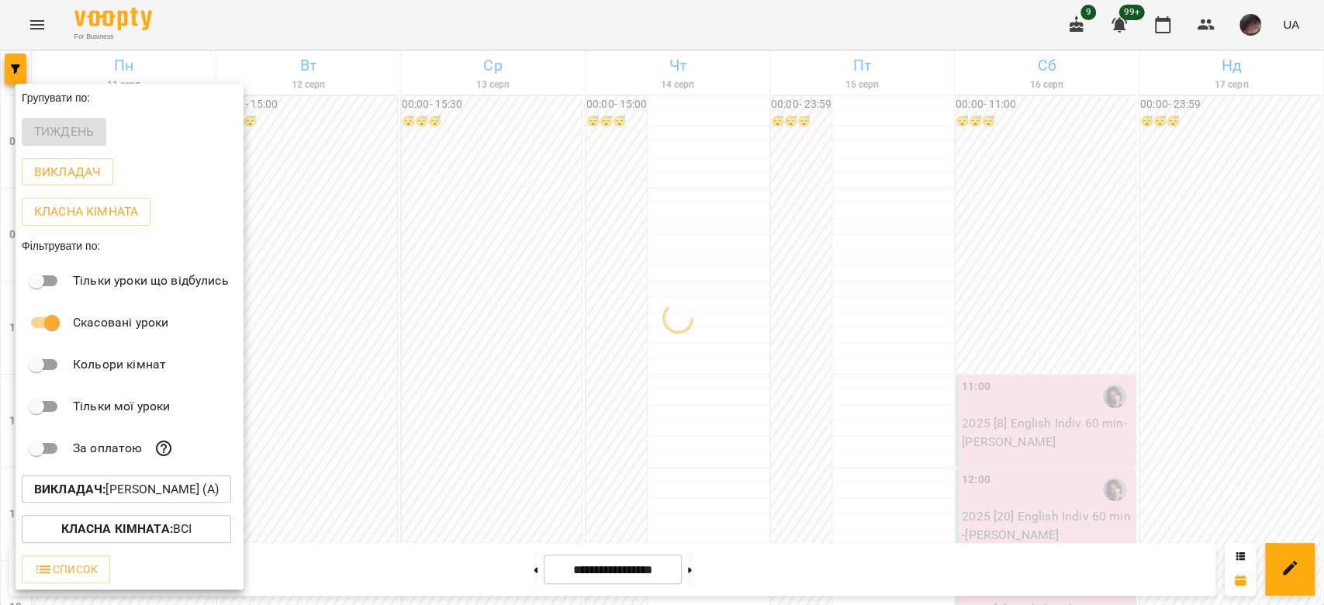
click at [700, 274] on div at bounding box center [662, 302] width 1324 height 605
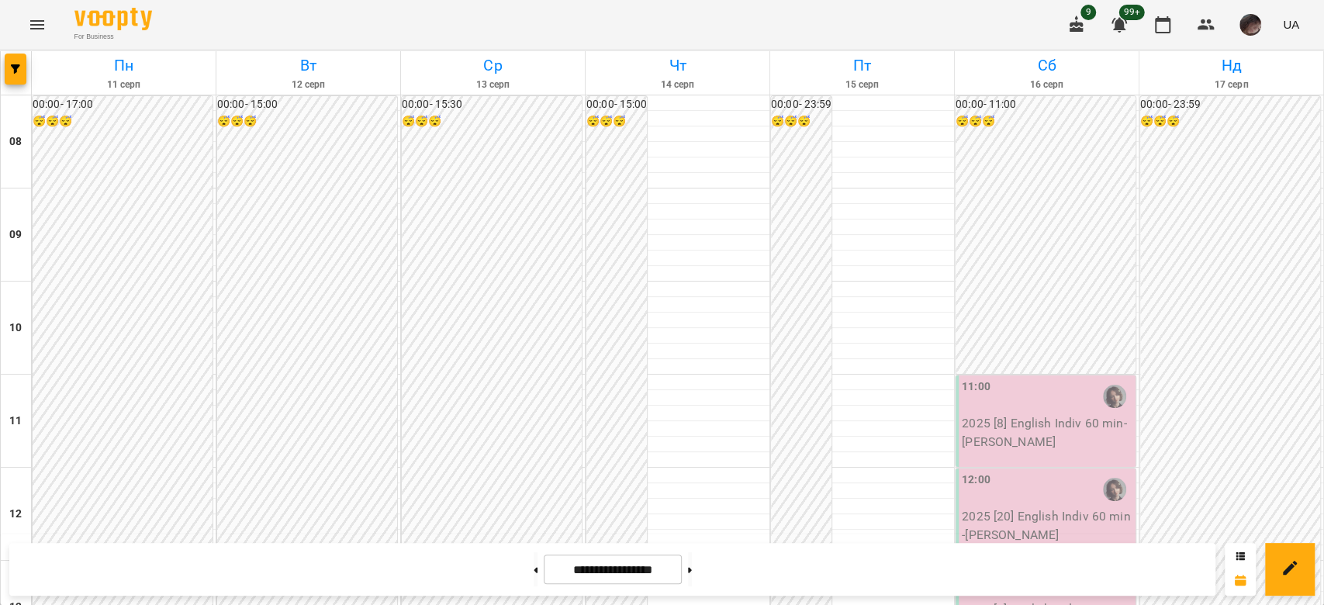
scroll to position [931, 0]
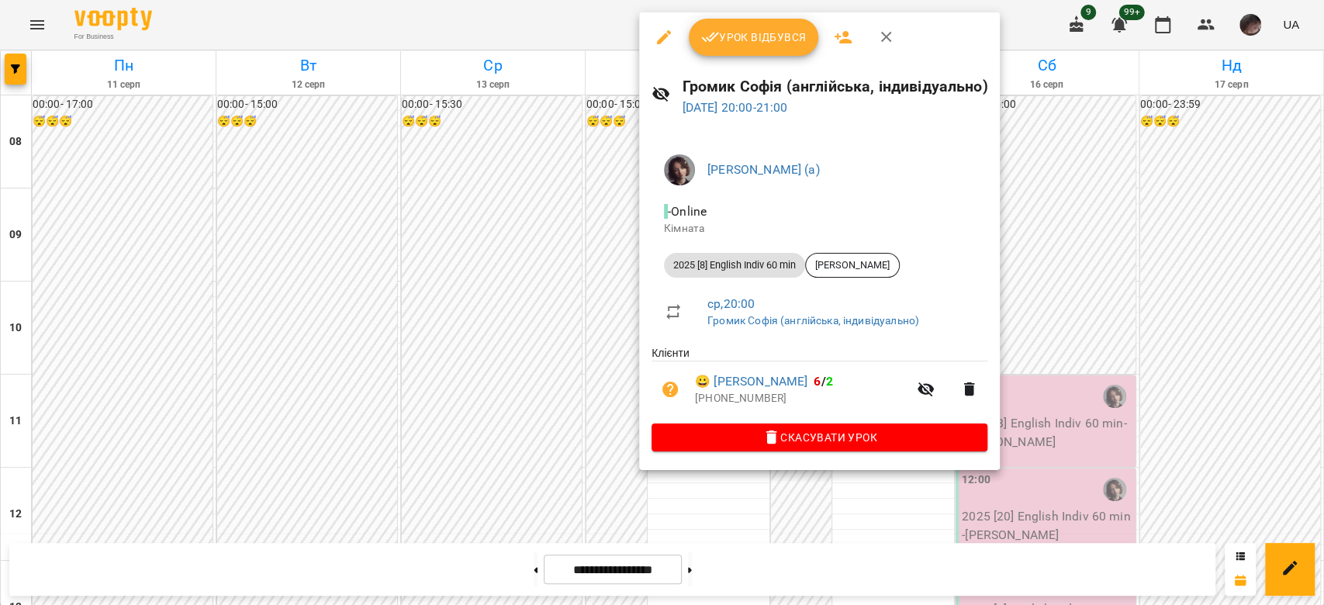
click at [650, 39] on button "button" at bounding box center [663, 37] width 37 height 37
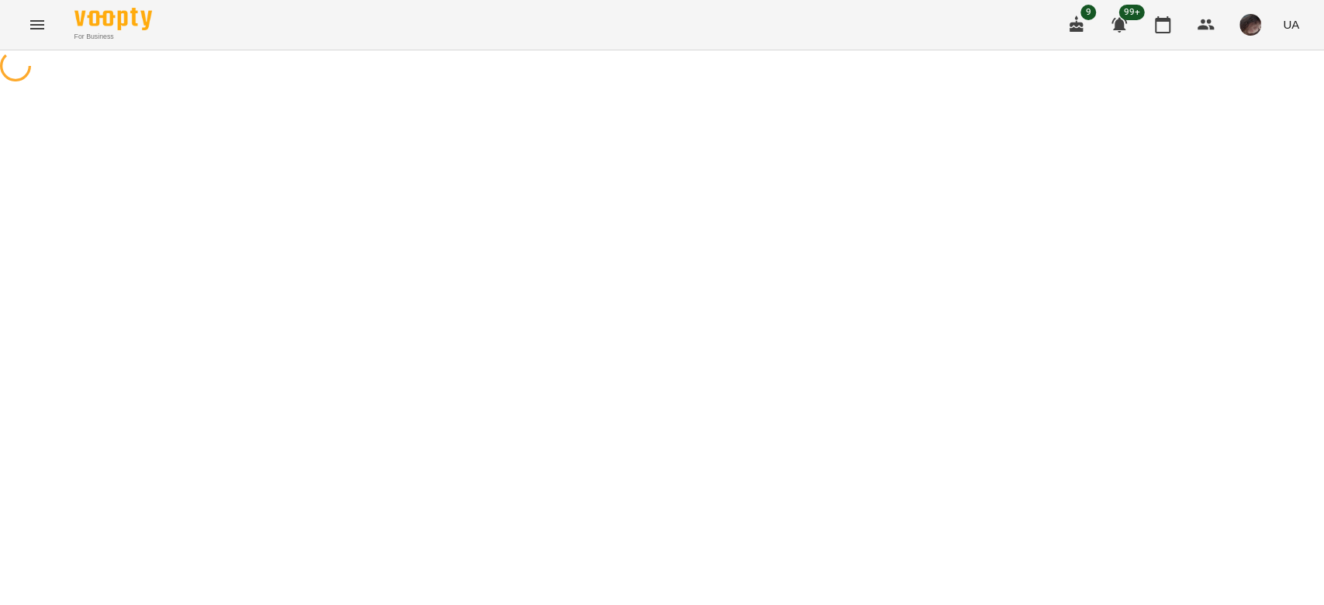
select select "**********"
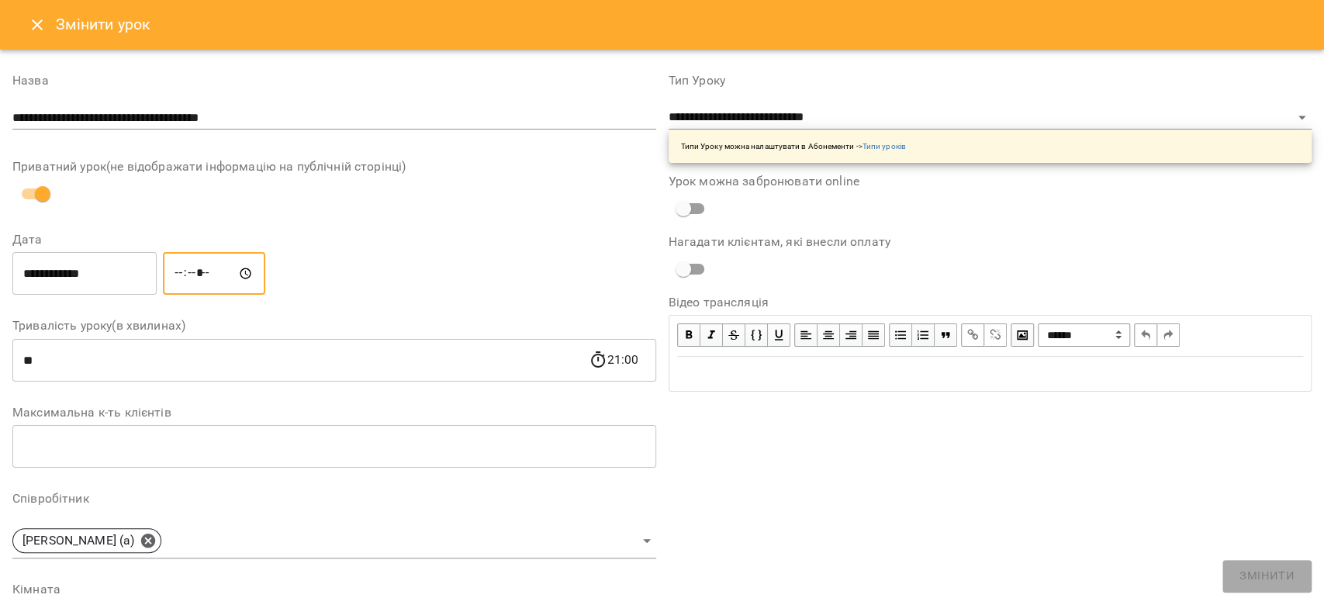
click at [191, 261] on input "*****" at bounding box center [214, 273] width 102 height 43
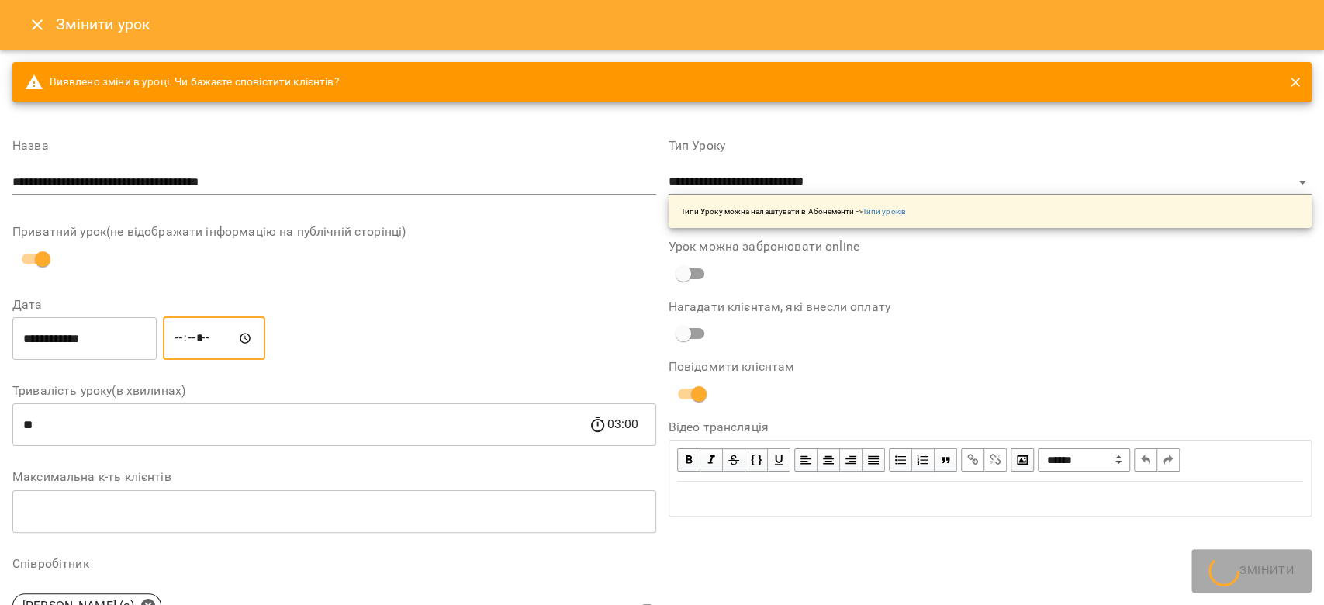
type input "*****"
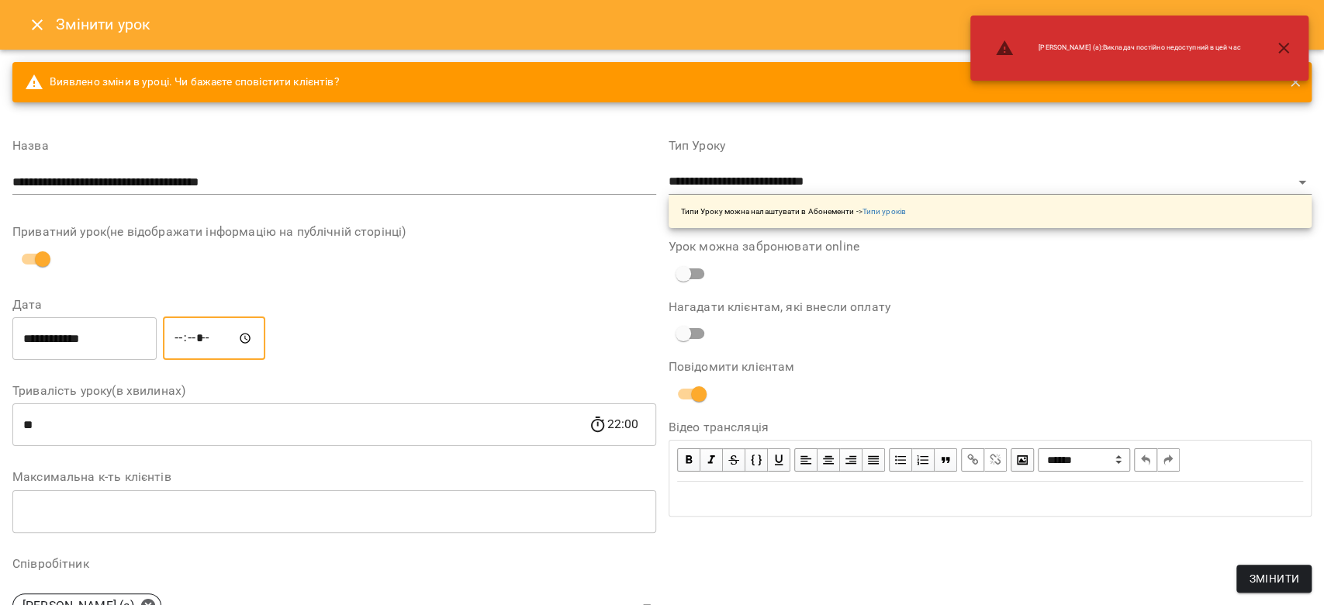
click at [1268, 586] on span "Змінити" at bounding box center [1274, 578] width 50 height 19
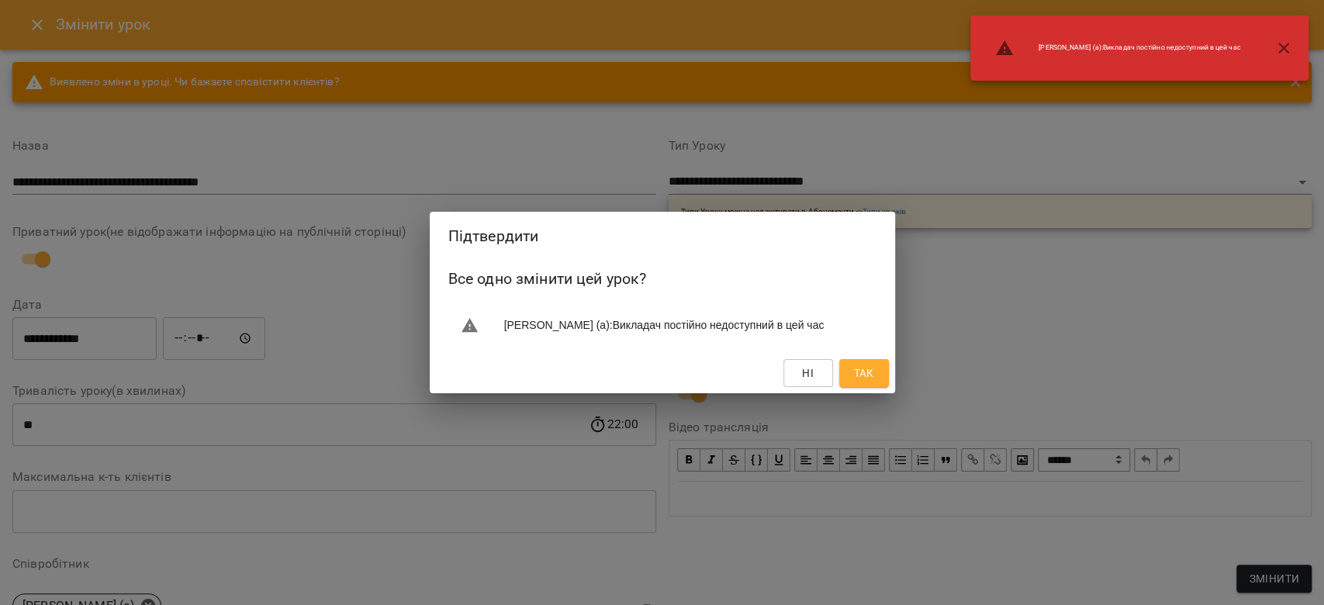
click at [880, 374] on button "Так" at bounding box center [864, 373] width 50 height 28
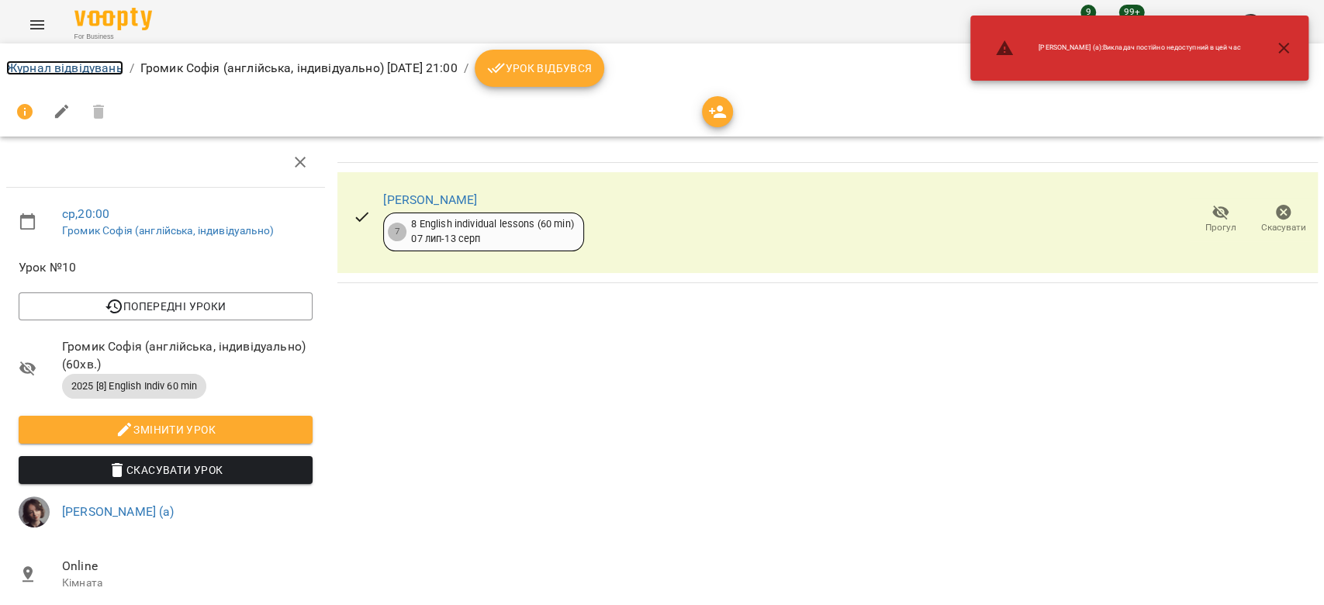
click at [85, 71] on link "Журнал відвідувань" at bounding box center [64, 68] width 117 height 15
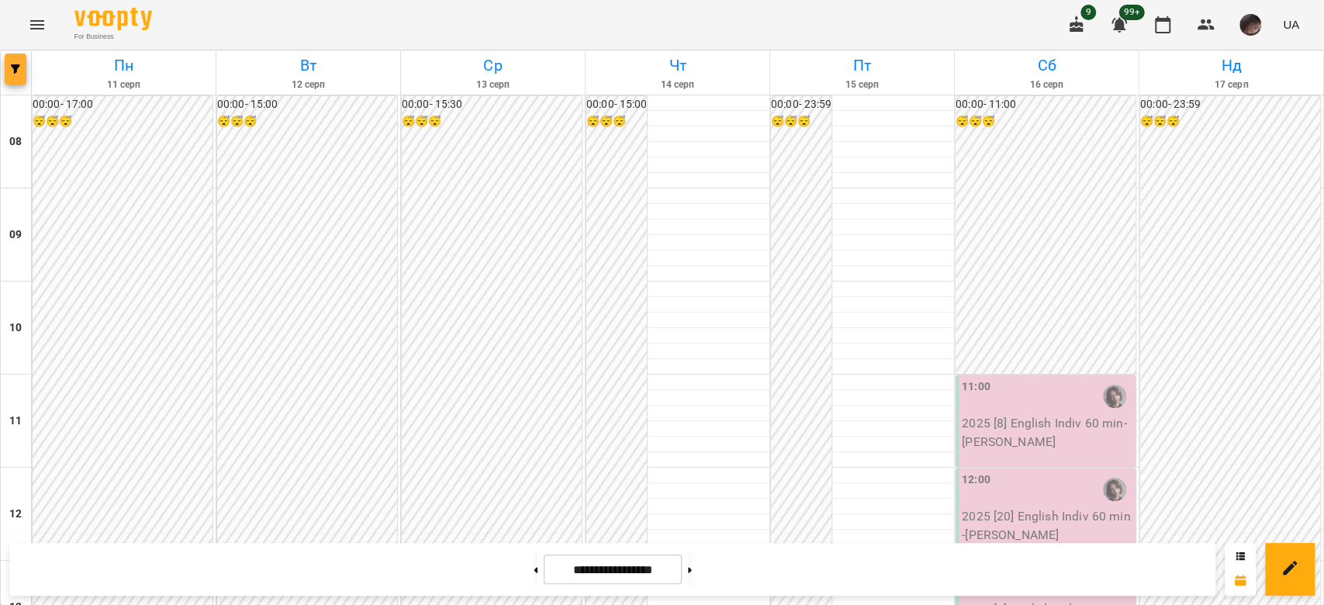
click at [19, 71] on icon "button" at bounding box center [15, 68] width 9 height 9
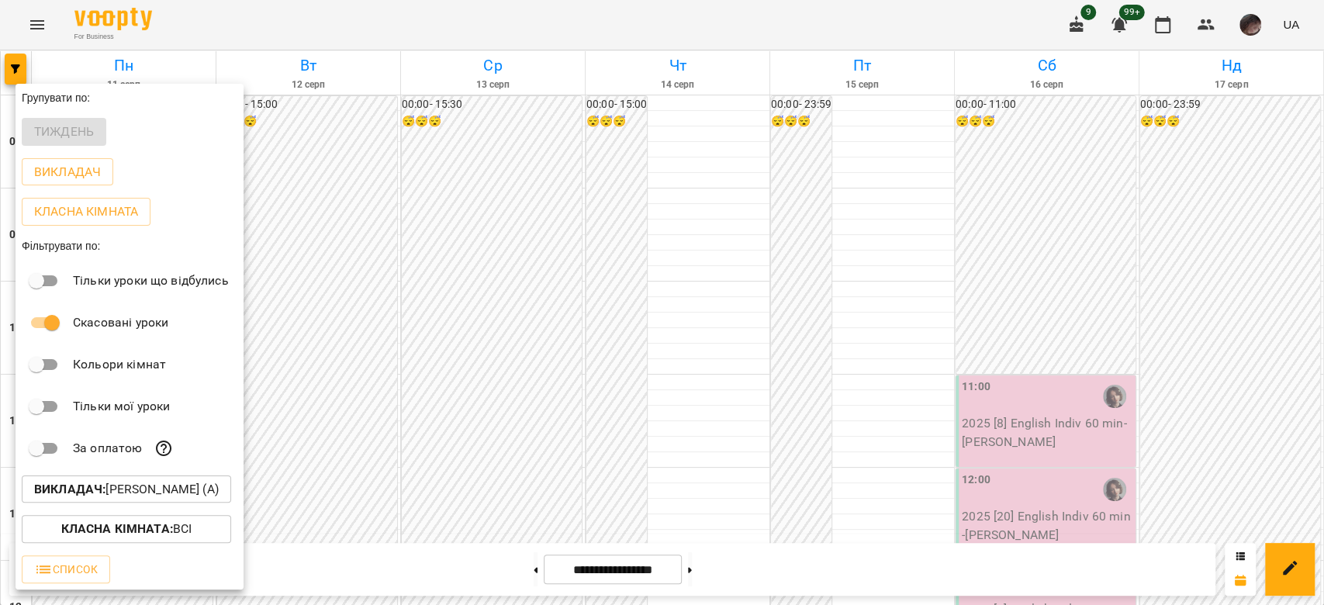
click at [174, 497] on p "Викладач : [PERSON_NAME] (а)" at bounding box center [126, 489] width 185 height 19
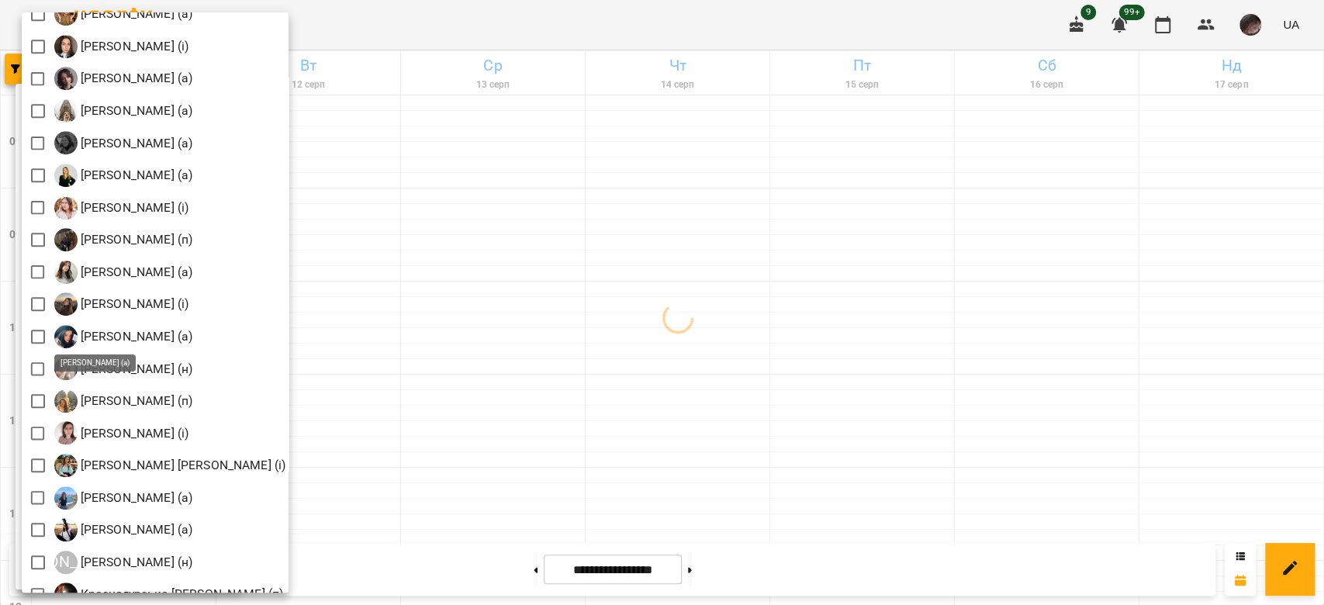
scroll to position [827, 0]
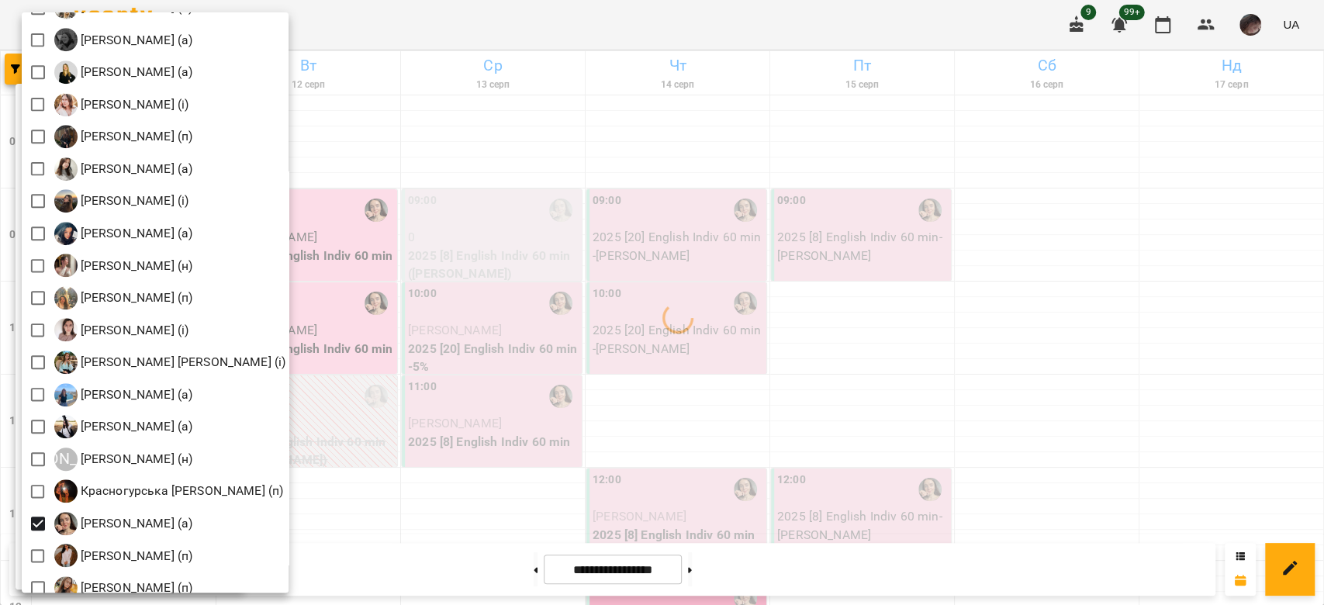
click at [477, 245] on div at bounding box center [662, 302] width 1324 height 605
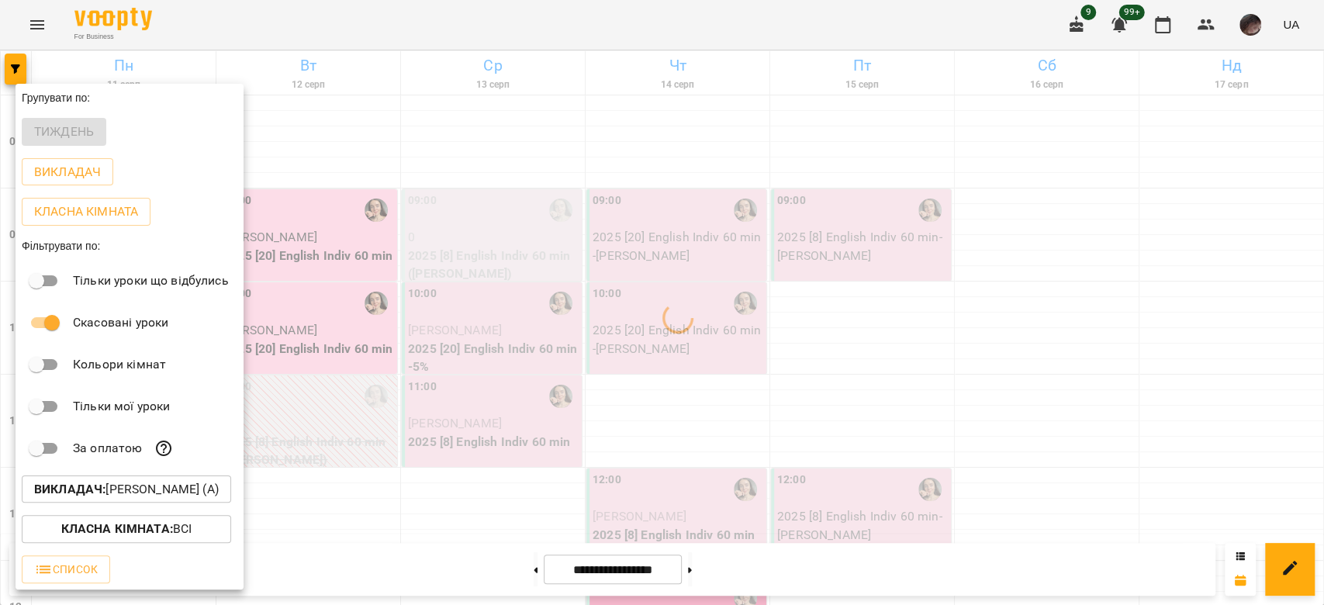
click at [477, 245] on div "Всі [PERSON_NAME] (і) [PERSON_NAME] (і) [PERSON_NAME] (п) [PERSON_NAME] (п) [PE…" at bounding box center [662, 302] width 1324 height 605
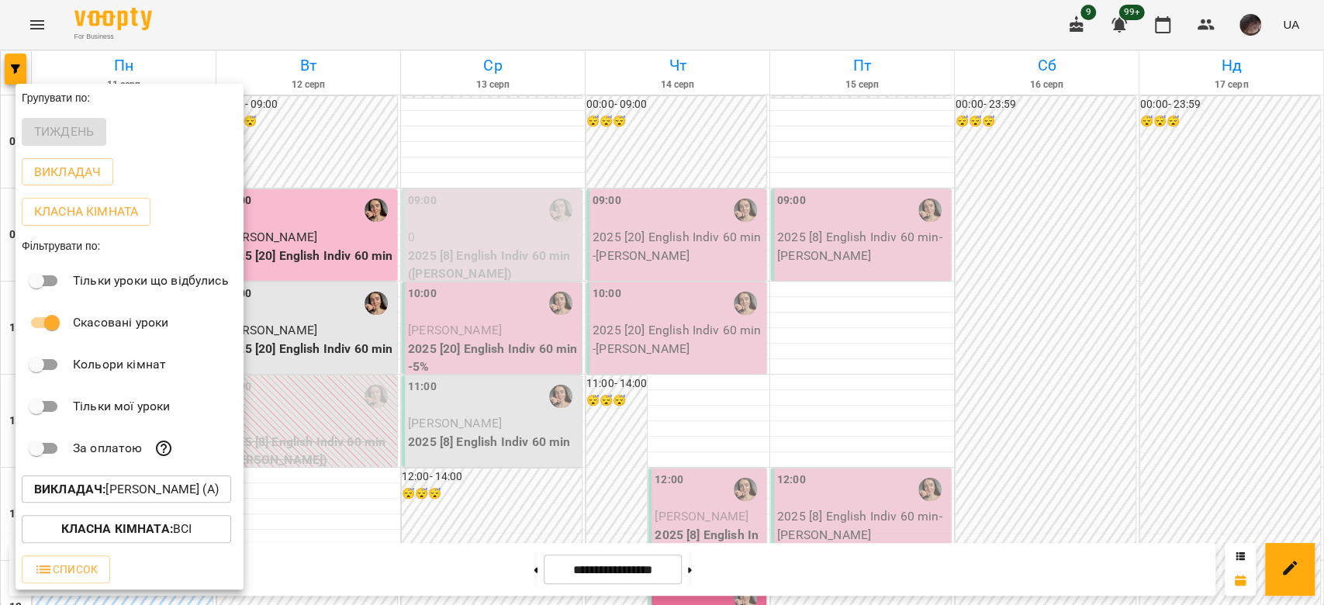
click at [847, 235] on div at bounding box center [662, 302] width 1324 height 605
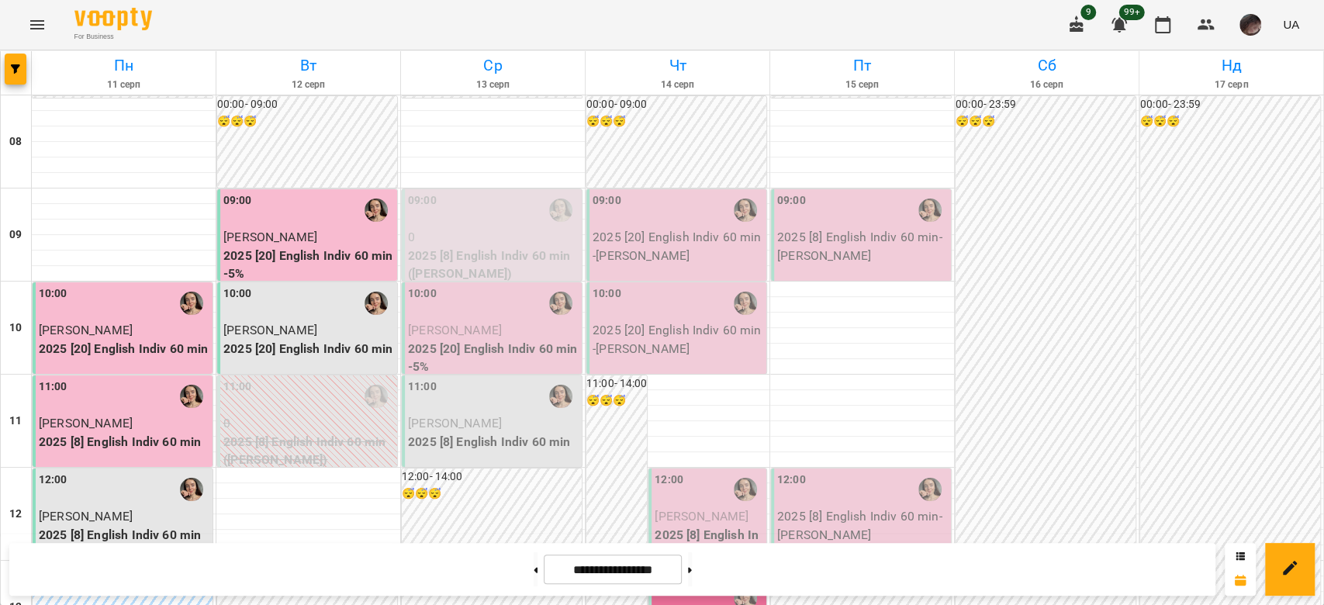
click at [833, 264] on p "2025 [8] English Indiv 60 min - [PERSON_NAME]" at bounding box center [862, 246] width 171 height 36
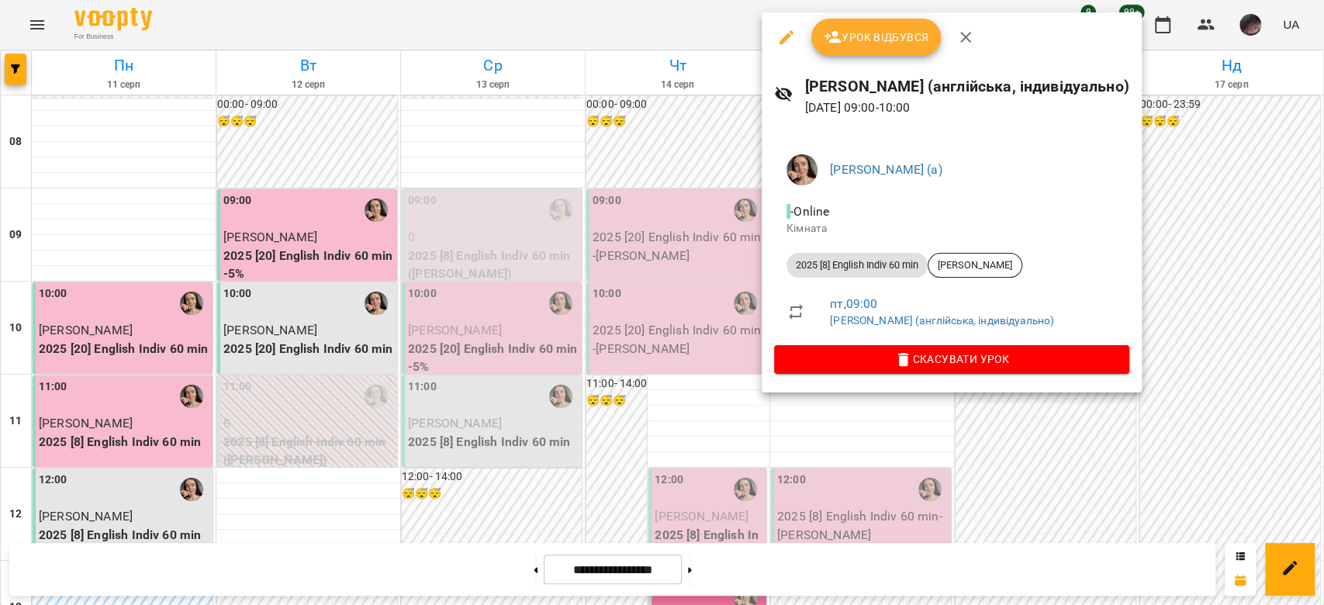
click at [788, 29] on icon "button" at bounding box center [786, 37] width 19 height 19
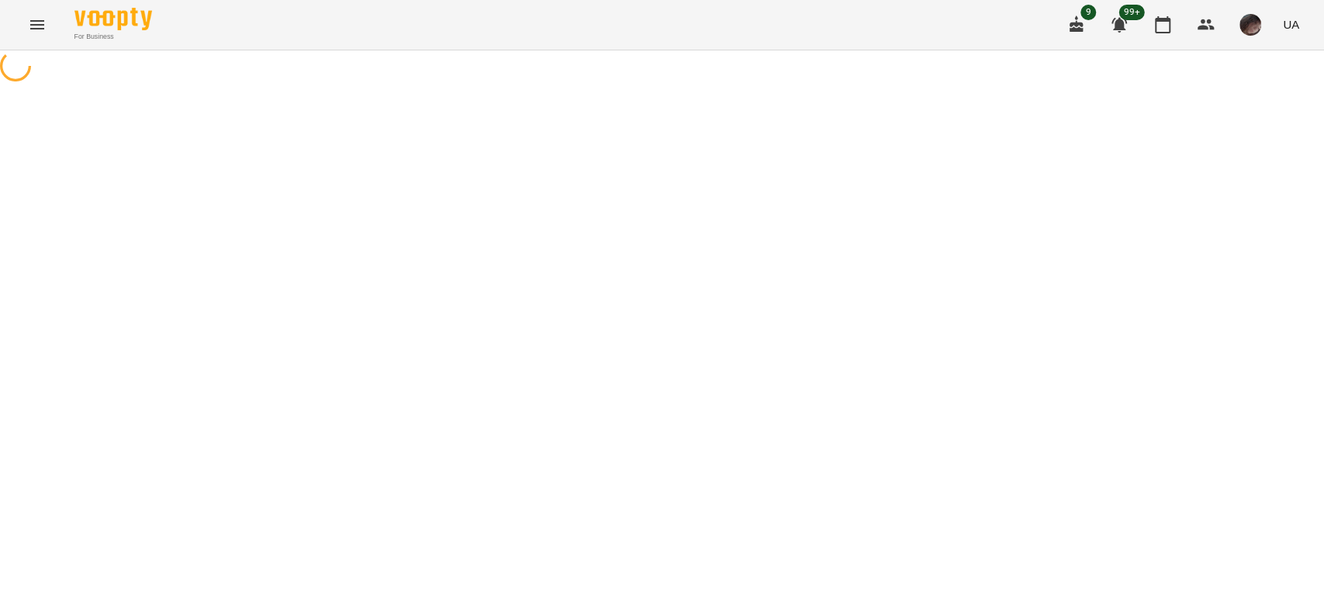
select select "**********"
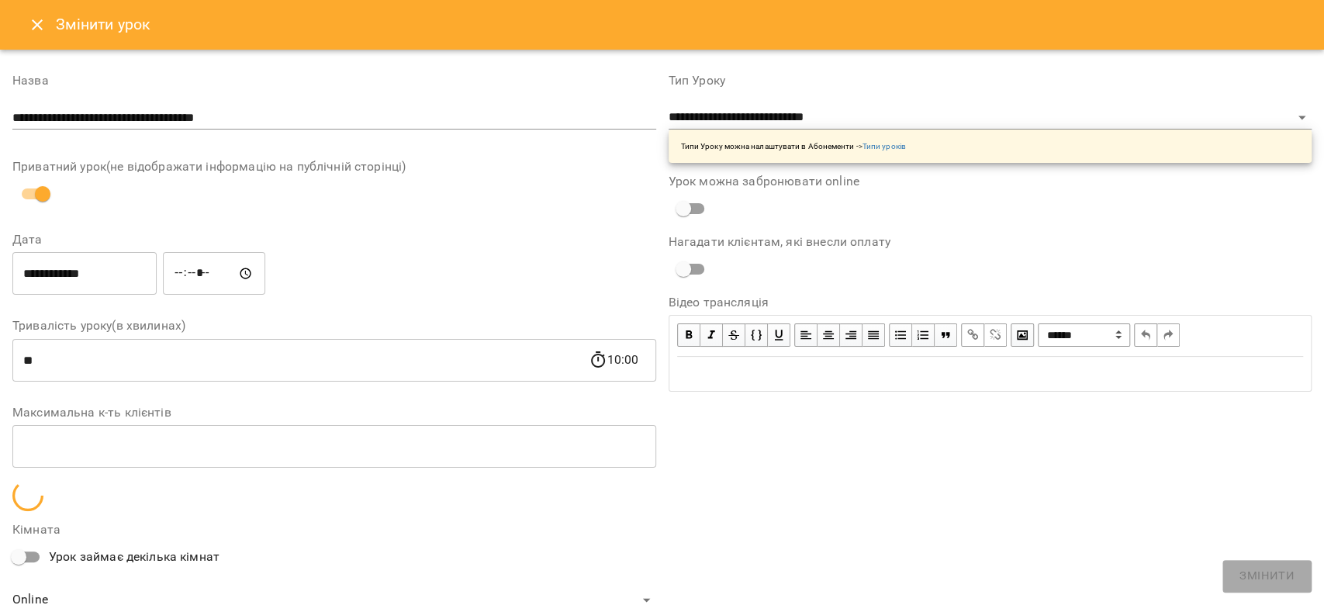
click at [122, 272] on input "**********" at bounding box center [84, 273] width 144 height 43
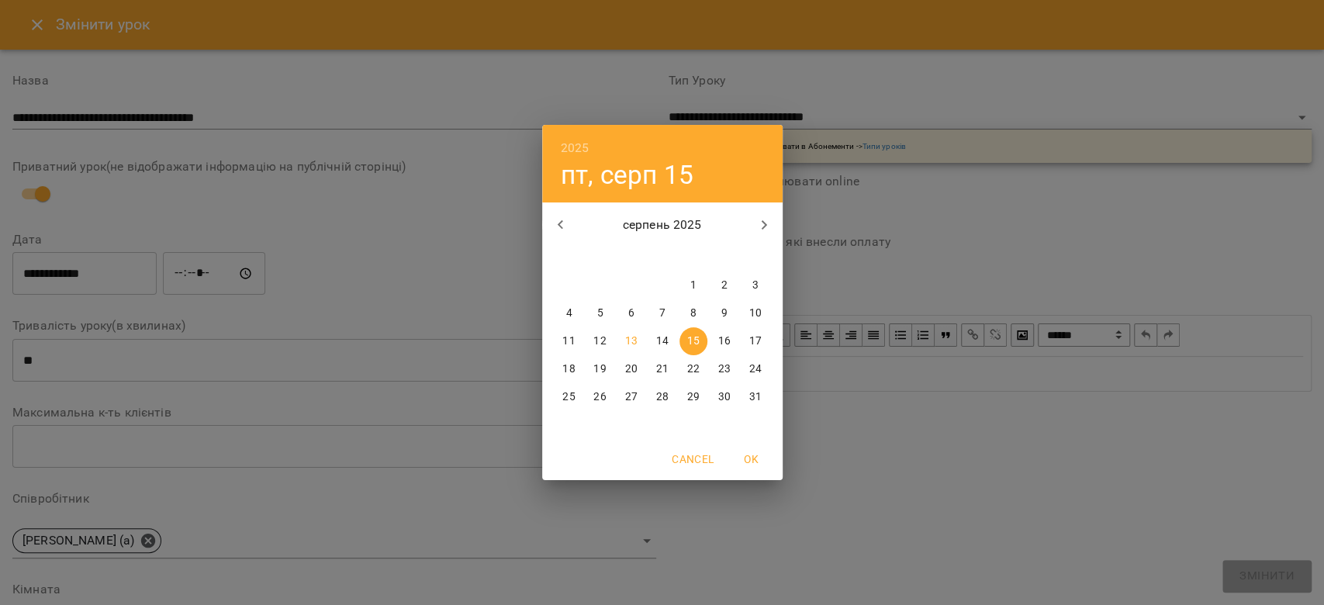
click at [573, 369] on p "18" at bounding box center [568, 370] width 12 height 16
type input "**********"
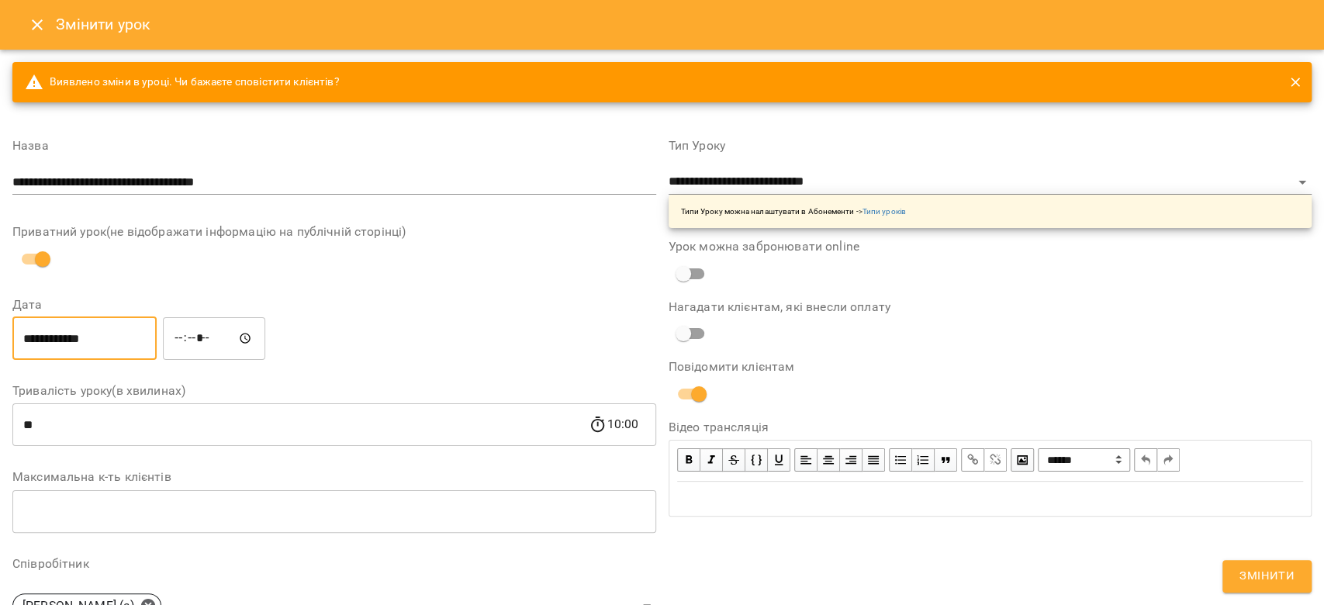
click at [195, 349] on input "*****" at bounding box center [214, 338] width 102 height 43
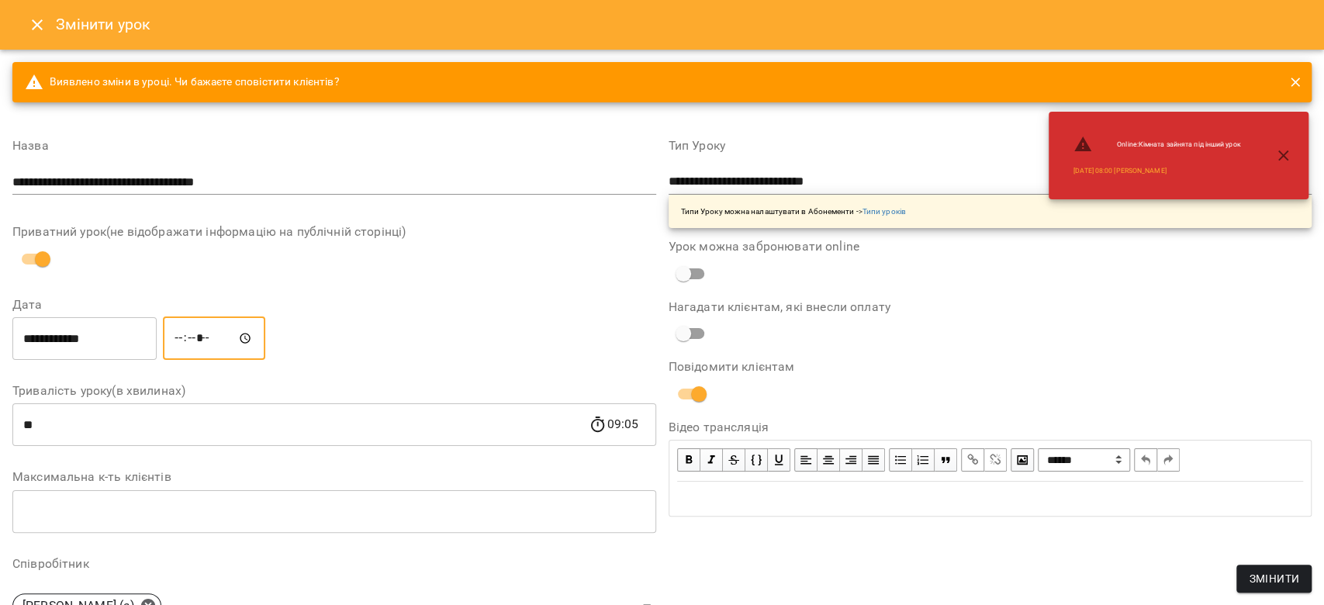
type input "*****"
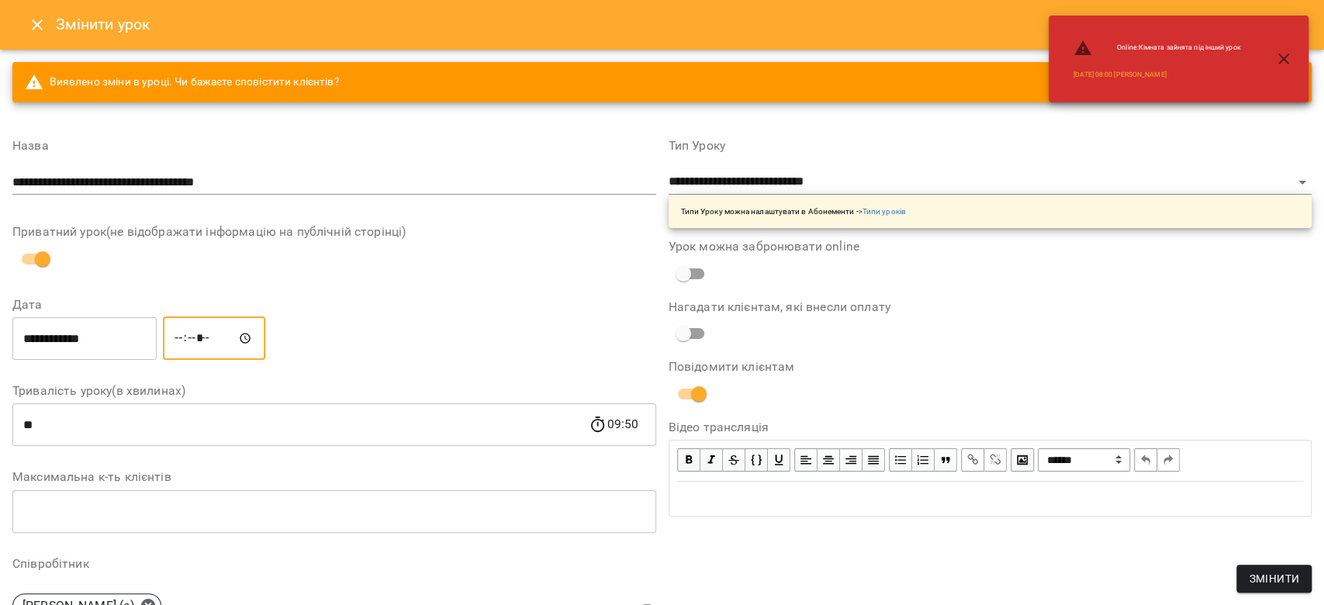
click at [1266, 576] on span "Змінити" at bounding box center [1274, 578] width 50 height 19
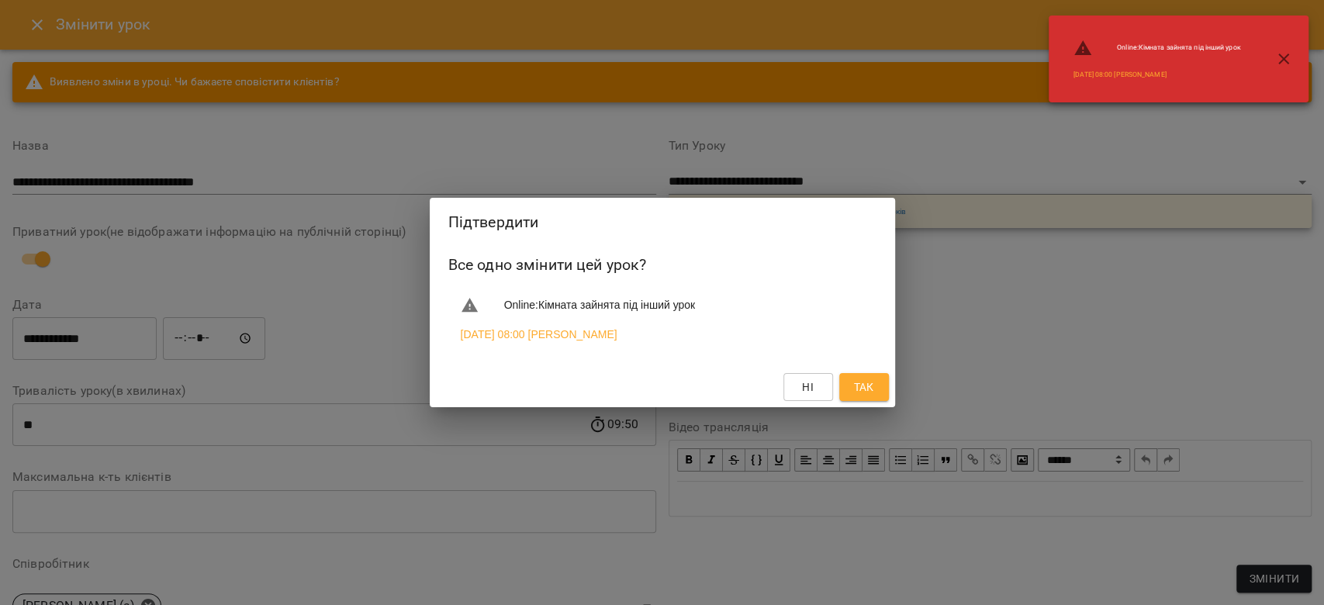
click at [864, 405] on div "Ні Так" at bounding box center [662, 387] width 465 height 40
click at [874, 395] on span "Так" at bounding box center [864, 387] width 25 height 19
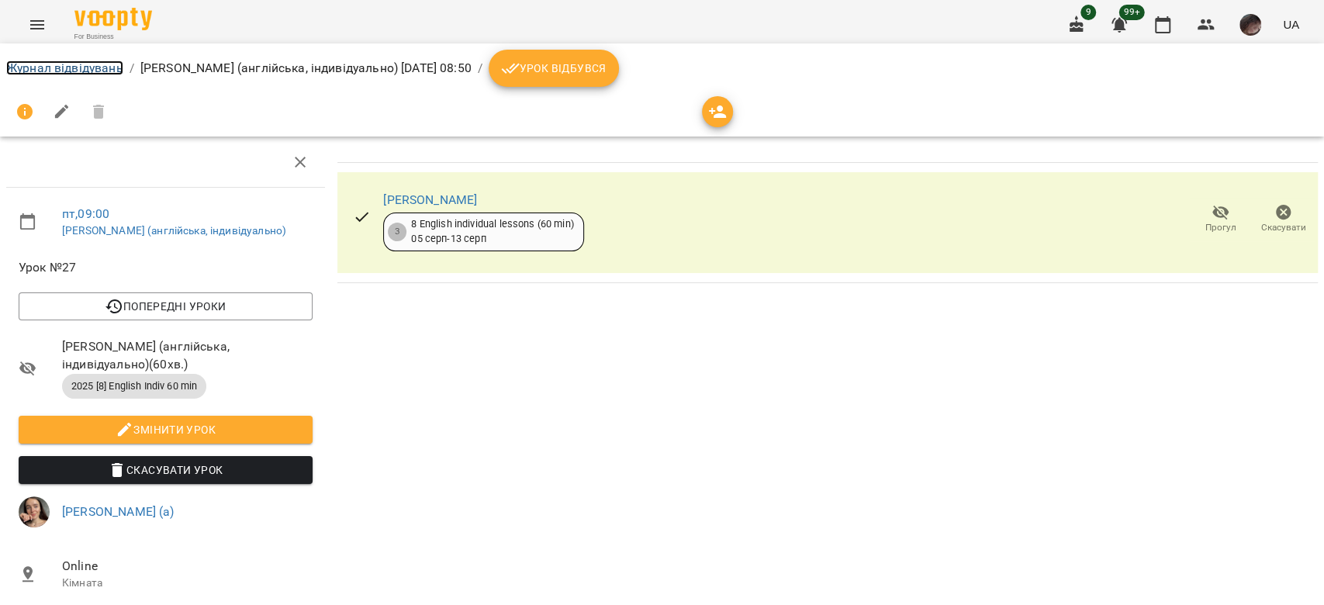
click at [83, 61] on link "Журнал відвідувань" at bounding box center [64, 68] width 117 height 15
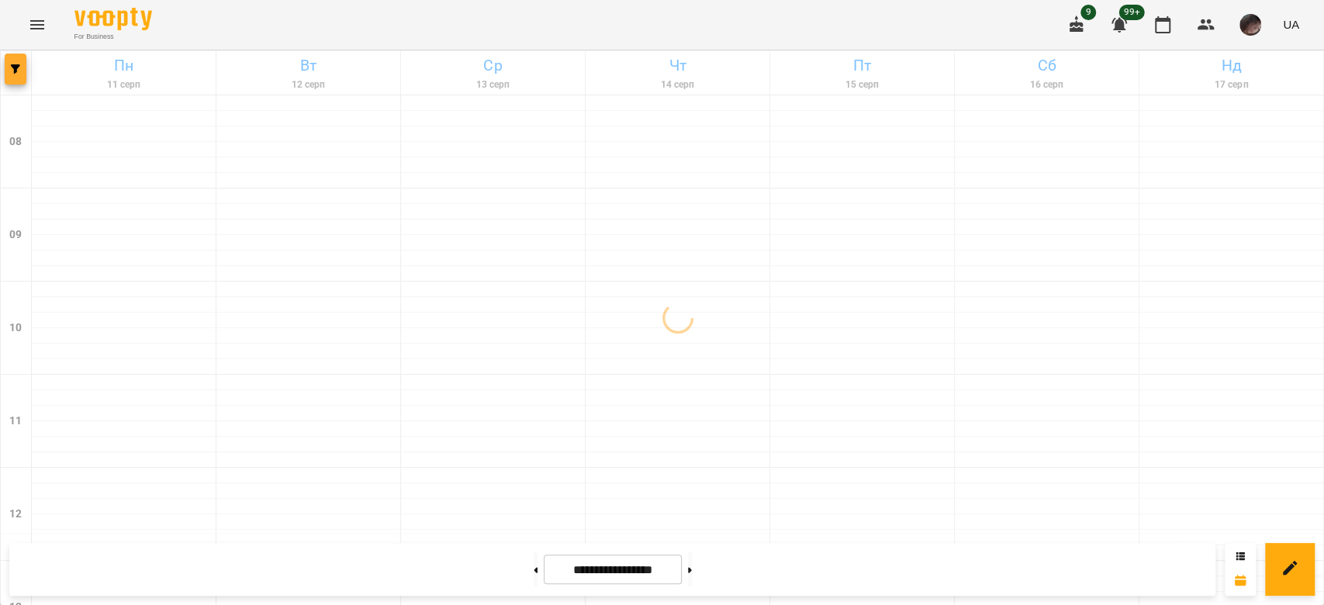
click at [9, 70] on span "button" at bounding box center [16, 68] width 22 height 9
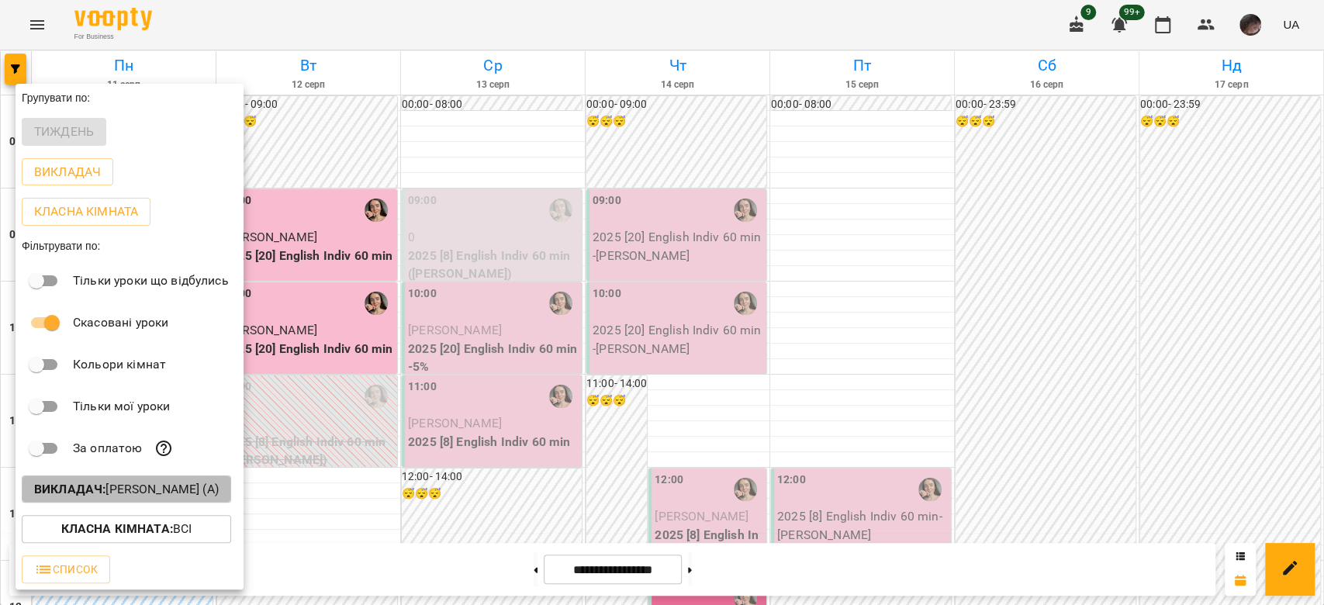
click at [172, 497] on p "Викладач : [PERSON_NAME] (а)" at bounding box center [126, 489] width 185 height 19
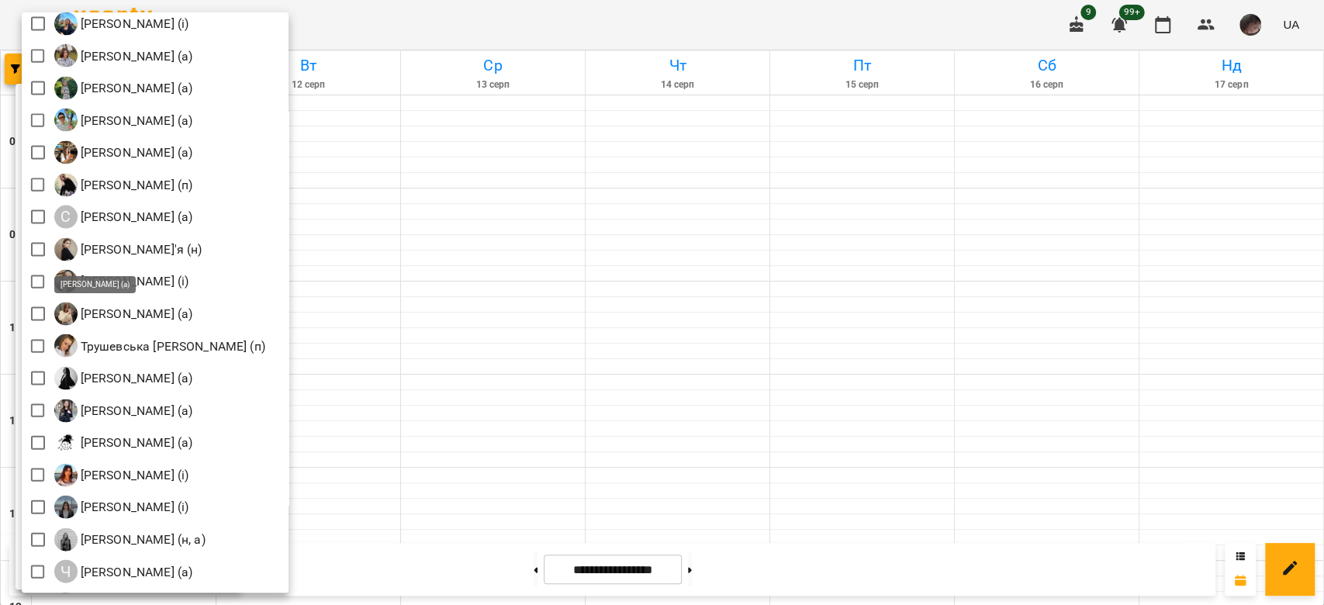
scroll to position [2164, 0]
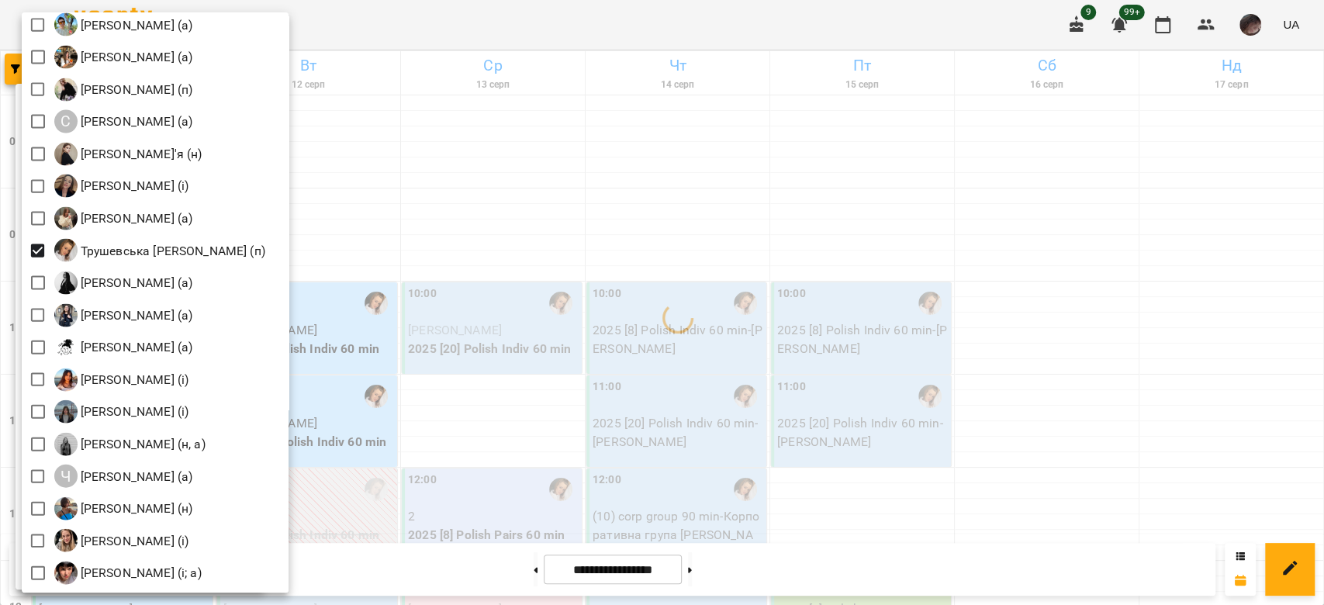
click at [708, 310] on div at bounding box center [662, 302] width 1324 height 605
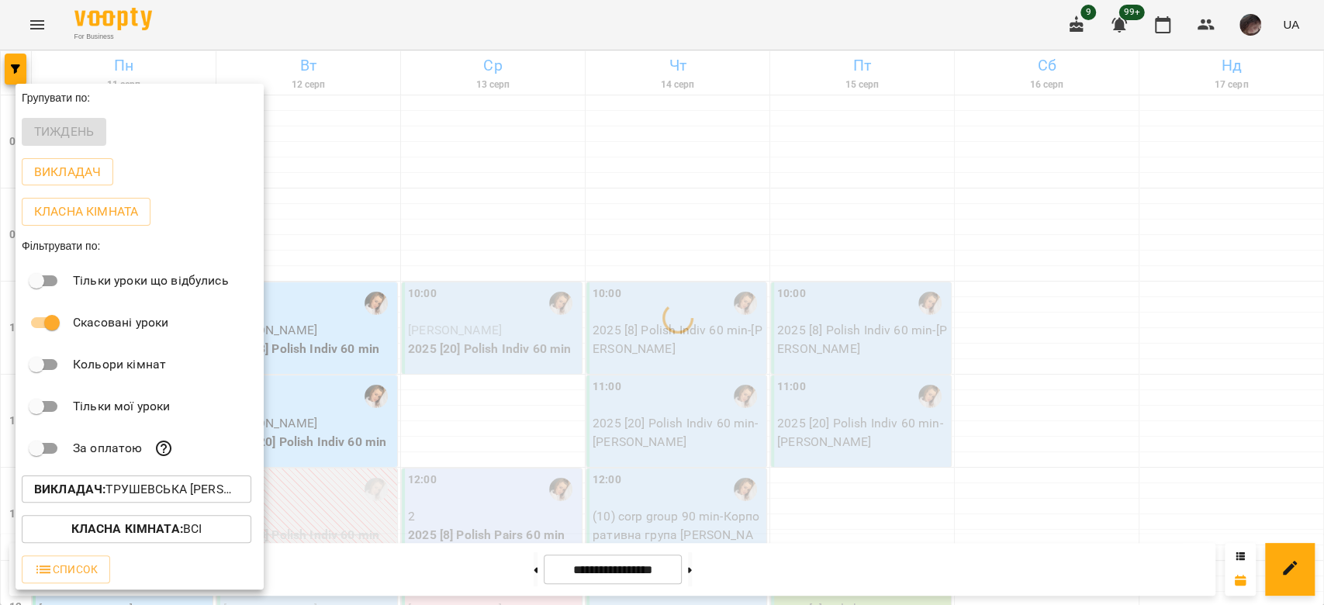
click at [655, 241] on div "Всі [PERSON_NAME] (і) [PERSON_NAME] (і) [PERSON_NAME] (п) [PERSON_NAME] (п) [PE…" at bounding box center [662, 302] width 1324 height 605
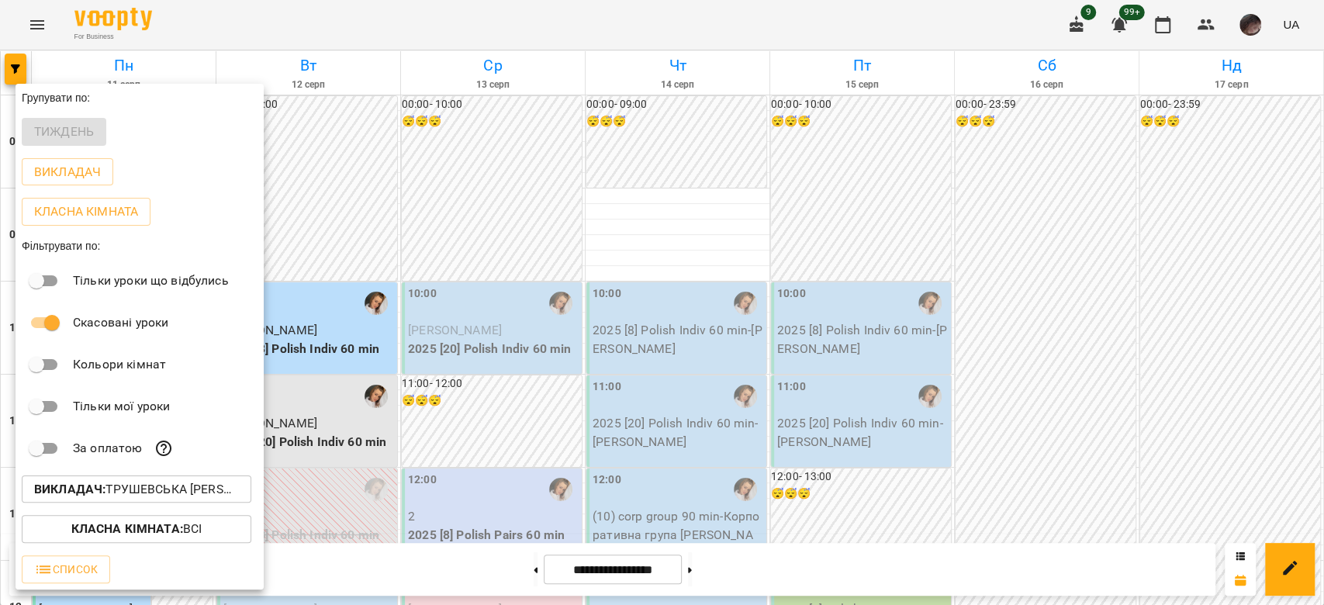
click at [510, 344] on div at bounding box center [662, 302] width 1324 height 605
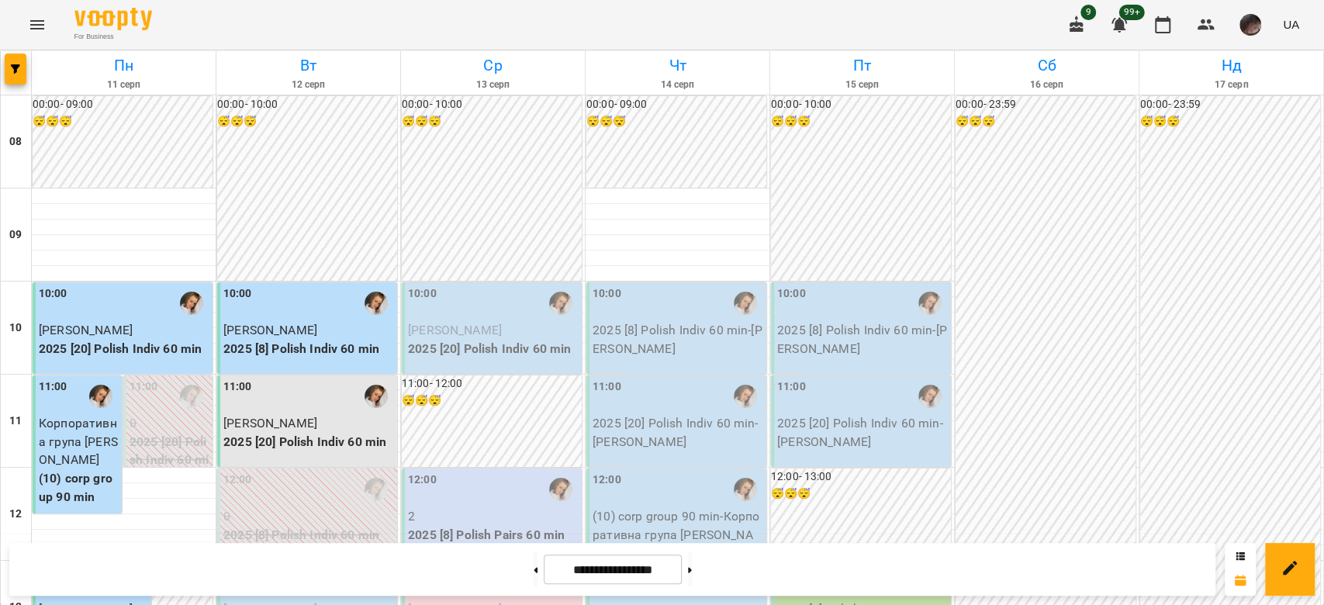
click at [513, 344] on p "2025 [20] Polish Indiv 60 min" at bounding box center [493, 349] width 171 height 19
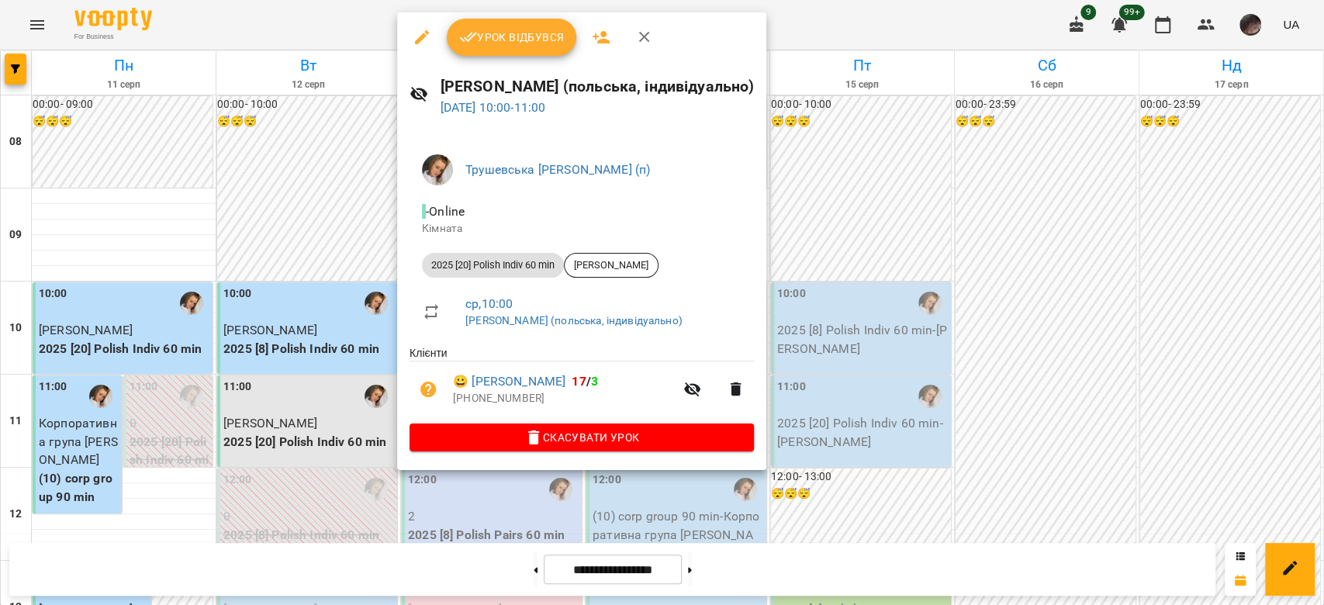
click at [505, 36] on span "Урок відбувся" at bounding box center [512, 37] width 106 height 19
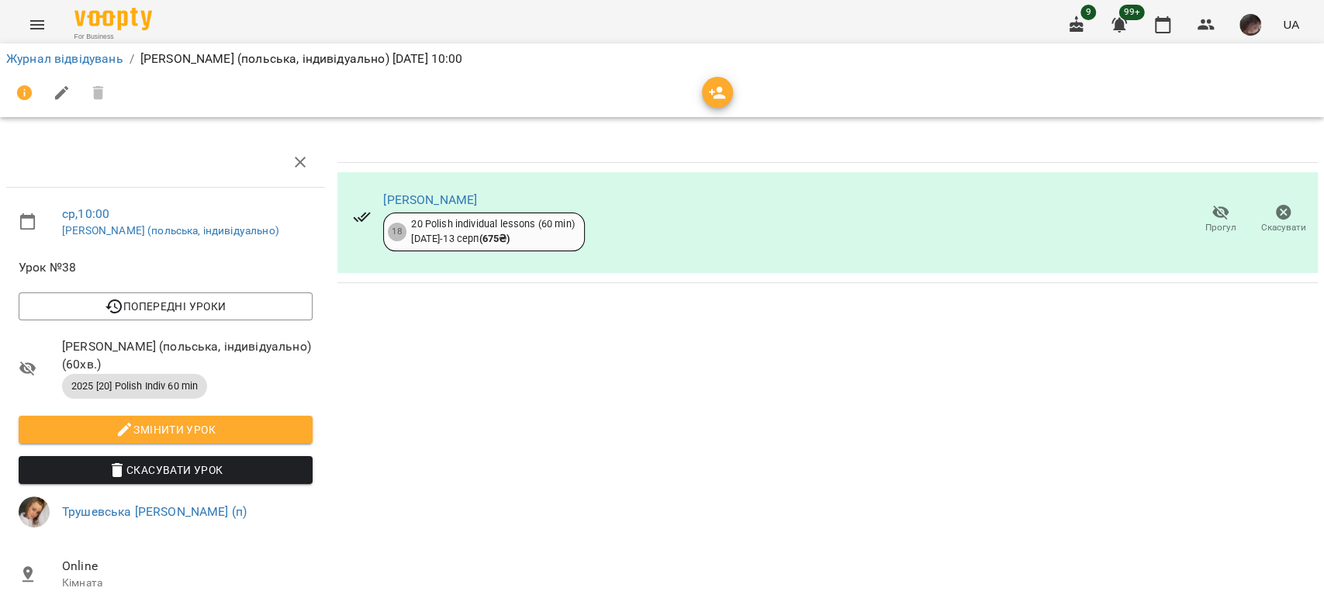
click at [1209, 225] on span "Прогул" at bounding box center [1221, 227] width 31 height 13
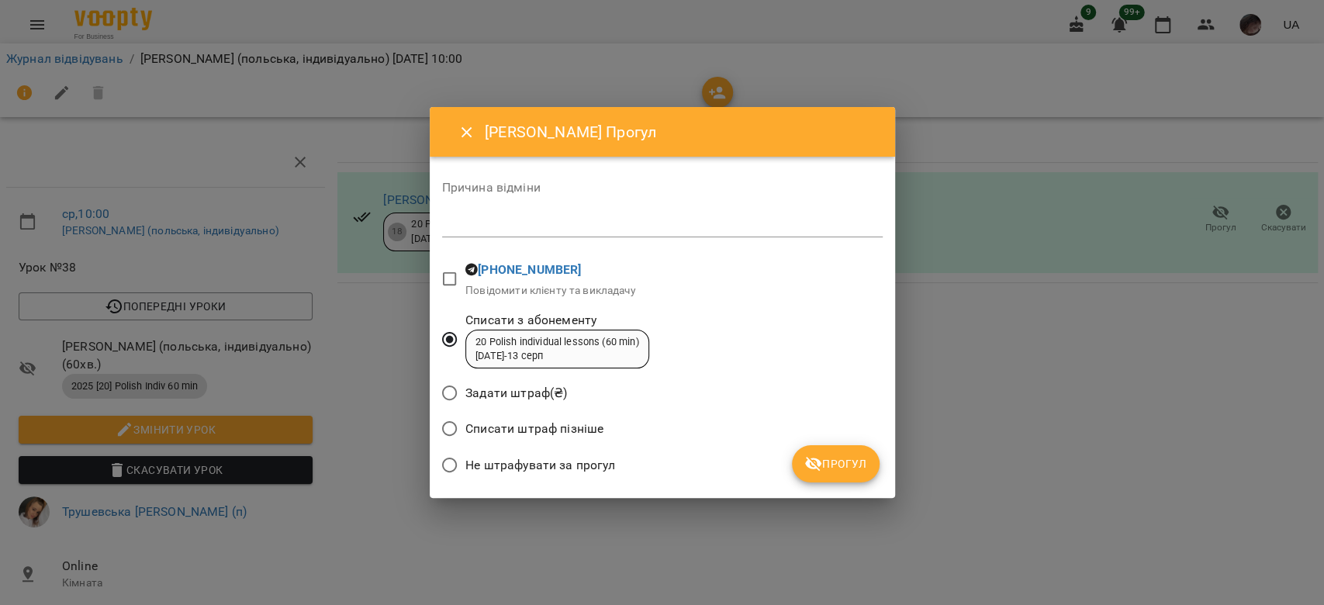
click at [836, 475] on button "Прогул" at bounding box center [836, 463] width 88 height 37
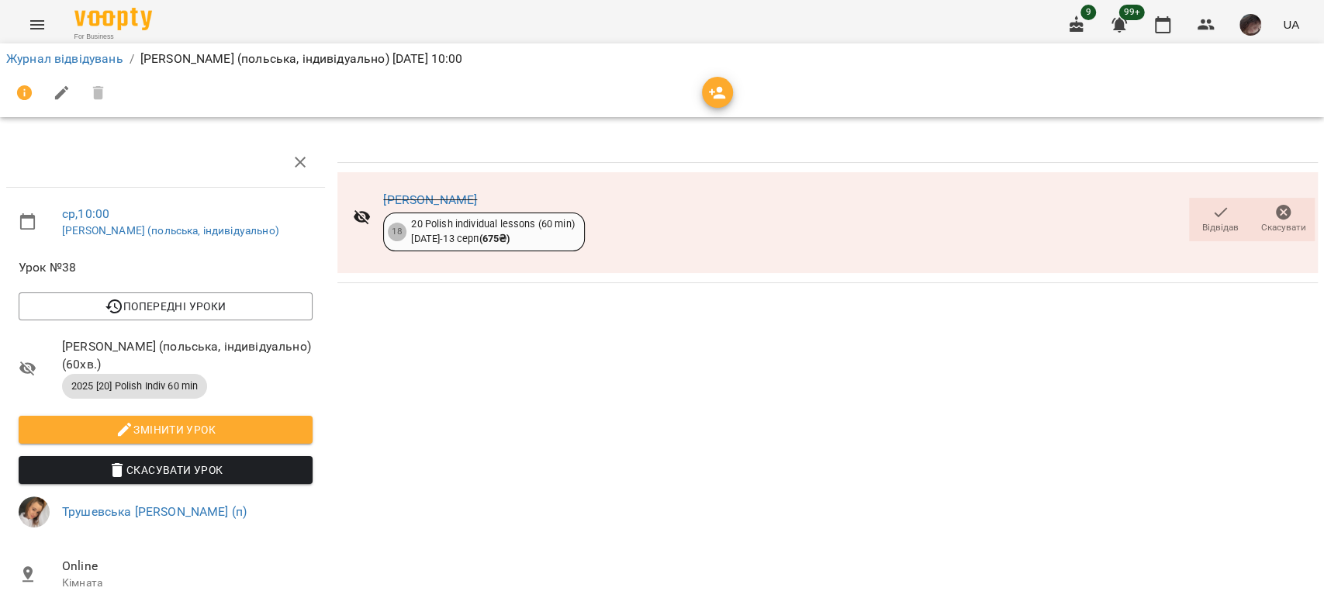
click at [85, 67] on li "Журнал відвідувань" at bounding box center [64, 59] width 117 height 19
click at [78, 61] on link "Журнал відвідувань" at bounding box center [64, 58] width 117 height 15
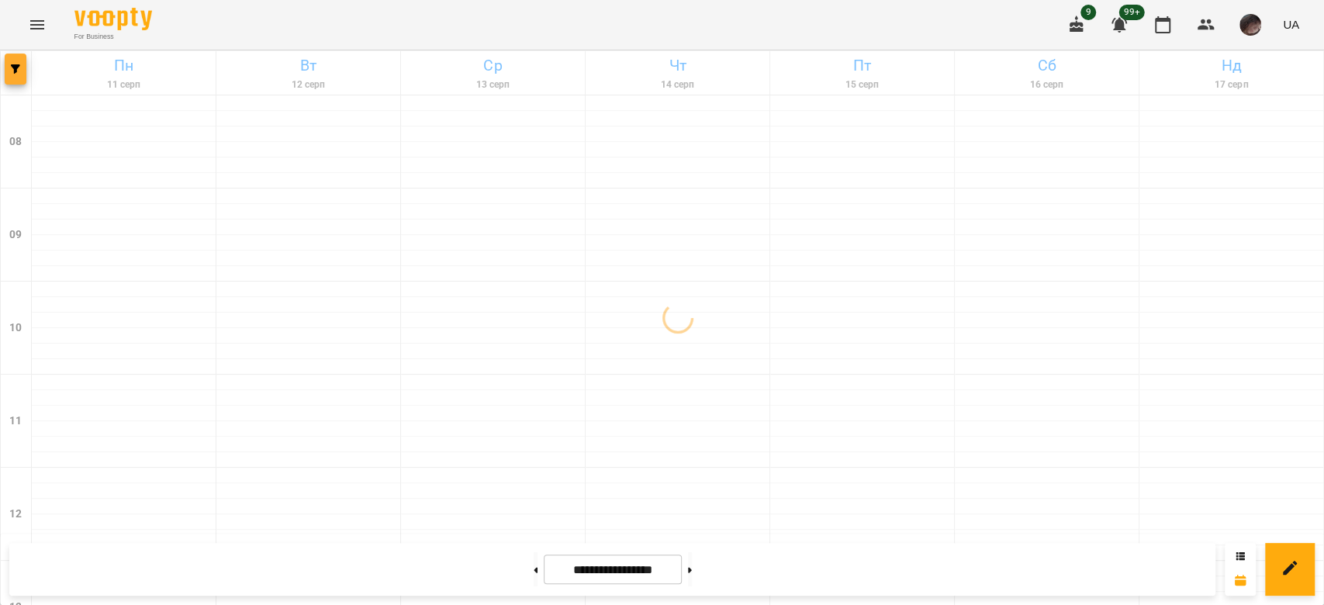
click at [5, 72] on span "button" at bounding box center [16, 68] width 22 height 9
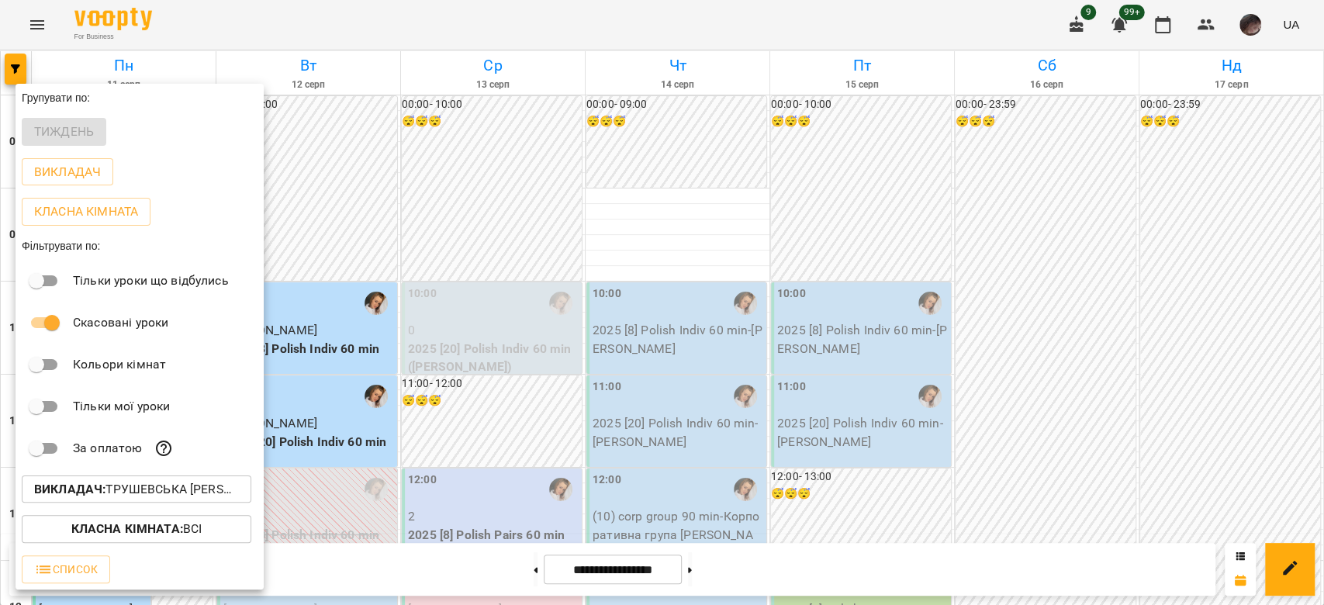
click at [181, 503] on button "Викладач : Трушевська [PERSON_NAME] (п)" at bounding box center [137, 490] width 230 height 28
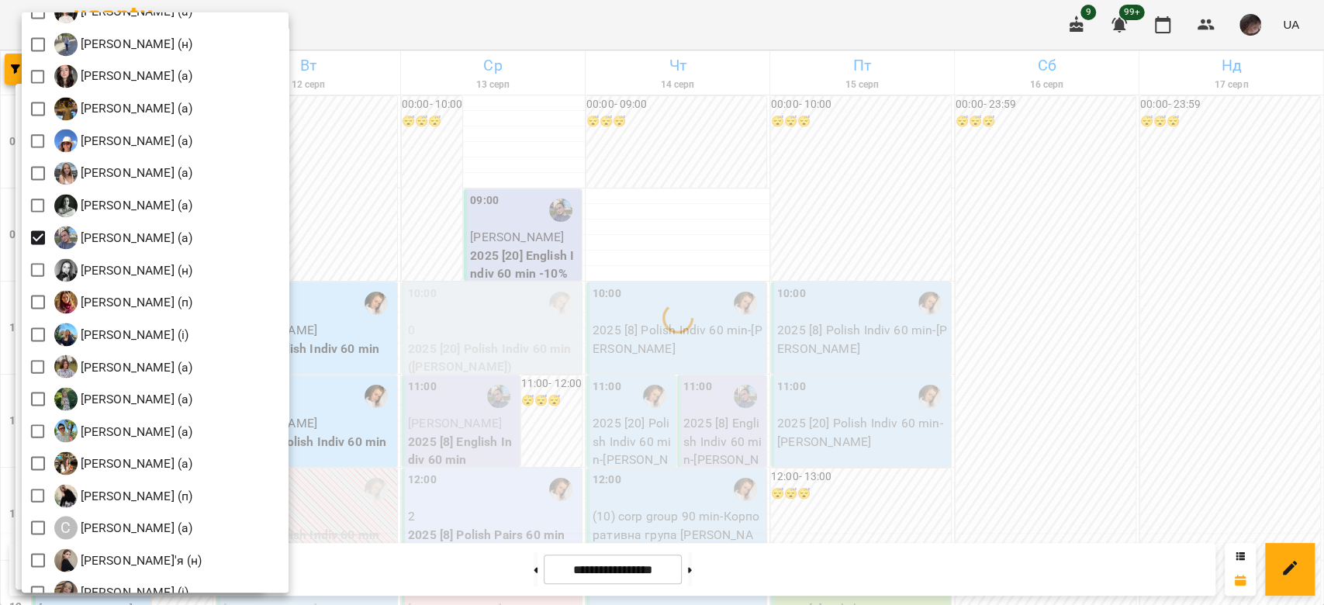
scroll to position [2164, 0]
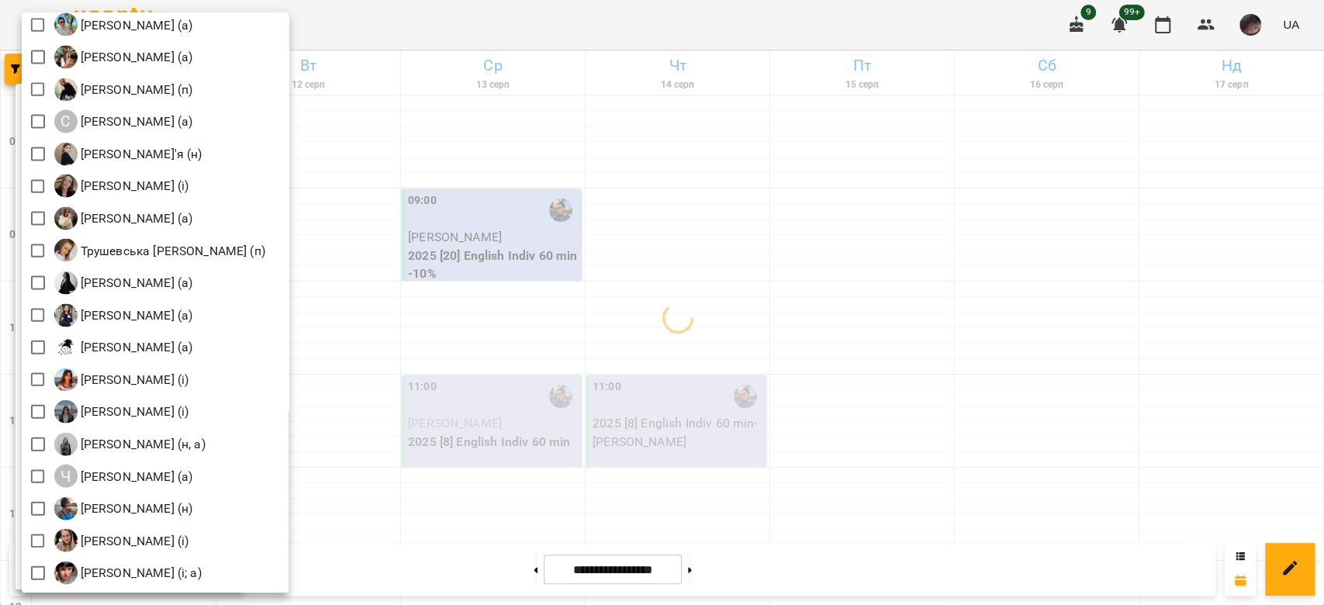
click at [663, 250] on div at bounding box center [662, 302] width 1324 height 605
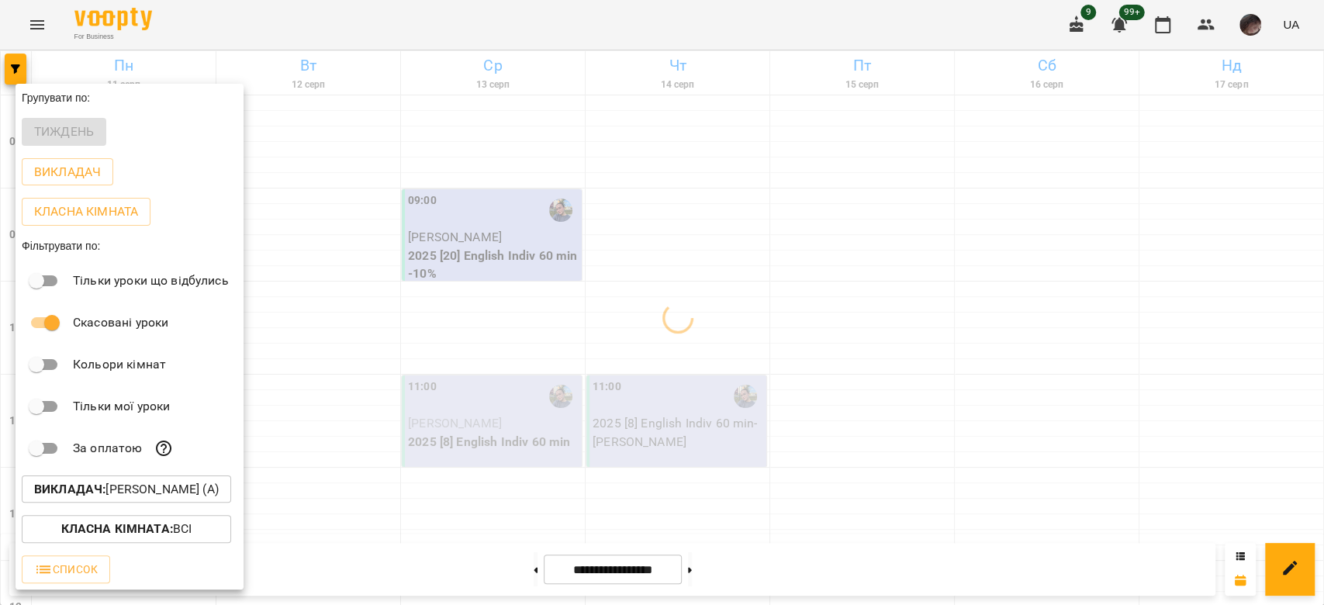
click at [663, 250] on div at bounding box center [662, 302] width 1324 height 605
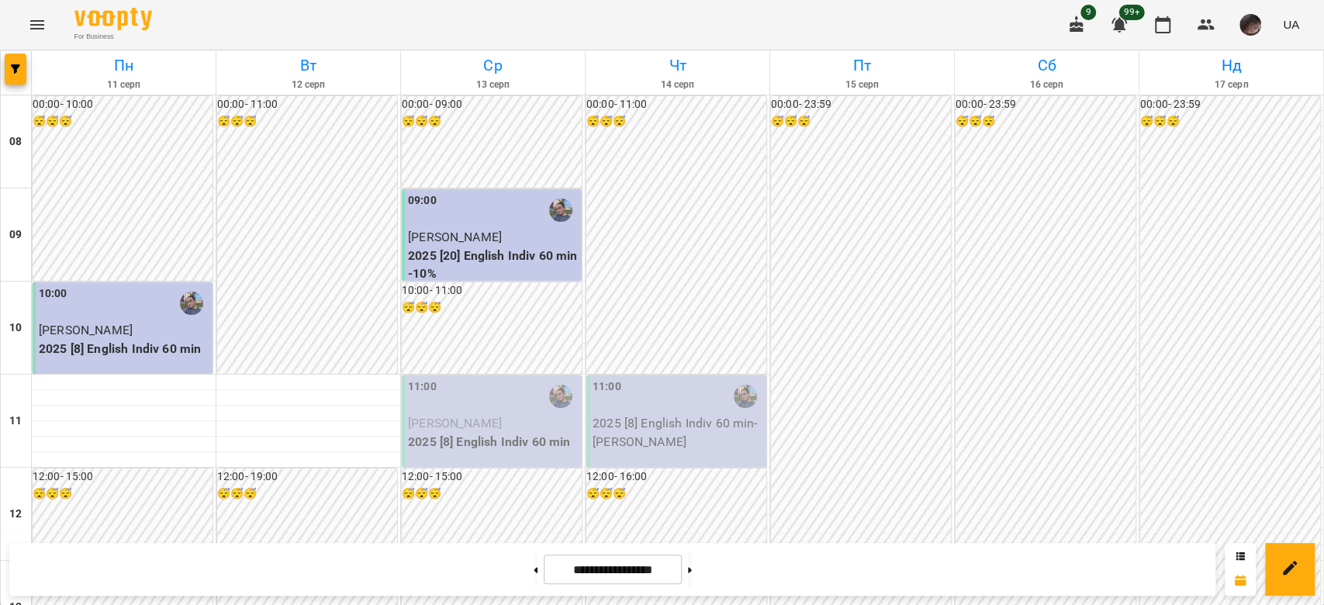
scroll to position [827, 0]
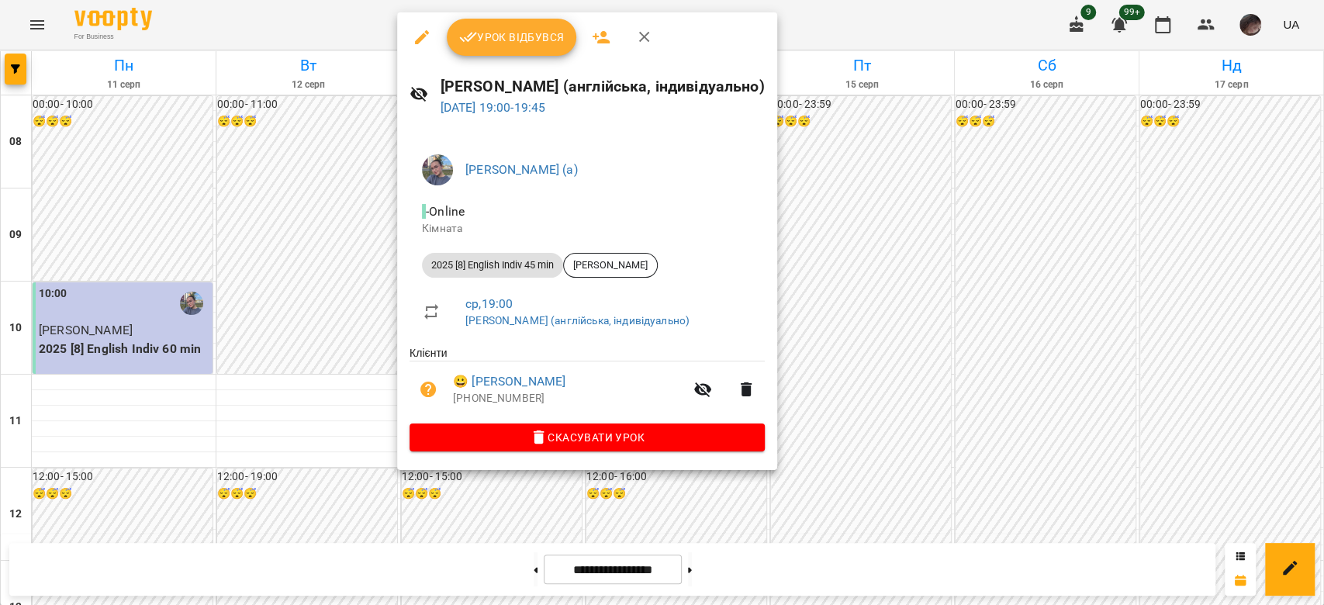
click at [548, 435] on icon "button" at bounding box center [539, 437] width 19 height 19
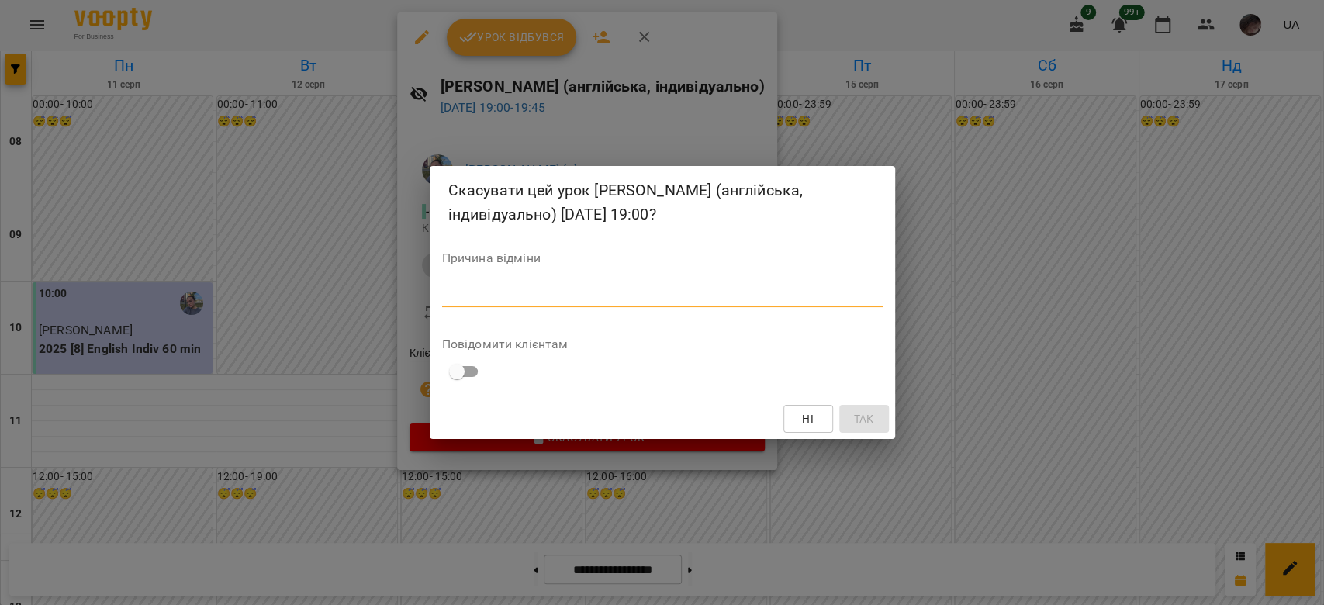
click at [711, 289] on textarea at bounding box center [662, 294] width 441 height 15
type textarea "*"
click at [864, 427] on span "Так" at bounding box center [863, 419] width 20 height 19
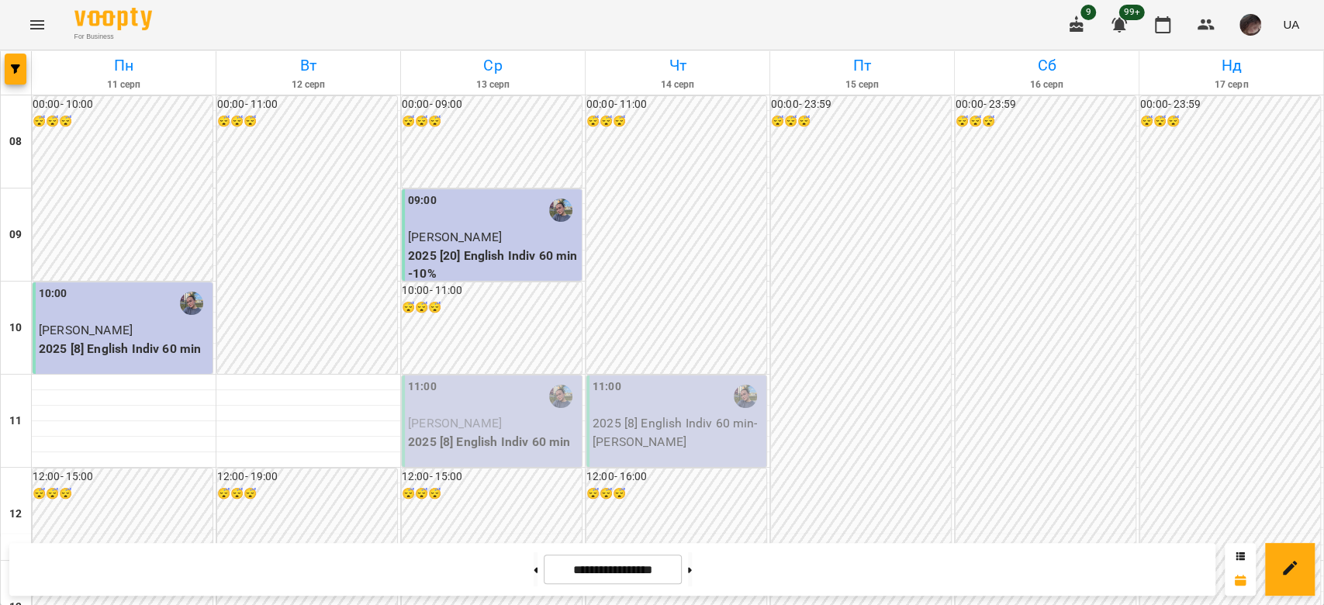
scroll to position [0, 0]
click at [19, 65] on icon "button" at bounding box center [15, 68] width 9 height 9
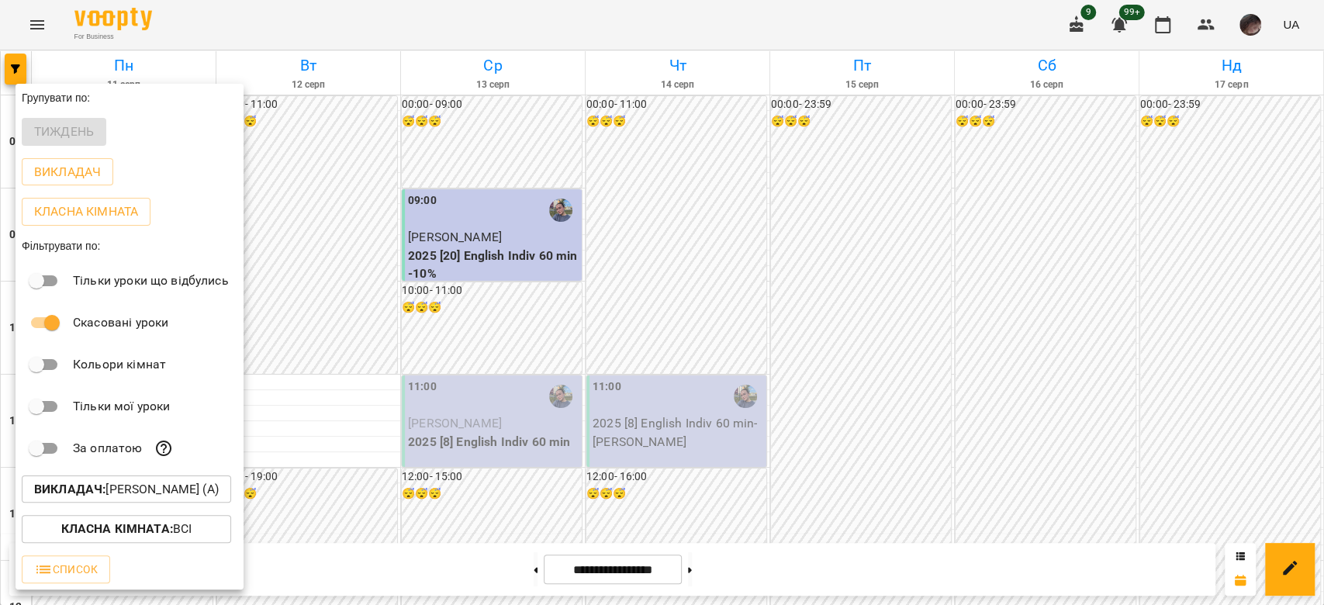
click at [141, 488] on p "Викладач : [PERSON_NAME] (а)" at bounding box center [126, 489] width 185 height 19
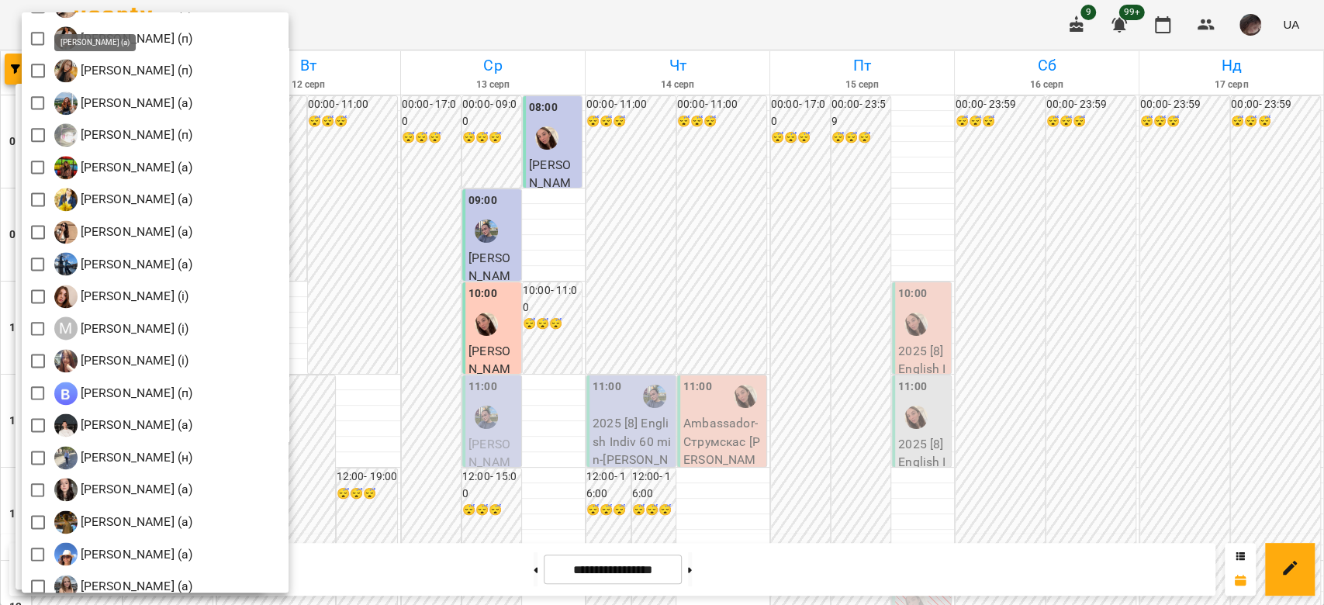
scroll to position [1758, 0]
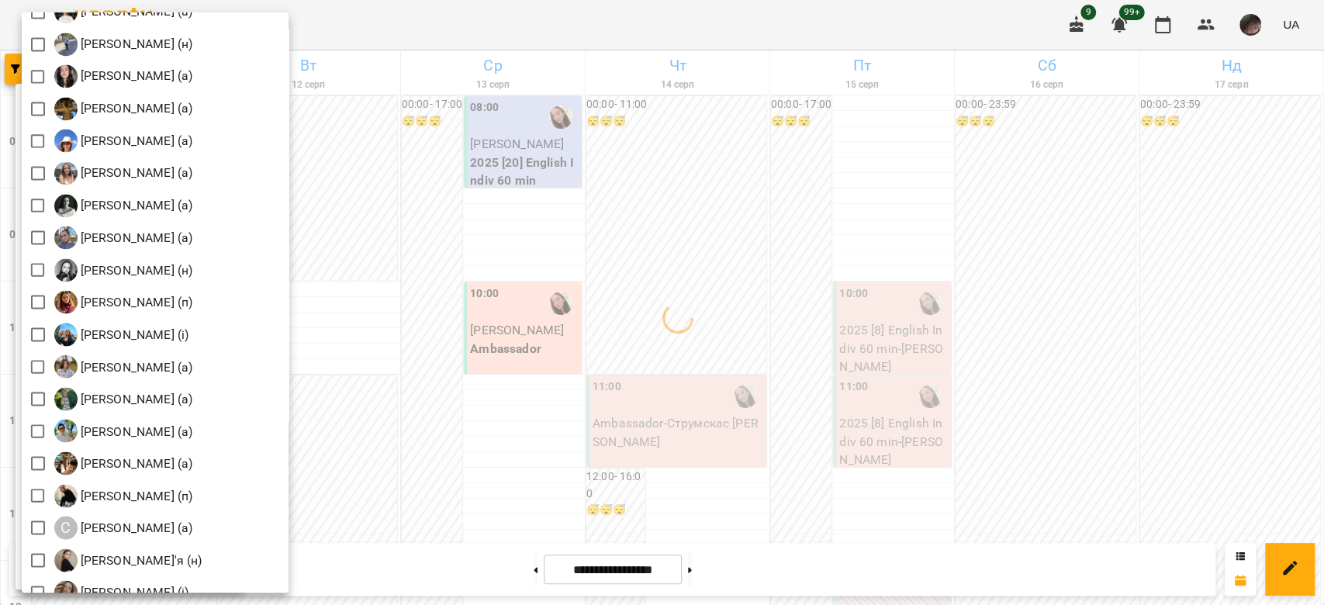
click at [605, 313] on div at bounding box center [662, 302] width 1324 height 605
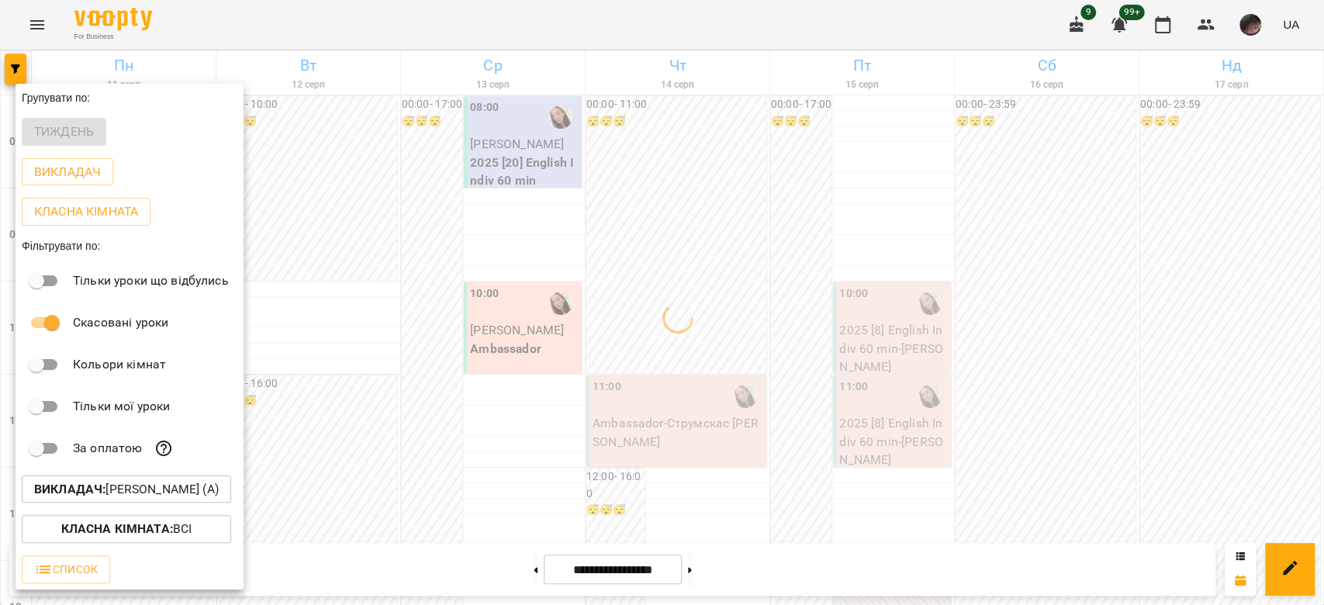
click at [609, 313] on div at bounding box center [662, 302] width 1324 height 605
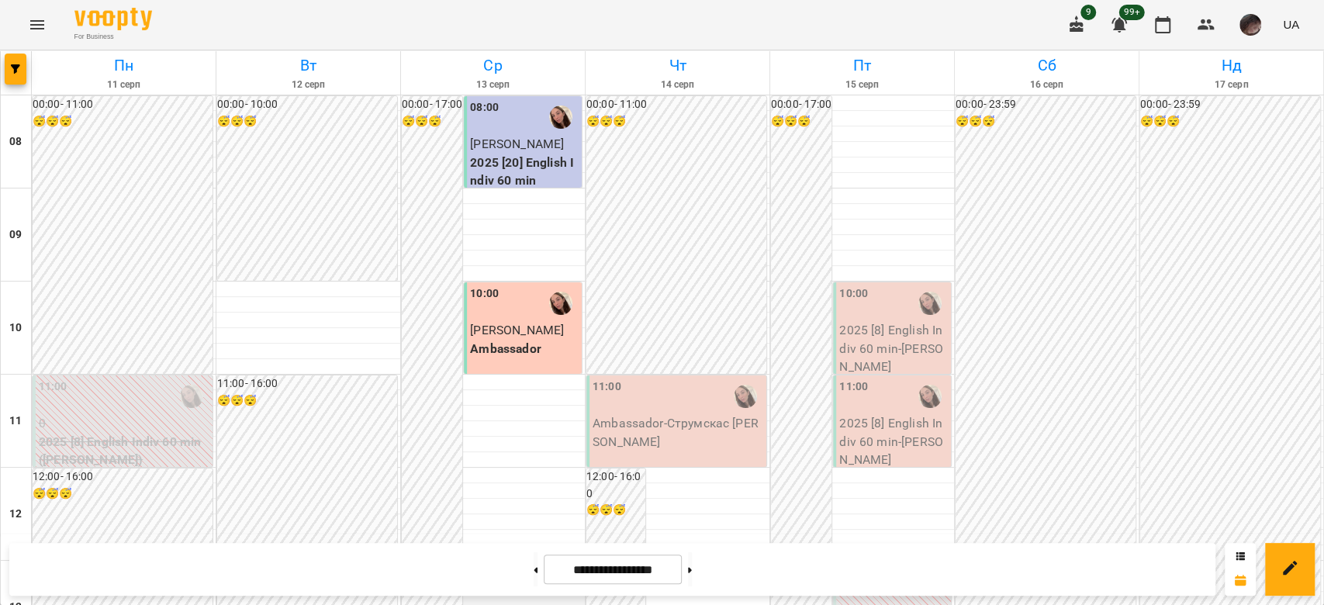
scroll to position [517, 0]
